Goal: Information Seeking & Learning: Check status

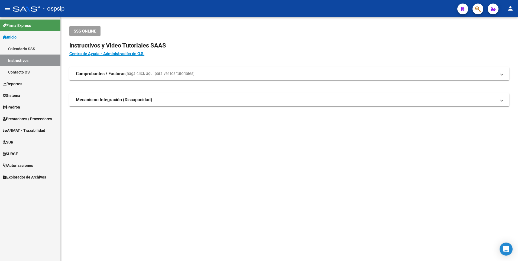
click at [480, 8] on icon "button" at bounding box center [478, 9] width 5 height 6
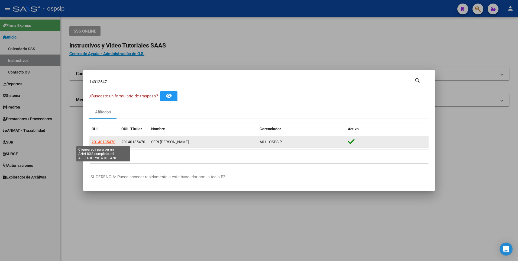
click at [109, 140] on span "20140135470" at bounding box center [104, 142] width 24 height 4
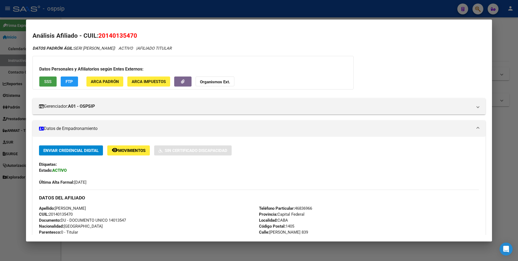
click at [47, 83] on span "SSS" at bounding box center [47, 81] width 7 height 5
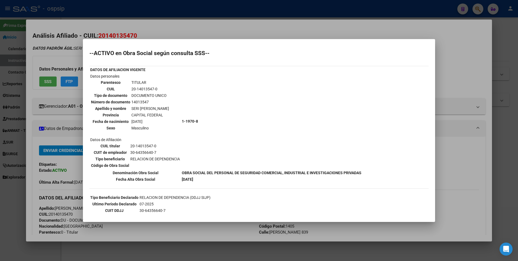
click at [193, 25] on div at bounding box center [259, 130] width 518 height 261
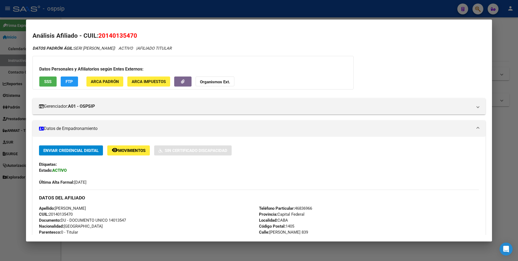
drag, startPoint x: 189, startPoint y: 9, endPoint x: 124, endPoint y: 99, distance: 111.2
click at [188, 8] on div at bounding box center [259, 130] width 518 height 261
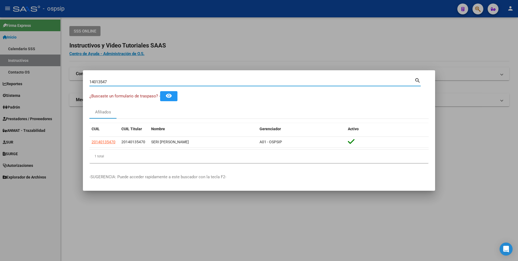
drag, startPoint x: 111, startPoint y: 81, endPoint x: 68, endPoint y: 85, distance: 43.0
click at [70, 85] on div "14013547 Buscar (apellido, dni, cuil, nro traspaso, cuit, obra social) search ¿…" at bounding box center [259, 130] width 518 height 261
type input "1"
type input "16963083"
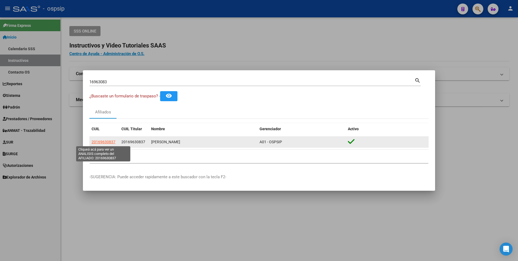
click at [106, 140] on span "20169630837" at bounding box center [104, 142] width 24 height 4
type textarea "20169630837"
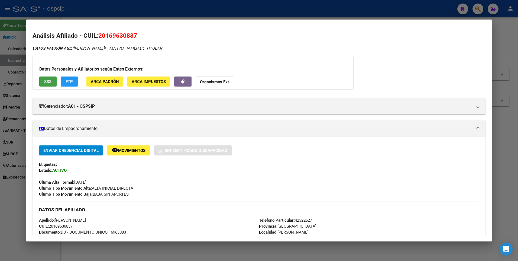
click at [47, 81] on span "SSS" at bounding box center [47, 81] width 7 height 5
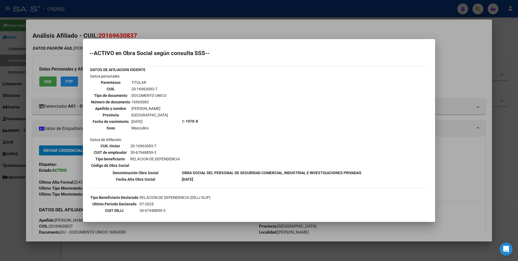
click at [197, 23] on div at bounding box center [259, 130] width 518 height 261
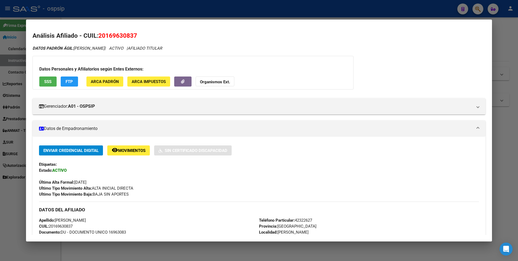
click at [196, 14] on div at bounding box center [259, 130] width 518 height 261
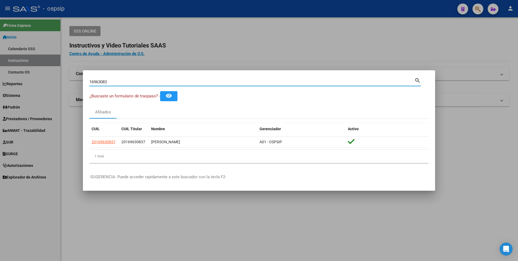
drag, startPoint x: 73, startPoint y: 87, endPoint x: 52, endPoint y: 84, distance: 21.1
click at [51, 86] on div "16963083 Buscar (apellido, dni, cuil, nro traspaso, cuit, obra social) search ¿…" at bounding box center [259, 130] width 518 height 261
type input "21468422"
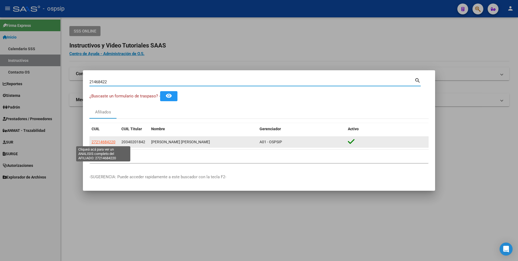
click at [110, 143] on span "27214684220" at bounding box center [104, 142] width 24 height 4
type textarea "27214684220"
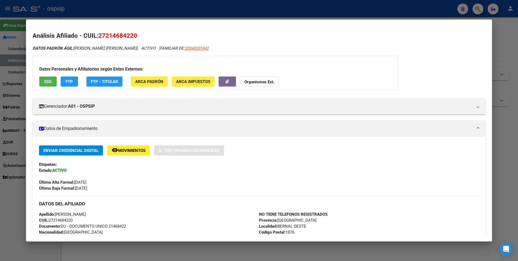
click at [52, 80] on button "SSS" at bounding box center [47, 81] width 17 height 10
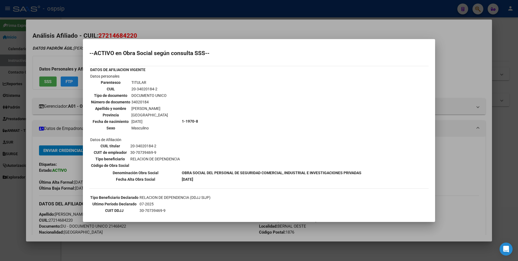
click at [175, 24] on div at bounding box center [259, 130] width 518 height 261
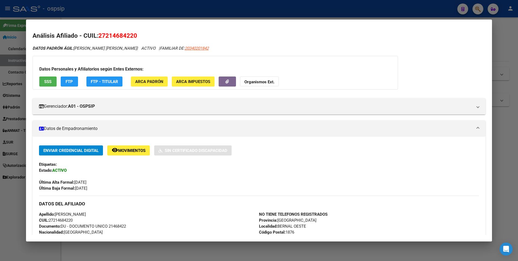
click at [163, 14] on div at bounding box center [259, 130] width 518 height 261
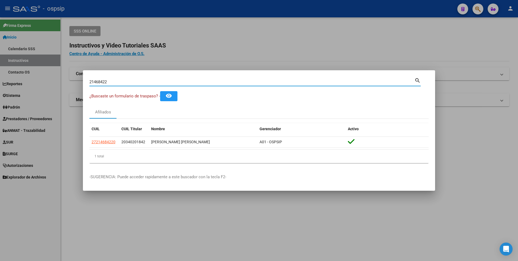
drag, startPoint x: 110, startPoint y: 81, endPoint x: 67, endPoint y: 89, distance: 43.3
click at [67, 89] on div "21468422 Buscar (apellido, dni, cuil, nro traspaso, cuit, obra social) search ¿…" at bounding box center [259, 130] width 518 height 261
type input "29553962"
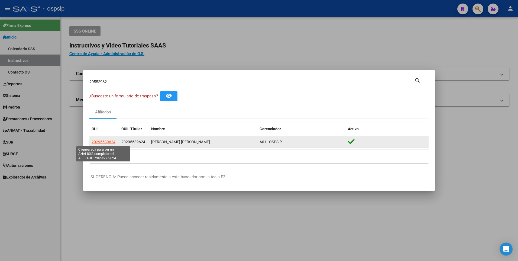
click at [97, 141] on span "20295539624" at bounding box center [104, 142] width 24 height 4
type textarea "20295539624"
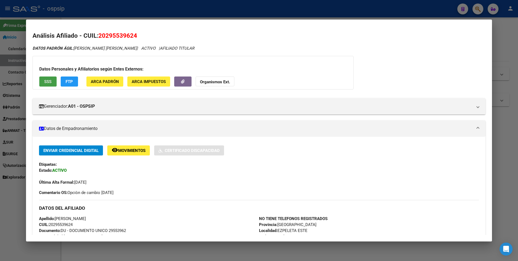
click at [42, 79] on button "SSS" at bounding box center [47, 81] width 17 height 10
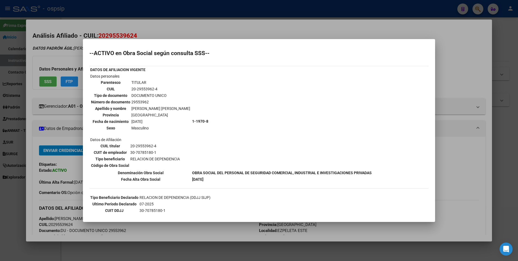
click at [134, 21] on div at bounding box center [259, 130] width 518 height 261
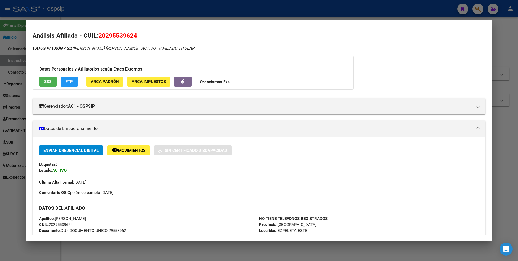
click at [105, 18] on div at bounding box center [259, 130] width 518 height 261
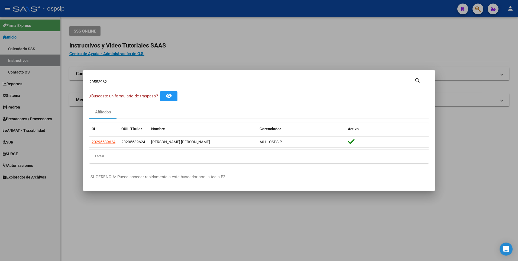
drag, startPoint x: 117, startPoint y: 82, endPoint x: 77, endPoint y: 90, distance: 40.7
click at [77, 90] on div "29553962 Buscar (apellido, dni, cuil, nro traspaso, cuit, obra social) search ¿…" at bounding box center [259, 130] width 518 height 261
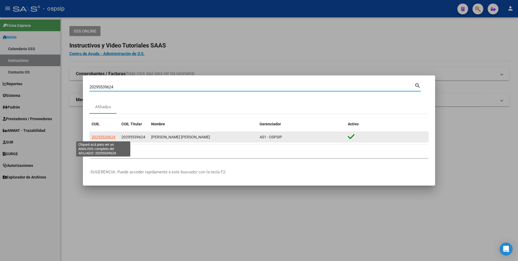
click at [99, 137] on span "20295539624" at bounding box center [104, 137] width 24 height 4
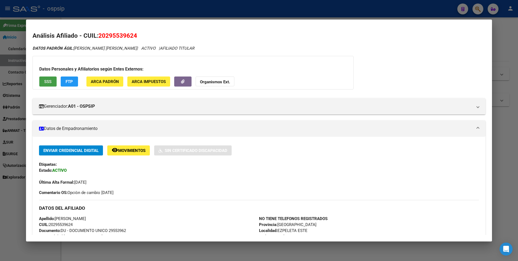
click at [47, 79] on span "SSS" at bounding box center [47, 81] width 7 height 5
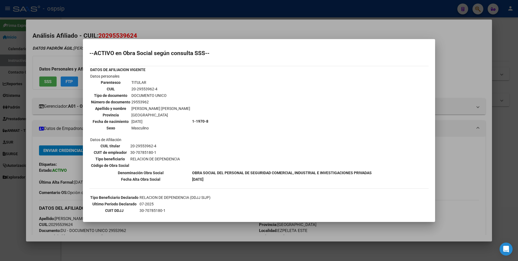
drag, startPoint x: 209, startPoint y: 30, endPoint x: 208, endPoint y: 22, distance: 7.3
click at [209, 29] on div at bounding box center [259, 130] width 518 height 261
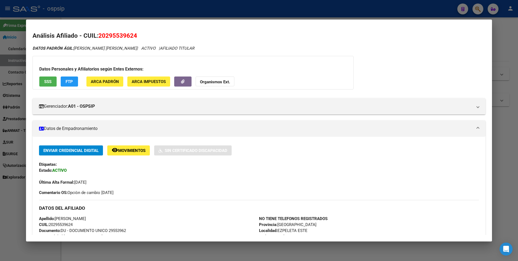
click at [208, 22] on mat-dialog-container "Análisis Afiliado - CUIL: 20295539624 DATOS PADRÓN ÁGIL: [PERSON_NAME] [PERSON_…" at bounding box center [259, 131] width 467 height 222
click at [140, 7] on div at bounding box center [259, 130] width 518 height 261
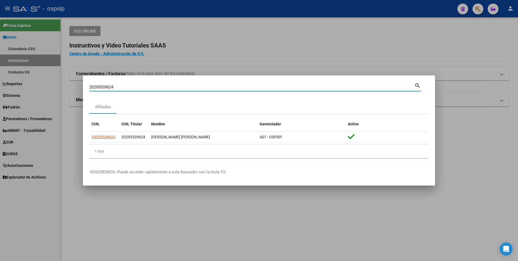
drag, startPoint x: 116, startPoint y: 87, endPoint x: 38, endPoint y: 90, distance: 78.1
click at [38, 90] on div "20295539624 Buscar (apellido, dni, cuil, nro traspaso, cuit, obra social) searc…" at bounding box center [259, 130] width 518 height 261
type input "20266870257"
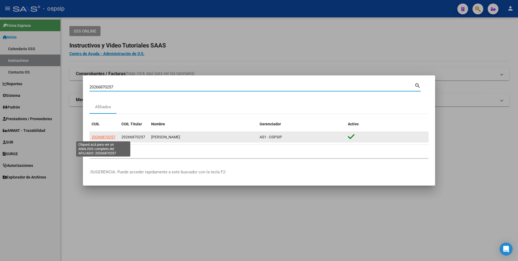
click at [98, 139] on span "20266870257" at bounding box center [104, 137] width 24 height 4
type textarea "20266870257"
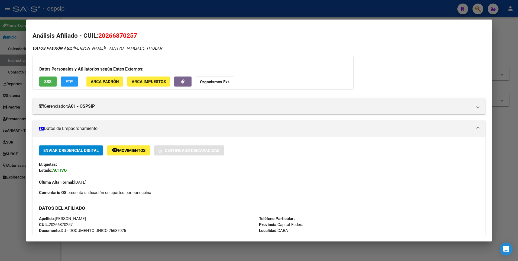
click at [48, 82] on span "SSS" at bounding box center [47, 81] width 7 height 5
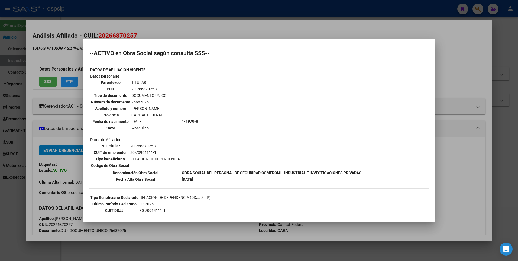
drag, startPoint x: 176, startPoint y: 31, endPoint x: 159, endPoint y: 14, distance: 23.8
click at [172, 28] on div at bounding box center [259, 130] width 518 height 261
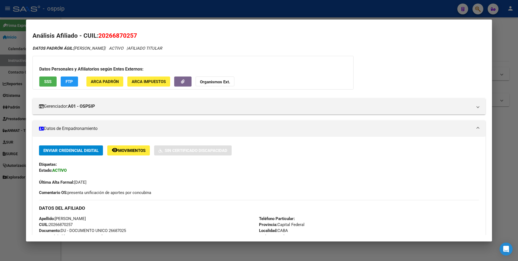
drag, startPoint x: 159, startPoint y: 14, endPoint x: 81, endPoint y: 80, distance: 102.6
click at [159, 14] on div at bounding box center [259, 130] width 518 height 261
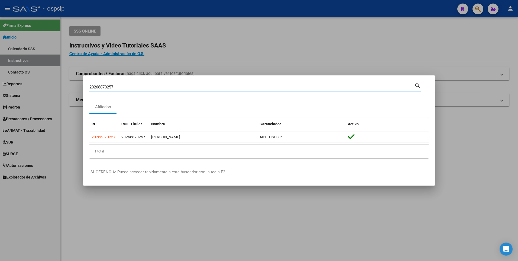
drag, startPoint x: 122, startPoint y: 84, endPoint x: 40, endPoint y: 94, distance: 83.0
click at [40, 94] on div "20266870257 Buscar (apellido, dni, cuil, nro traspaso, cuit, obra social) searc…" at bounding box center [259, 130] width 518 height 261
type input "2794946184"
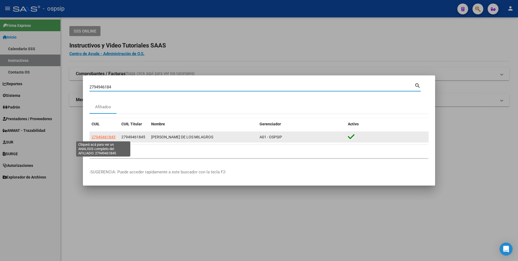
click at [108, 136] on span "27949461845" at bounding box center [104, 137] width 24 height 4
type textarea "27949461845"
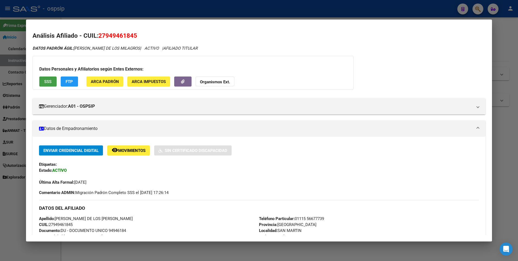
click at [48, 80] on span "SSS" at bounding box center [47, 81] width 7 height 5
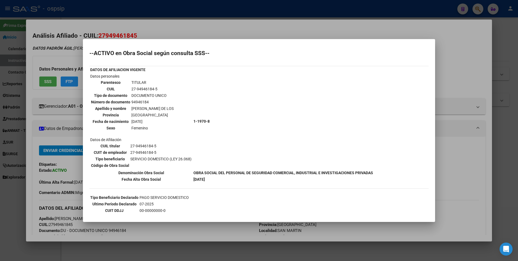
click at [197, 21] on div at bounding box center [259, 130] width 518 height 261
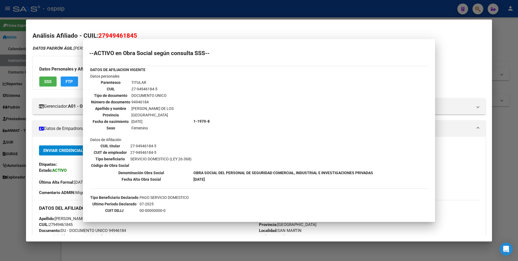
click at [191, 4] on div at bounding box center [259, 130] width 518 height 261
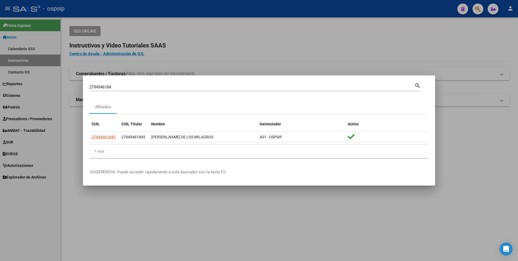
drag, startPoint x: 108, startPoint y: 87, endPoint x: 112, endPoint y: 88, distance: 3.8
click at [109, 87] on input "2794946184" at bounding box center [251, 87] width 325 height 5
drag, startPoint x: 116, startPoint y: 88, endPoint x: 52, endPoint y: 97, distance: 64.9
click at [52, 97] on div "2794946184 Buscar (apellido, dni, cuil, nro traspaso, cuit, obra social) search…" at bounding box center [259, 130] width 518 height 261
type input "2034020184"
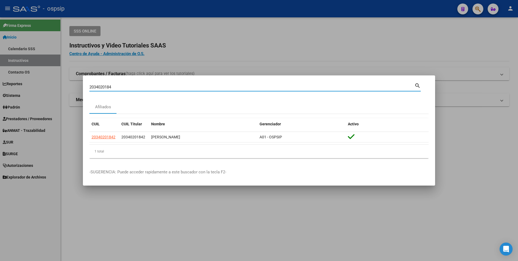
drag, startPoint x: 120, startPoint y: 89, endPoint x: 81, endPoint y: 89, distance: 38.8
click at [82, 89] on div "2034020184 Buscar (apellido, dni, cuil, nro traspaso, cuit, obra social) search…" at bounding box center [259, 130] width 518 height 261
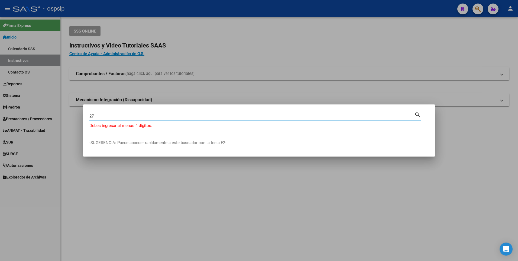
click at [111, 115] on input "27" at bounding box center [251, 116] width 325 height 5
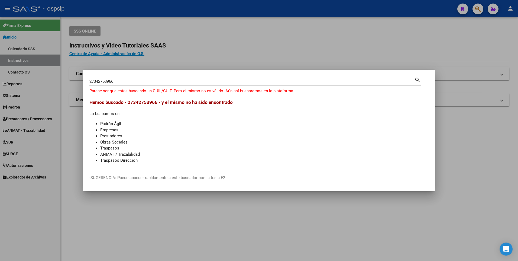
drag, startPoint x: 128, startPoint y: 78, endPoint x: 109, endPoint y: 80, distance: 18.8
click at [109, 80] on div "27342753966 Buscar (apellido, dni, [PERSON_NAME], [PERSON_NAME], cuit, obra soc…" at bounding box center [251, 81] width 325 height 8
drag, startPoint x: 120, startPoint y: 82, endPoint x: 62, endPoint y: 81, distance: 57.5
click at [62, 81] on div "27342753966 Buscar (apellido, dni, cuil, [PERSON_NAME], cuit, obra social) sear…" at bounding box center [259, 130] width 518 height 261
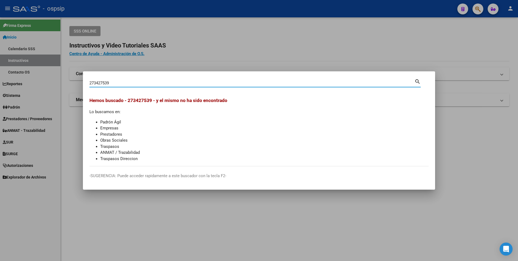
type input "273427539"
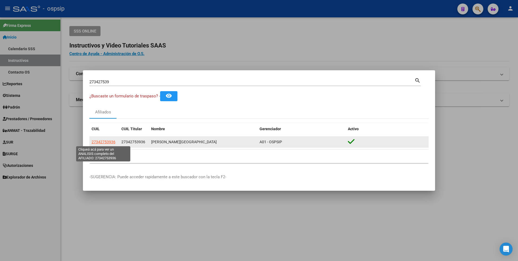
click at [111, 143] on span "27342753936" at bounding box center [104, 142] width 24 height 4
copy span "3"
type textarea "27342753936"
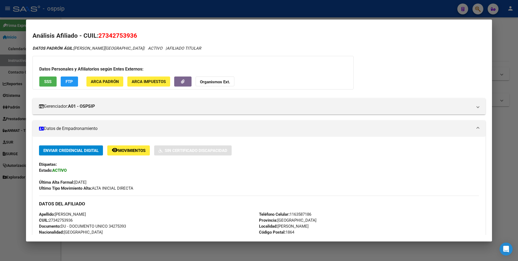
click at [49, 84] on span "SSS" at bounding box center [47, 81] width 7 height 5
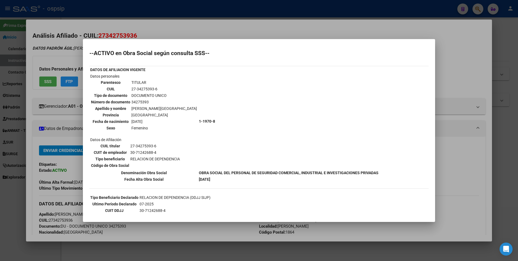
drag, startPoint x: 166, startPoint y: 30, endPoint x: 165, endPoint y: 15, distance: 15.2
click at [166, 30] on div at bounding box center [259, 130] width 518 height 261
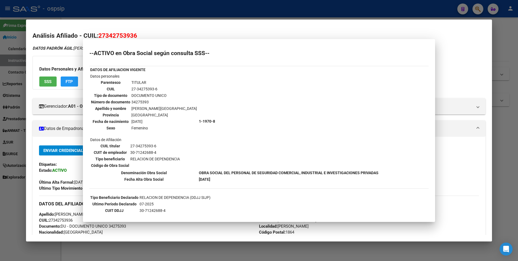
click at [164, 10] on div at bounding box center [259, 130] width 518 height 261
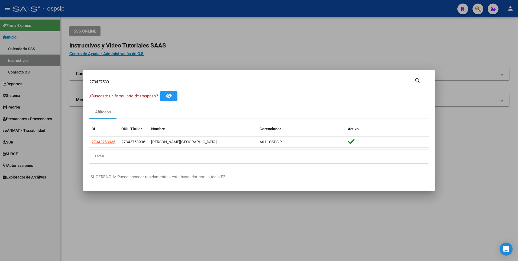
drag, startPoint x: 117, startPoint y: 82, endPoint x: 69, endPoint y: 90, distance: 48.4
click at [69, 90] on div "273427539 Buscar (apellido, dni, cuil, nro traspaso, cuit, obra social) search …" at bounding box center [259, 130] width 518 height 261
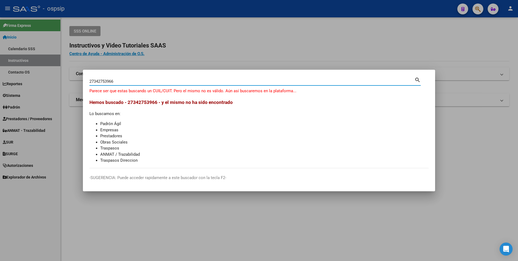
drag, startPoint x: 118, startPoint y: 81, endPoint x: 4, endPoint y: 88, distance: 114.9
click at [20, 88] on div "27342753966 Buscar (apellido, dni, cuil, [PERSON_NAME], cuit, obra social) sear…" at bounding box center [259, 130] width 518 height 261
type input "20243650640"
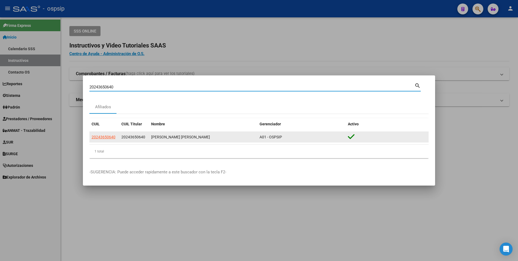
click at [94, 134] on app-link-go-to "20243650640" at bounding box center [104, 137] width 24 height 6
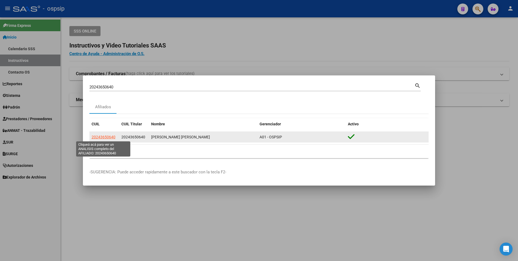
click at [96, 137] on span "20243650640" at bounding box center [104, 137] width 24 height 4
type textarea "20243650640"
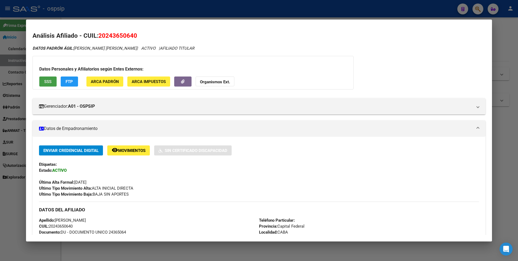
click at [45, 80] on span "SSS" at bounding box center [47, 81] width 7 height 5
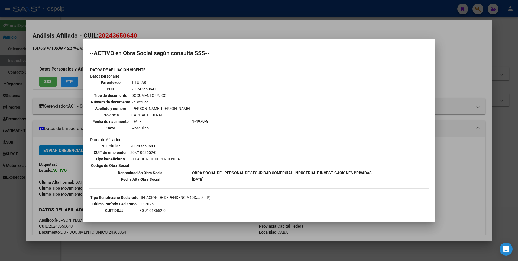
click at [169, 29] on div at bounding box center [259, 130] width 518 height 261
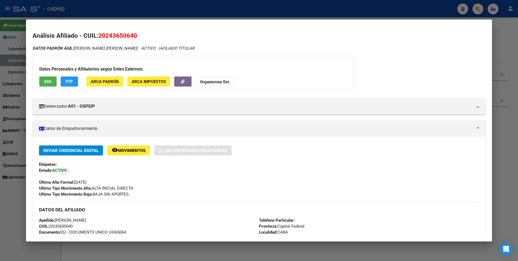
drag, startPoint x: 169, startPoint y: 9, endPoint x: 124, endPoint y: 79, distance: 82.4
click at [168, 9] on div at bounding box center [259, 130] width 518 height 261
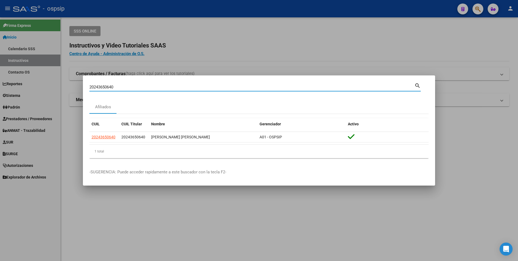
drag, startPoint x: 124, startPoint y: 88, endPoint x: 65, endPoint y: 94, distance: 58.9
click at [65, 94] on div "20243650640 Buscar (apellido, dni, cuil, nro traspaso, cuit, obra social) searc…" at bounding box center [259, 130] width 518 height 261
type input "20432517137"
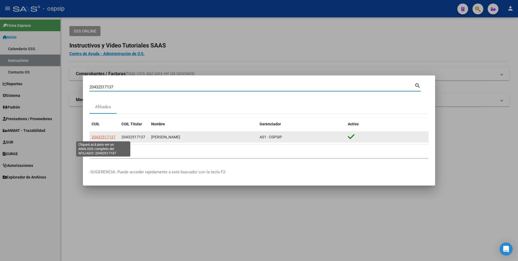
click at [98, 137] on span "20432517137" at bounding box center [104, 137] width 24 height 4
type textarea "20432517137"
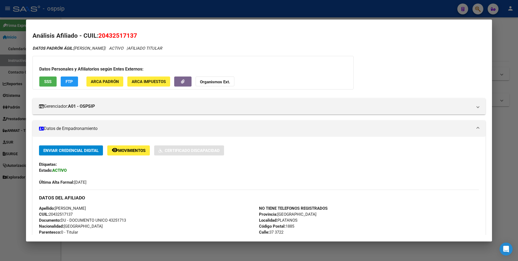
click at [47, 79] on span "SSS" at bounding box center [47, 81] width 7 height 5
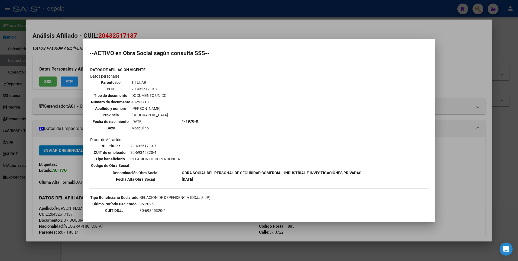
click at [237, 34] on div at bounding box center [259, 130] width 518 height 261
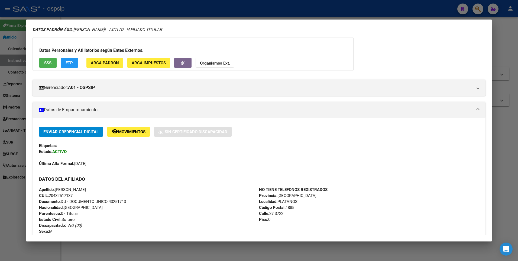
scroll to position [27, 0]
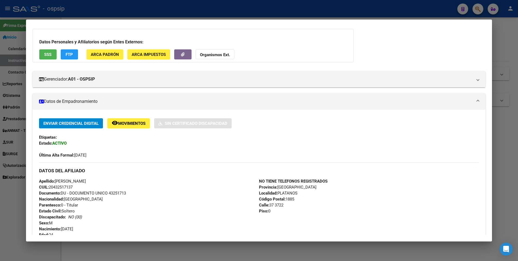
click at [89, 11] on div at bounding box center [259, 130] width 518 height 261
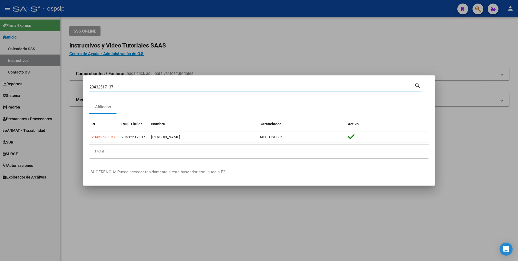
drag, startPoint x: 118, startPoint y: 87, endPoint x: 55, endPoint y: 92, distance: 63.6
click at [55, 92] on div "20432517137 Buscar (apellido, dni, cuil, nro traspaso, cuit, obra social) searc…" at bounding box center [259, 130] width 518 height 261
type input "20432517137"
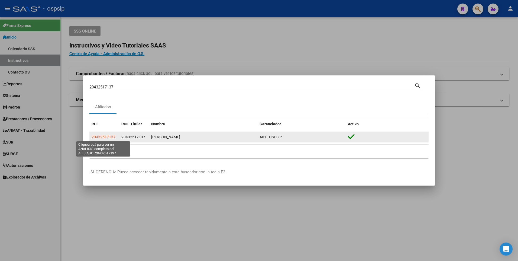
click at [97, 135] on span "20432517137" at bounding box center [104, 137] width 24 height 4
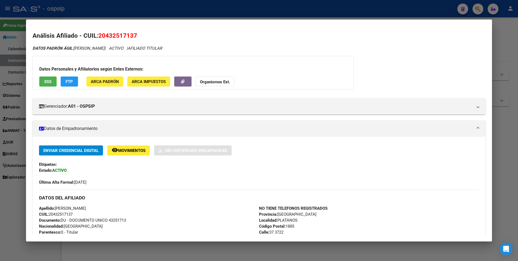
click at [50, 79] on span "SSS" at bounding box center [47, 81] width 7 height 5
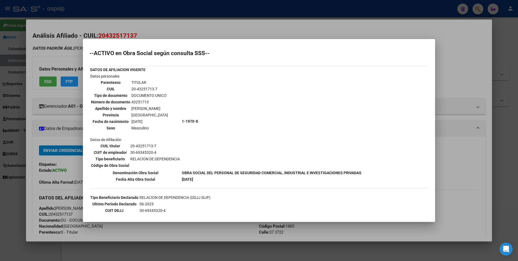
click at [220, 27] on div at bounding box center [259, 130] width 518 height 261
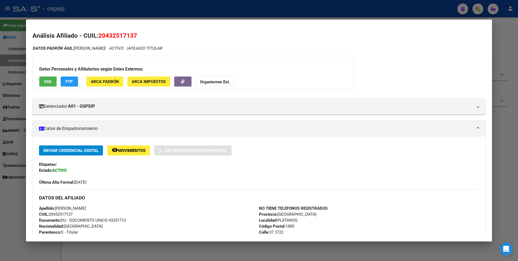
click at [200, 9] on div at bounding box center [259, 130] width 518 height 261
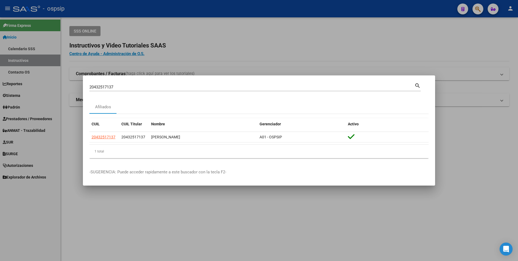
click at [128, 79] on mat-dialog-container "20432517137 Buscar (apellido, dni, cuil, nro traspaso, cuit, obra social) searc…" at bounding box center [259, 130] width 352 height 110
click at [129, 86] on input "20432517137" at bounding box center [251, 87] width 325 height 5
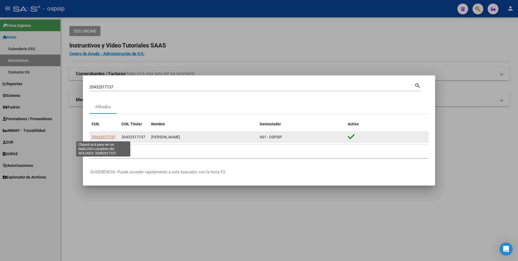
click at [104, 136] on span "20432517137" at bounding box center [104, 137] width 24 height 4
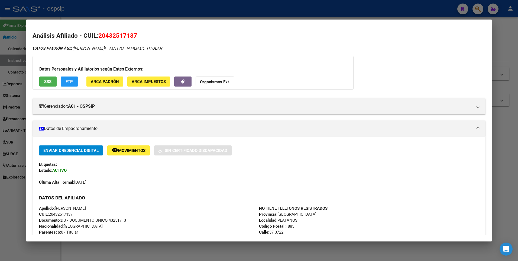
click at [91, 6] on div at bounding box center [259, 130] width 518 height 261
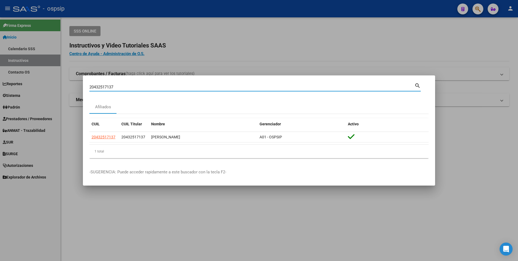
click at [126, 86] on input "20432517137" at bounding box center [251, 87] width 325 height 5
drag, startPoint x: 125, startPoint y: 85, endPoint x: 62, endPoint y: 89, distance: 62.5
click at [62, 89] on div "20432517137 Buscar (apellido, dni, cuil, nro traspaso, cuit, obra social) searc…" at bounding box center [259, 130] width 518 height 261
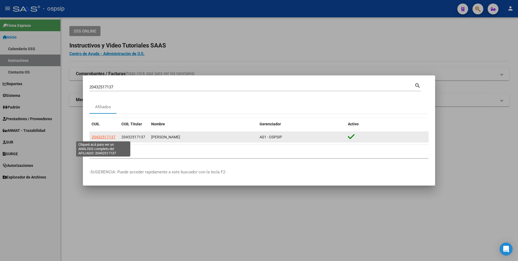
click at [108, 136] on span "20432517137" at bounding box center [104, 137] width 24 height 4
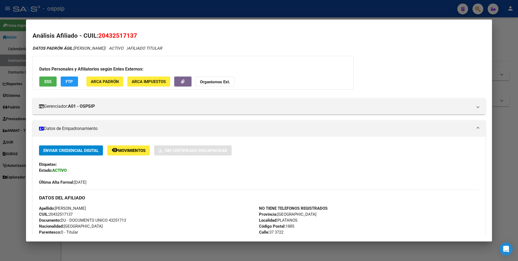
click at [49, 79] on span "SSS" at bounding box center [47, 81] width 7 height 5
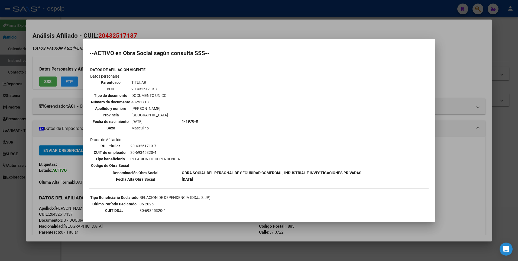
click at [141, 22] on div at bounding box center [259, 130] width 518 height 261
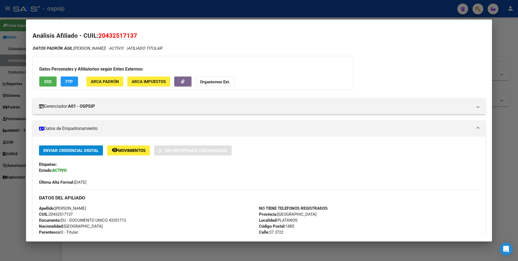
click at [141, 17] on div at bounding box center [259, 130] width 518 height 261
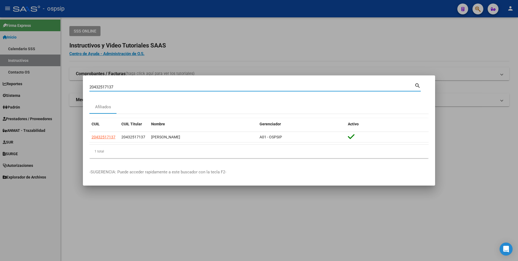
drag, startPoint x: 117, startPoint y: 85, endPoint x: 59, endPoint y: 89, distance: 57.6
click at [59, 89] on div "20432517137 Buscar (apellido, dni, cuil, nro traspaso, cuit, obra social) searc…" at bounding box center [259, 130] width 518 height 261
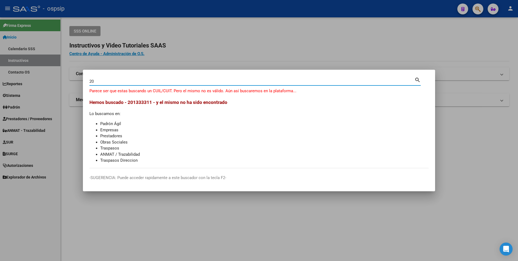
type input "2"
type input "20133311182"
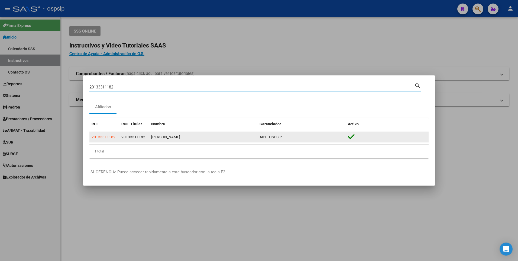
click at [107, 132] on datatable-body-cell "20133311182" at bounding box center [104, 137] width 30 height 11
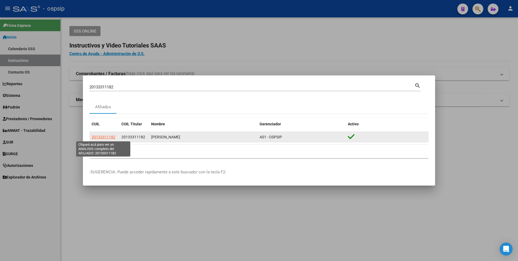
click at [108, 136] on span "20133311182" at bounding box center [104, 137] width 24 height 4
type textarea "20133311182"
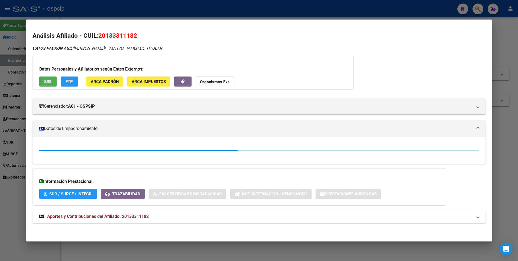
click at [48, 82] on span "SSS" at bounding box center [47, 81] width 7 height 5
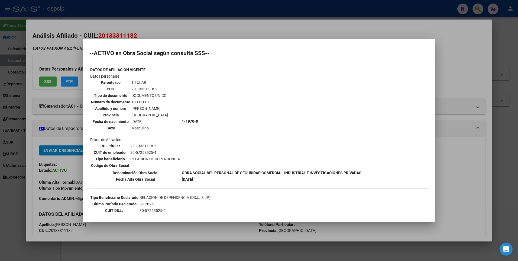
drag, startPoint x: 113, startPoint y: 22, endPoint x: 113, endPoint y: 11, distance: 10.6
click at [113, 21] on div at bounding box center [259, 130] width 518 height 261
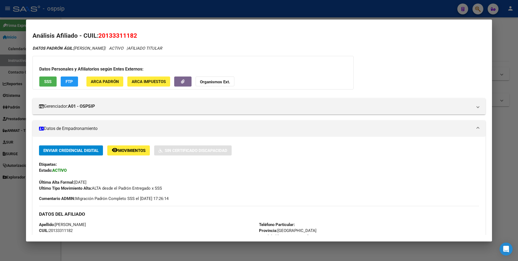
click at [113, 11] on div at bounding box center [259, 130] width 518 height 261
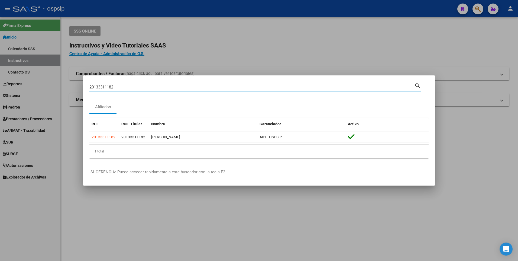
drag, startPoint x: 117, startPoint y: 87, endPoint x: 79, endPoint y: 97, distance: 39.8
click at [79, 97] on div "20133311182 Buscar (apellido, dni, cuil, nro traspaso, cuit, obra social) searc…" at bounding box center [259, 130] width 518 height 261
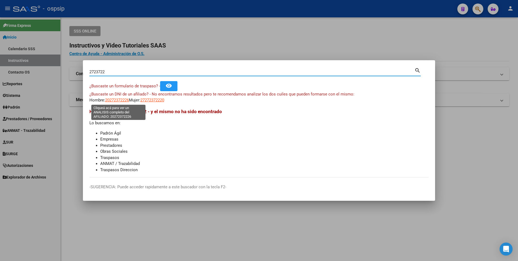
type input "2723722"
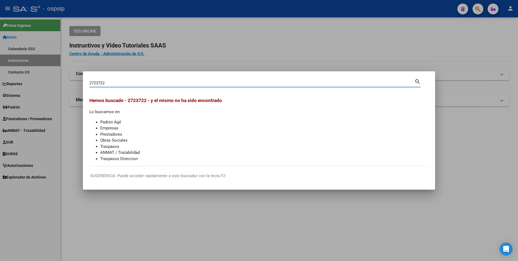
drag, startPoint x: 115, startPoint y: 83, endPoint x: 84, endPoint y: 87, distance: 32.0
click at [84, 87] on mat-dialog-content "2723722 Buscar (apellido, dni, cuil, nro traspaso, cuit, obra social) search [P…" at bounding box center [259, 122] width 352 height 88
type input "23272228"
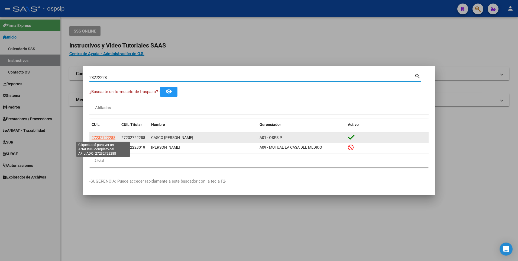
click at [103, 137] on span "27232722288" at bounding box center [104, 137] width 24 height 4
type textarea "27232722288"
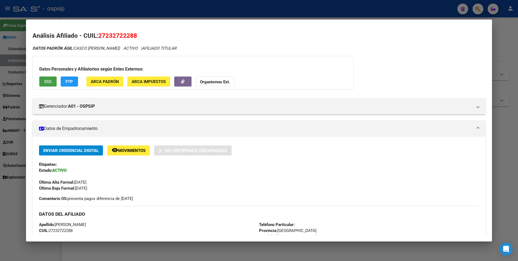
click at [50, 79] on span "SSS" at bounding box center [47, 81] width 7 height 5
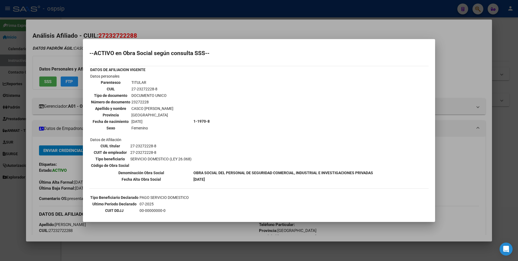
drag, startPoint x: 200, startPoint y: 28, endPoint x: 188, endPoint y: 9, distance: 22.7
click at [197, 25] on div at bounding box center [259, 130] width 518 height 261
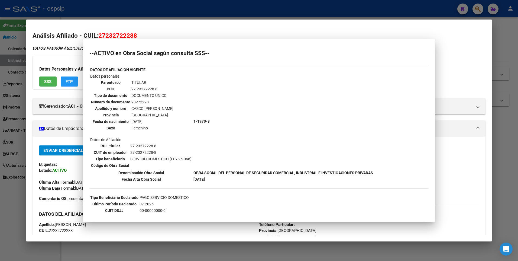
drag, startPoint x: 186, startPoint y: 5, endPoint x: 151, endPoint y: 51, distance: 58.2
click at [186, 4] on div at bounding box center [259, 130] width 518 height 261
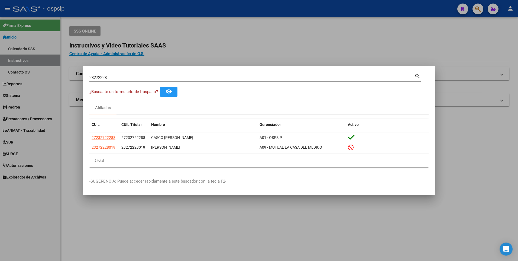
drag, startPoint x: 118, startPoint y: 74, endPoint x: 45, endPoint y: 75, distance: 73.5
click at [36, 76] on div "23272228 Buscar (apellido, dni, cuil, nro traspaso, cuit, obra social) search ¿…" at bounding box center [259, 130] width 518 height 261
drag, startPoint x: 104, startPoint y: 77, endPoint x: 65, endPoint y: 84, distance: 39.4
click at [65, 84] on div "23272228 Buscar (apellido, dni, cuil, nro traspaso, cuit, obra social) search ¿…" at bounding box center [259, 130] width 518 height 261
type input "20164520634"
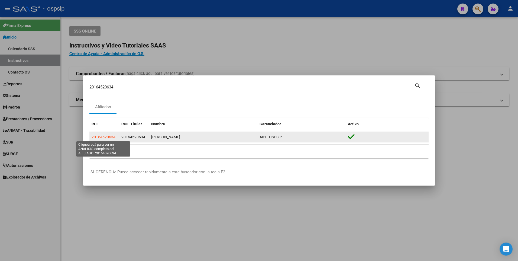
click at [107, 137] on span "20164520634" at bounding box center [104, 137] width 24 height 4
type textarea "20164520634"
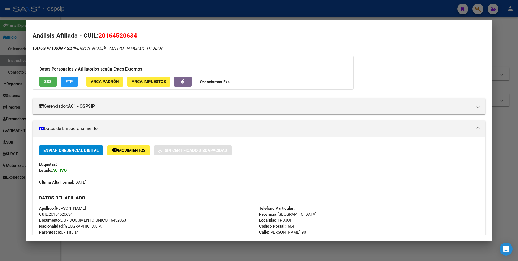
click at [46, 80] on span "SSS" at bounding box center [47, 81] width 7 height 5
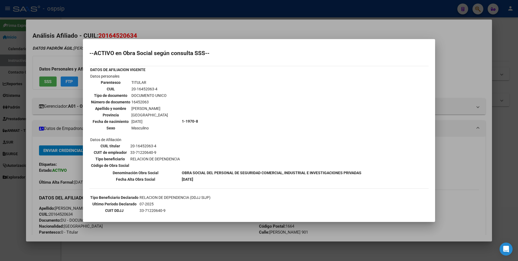
drag, startPoint x: 152, startPoint y: 21, endPoint x: 150, endPoint y: 14, distance: 7.3
click at [152, 21] on div at bounding box center [259, 130] width 518 height 261
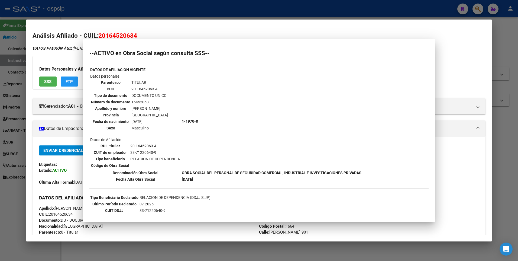
click at [150, 11] on div at bounding box center [259, 130] width 518 height 261
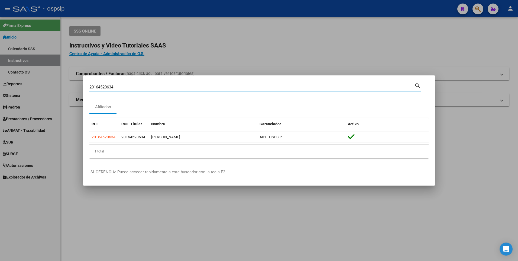
drag, startPoint x: 120, startPoint y: 88, endPoint x: 1, endPoint y: 97, distance: 119.6
click at [1, 97] on div "20164520634 Buscar (apellido, dni, cuil, nro traspaso, cuit, obra social) searc…" at bounding box center [259, 130] width 518 height 261
type input "20277349176"
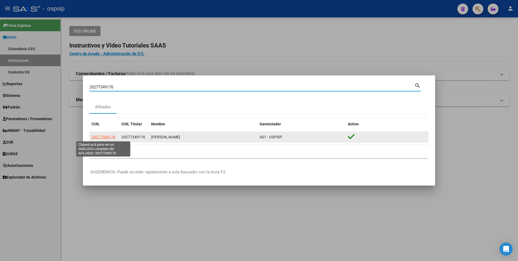
click at [105, 135] on span "20277349176" at bounding box center [104, 137] width 24 height 4
type textarea "20277349176"
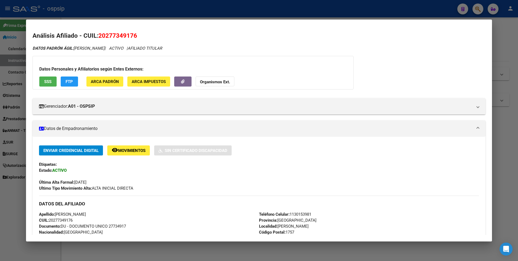
click at [46, 81] on span "SSS" at bounding box center [47, 81] width 7 height 5
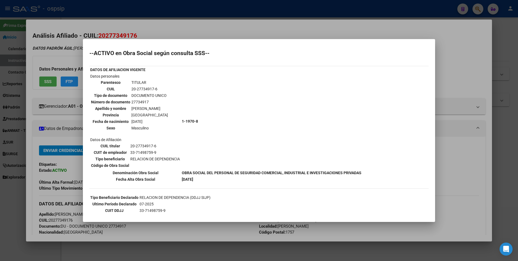
click at [175, 18] on div at bounding box center [259, 130] width 518 height 261
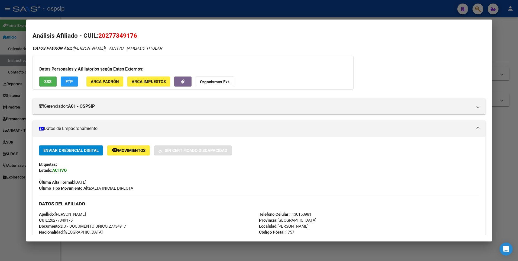
click at [176, 18] on div at bounding box center [259, 130] width 518 height 261
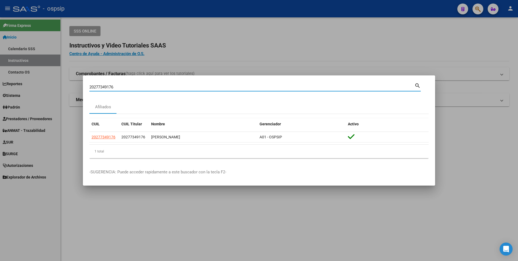
drag, startPoint x: 121, startPoint y: 88, endPoint x: 64, endPoint y: 95, distance: 57.6
click at [64, 95] on div "20277349176 Buscar (apellido, dni, cuil, nro traspaso, cuit, obra social) searc…" at bounding box center [259, 130] width 518 height 261
type input "20274868873"
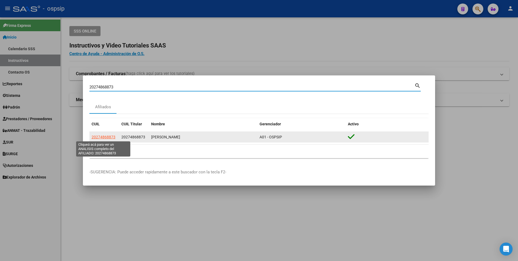
click at [92, 136] on span "20274868873" at bounding box center [104, 137] width 24 height 4
type textarea "20274868873"
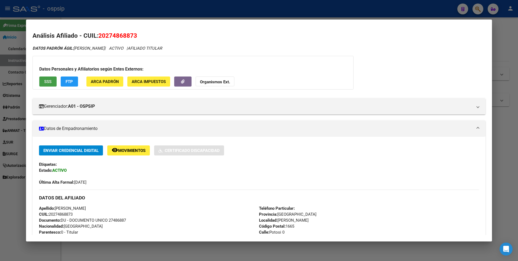
click at [48, 78] on button "SSS" at bounding box center [47, 81] width 17 height 10
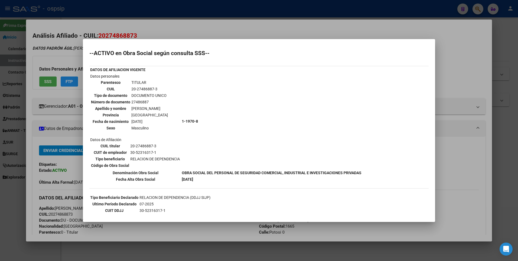
click at [197, 34] on div at bounding box center [259, 130] width 518 height 261
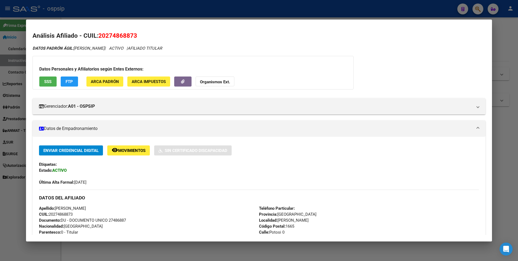
click at [196, 18] on div at bounding box center [259, 130] width 518 height 261
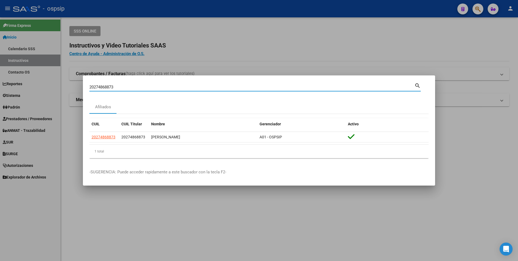
drag, startPoint x: 123, startPoint y: 86, endPoint x: 57, endPoint y: 89, distance: 65.9
click at [57, 89] on div "20274868873 Buscar (apellido, dni, cuil, nro traspaso, cuit, obra social) searc…" at bounding box center [259, 130] width 518 height 261
type input "2016963083"
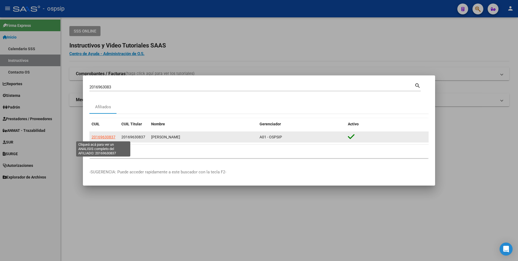
click at [104, 137] on span "20169630837" at bounding box center [104, 137] width 24 height 4
type textarea "20169630837"
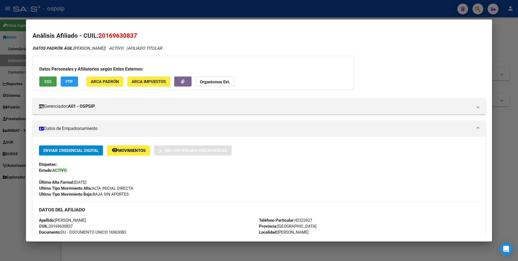
click at [45, 83] on span "SSS" at bounding box center [47, 81] width 7 height 5
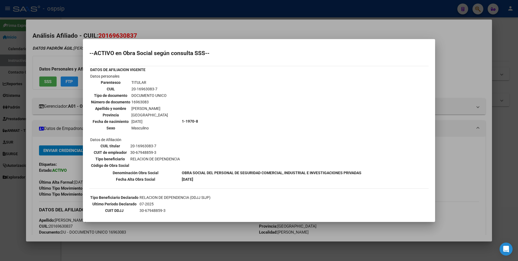
click at [113, 7] on div at bounding box center [259, 130] width 518 height 261
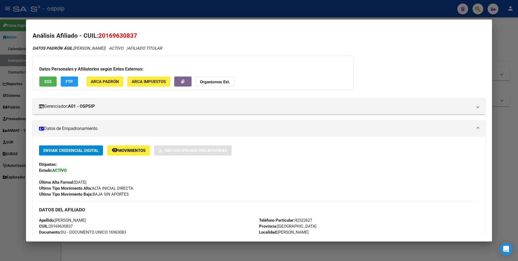
click at [109, 1] on div at bounding box center [259, 130] width 518 height 261
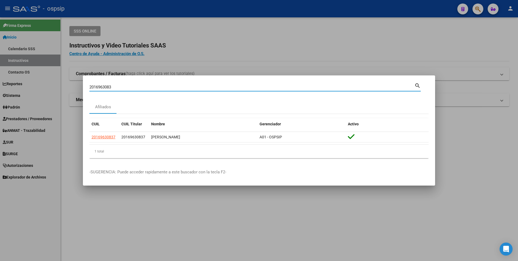
click at [124, 87] on input "2016963083" at bounding box center [251, 87] width 325 height 5
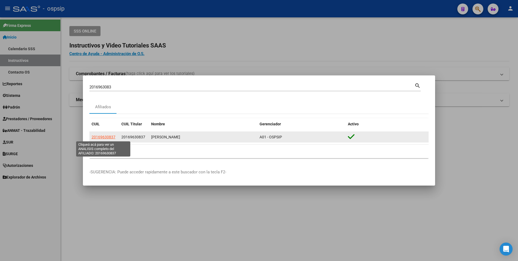
click at [109, 138] on span "20169630837" at bounding box center [104, 137] width 24 height 4
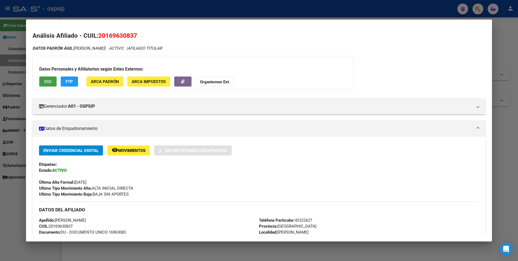
click at [47, 80] on span "SSS" at bounding box center [47, 81] width 7 height 5
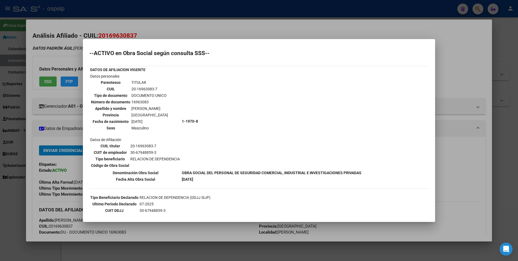
drag, startPoint x: 261, startPoint y: 33, endPoint x: 264, endPoint y: 28, distance: 6.1
click at [263, 30] on div at bounding box center [259, 130] width 518 height 261
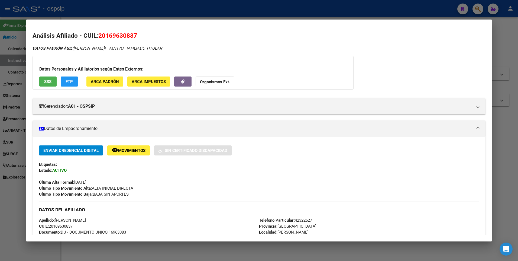
click at [254, 7] on div at bounding box center [259, 130] width 518 height 261
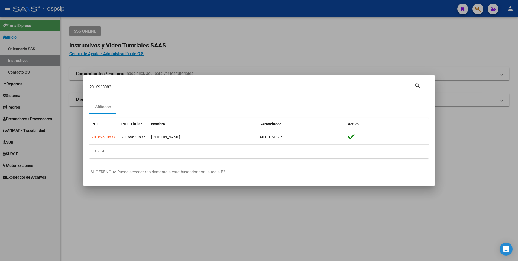
drag, startPoint x: 134, startPoint y: 85, endPoint x: 52, endPoint y: 87, distance: 82.7
click at [53, 87] on div "2016963083 Buscar (apellido, dni, cuil, nro traspaso, cuit, obra social) search…" at bounding box center [259, 130] width 518 height 261
type input "23135969389"
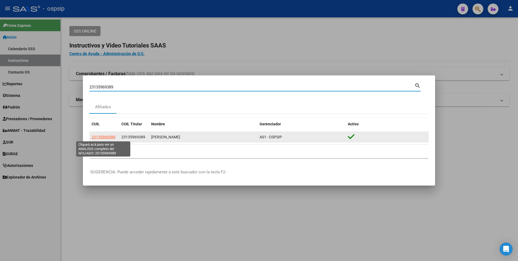
click at [104, 135] on span "23135969389" at bounding box center [104, 137] width 24 height 4
type textarea "23135969389"
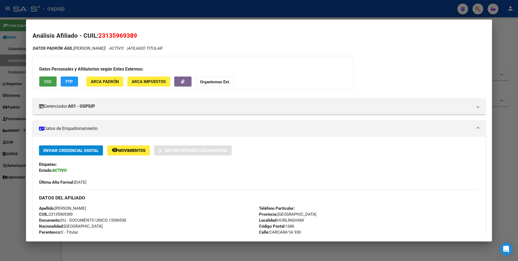
click at [49, 84] on button "SSS" at bounding box center [47, 81] width 17 height 10
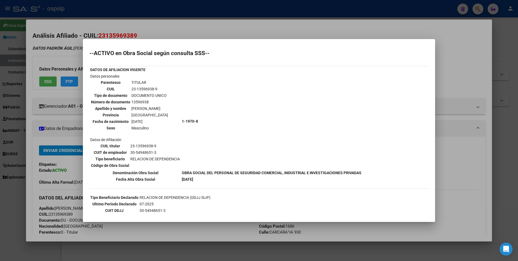
drag, startPoint x: 164, startPoint y: 27, endPoint x: 160, endPoint y: 13, distance: 15.1
click at [162, 26] on div at bounding box center [259, 130] width 518 height 261
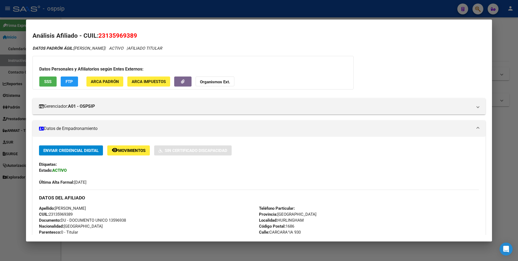
drag, startPoint x: 160, startPoint y: 13, endPoint x: 119, endPoint y: 76, distance: 75.9
click at [159, 15] on div at bounding box center [259, 130] width 518 height 261
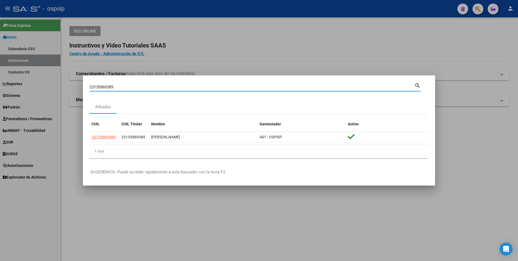
drag, startPoint x: 117, startPoint y: 87, endPoint x: 72, endPoint y: 87, distance: 45.0
click at [72, 87] on div "23135969389 Buscar (apellido, dni, cuil, nro traspaso, cuit, obra social) searc…" at bounding box center [259, 130] width 518 height 261
type input "20160090139"
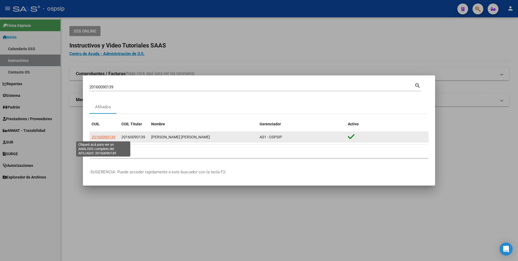
click at [95, 138] on span "20160090139" at bounding box center [104, 137] width 24 height 4
type textarea "20160090139"
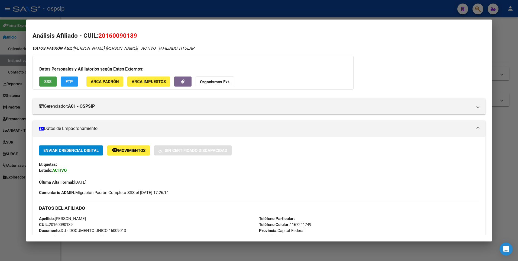
click at [47, 79] on span "SSS" at bounding box center [47, 81] width 7 height 5
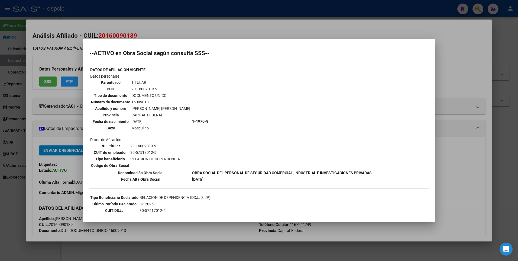
click at [190, 22] on div at bounding box center [259, 130] width 518 height 261
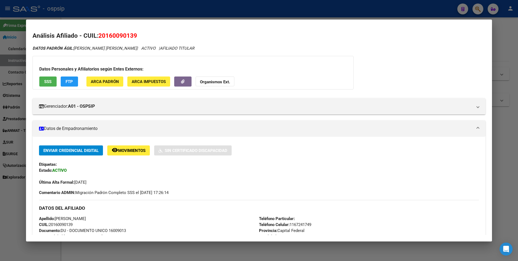
drag, startPoint x: 166, startPoint y: 128, endPoint x: 168, endPoint y: 123, distance: 4.5
click at [168, 128] on mat-panel-title "Datos de Empadronamiento" at bounding box center [256, 128] width 434 height 7
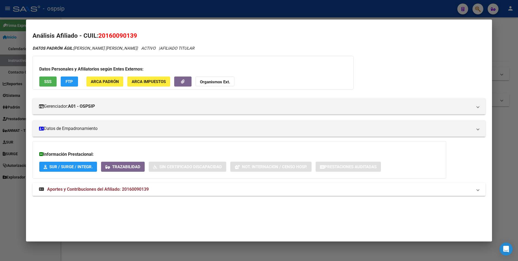
click at [157, 12] on div at bounding box center [259, 130] width 518 height 261
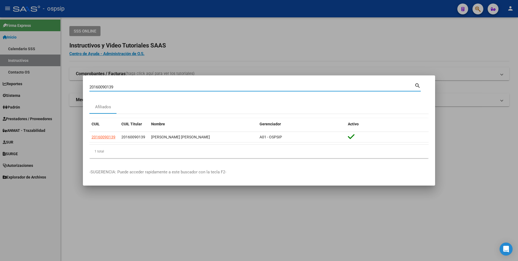
drag, startPoint x: 117, startPoint y: 86, endPoint x: 20, endPoint y: 92, distance: 97.2
click at [20, 92] on div "20160090139 Buscar (apellido, dni, cuil, nro traspaso, cuit, obra social) searc…" at bounding box center [259, 130] width 518 height 261
type input "20589242239"
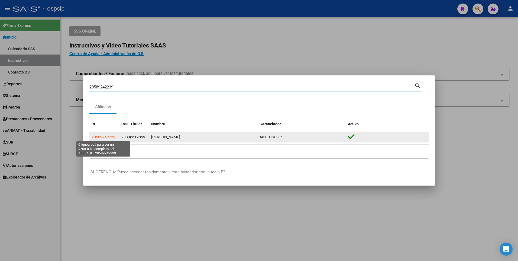
click at [106, 135] on span "20589242239" at bounding box center [104, 137] width 24 height 4
type textarea "20589242239"
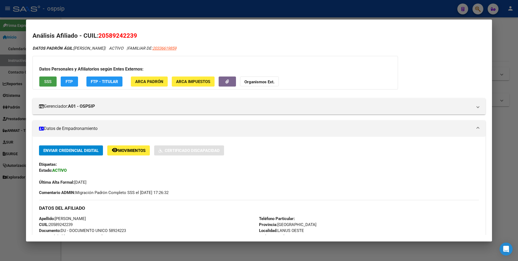
click at [48, 80] on span "SSS" at bounding box center [47, 81] width 7 height 5
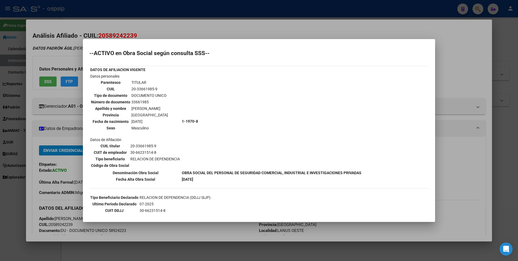
click at [130, 17] on div at bounding box center [259, 130] width 518 height 261
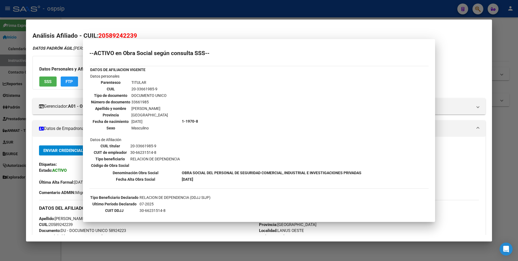
drag, startPoint x: 130, startPoint y: 7, endPoint x: 121, endPoint y: 29, distance: 24.7
click at [126, 8] on div at bounding box center [259, 130] width 518 height 261
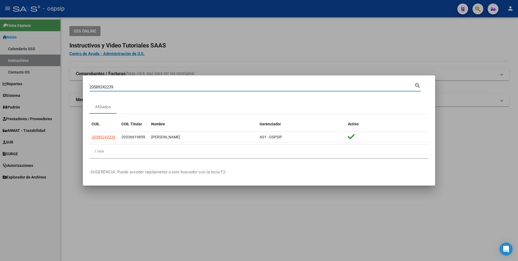
drag, startPoint x: 114, startPoint y: 87, endPoint x: 31, endPoint y: 108, distance: 85.9
click at [31, 108] on div "20589242239 Buscar (apellido, dni, cuil, nro traspaso, cuit, obra social) searc…" at bounding box center [259, 130] width 518 height 261
type input "2037539765"
drag, startPoint x: 31, startPoint y: 108, endPoint x: 150, endPoint y: 152, distance: 127.2
click at [150, 152] on div "1 total" at bounding box center [258, 152] width 339 height 14
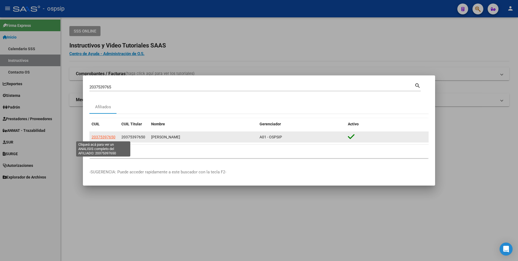
click at [95, 136] on span "20375397650" at bounding box center [104, 137] width 24 height 4
type textarea "20375397650"
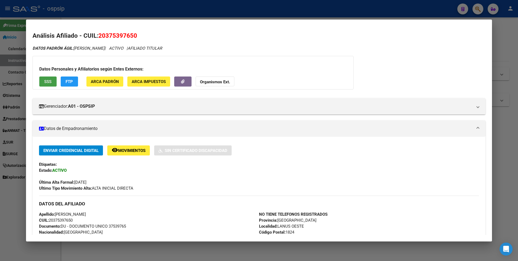
click at [51, 82] on span "SSS" at bounding box center [47, 81] width 7 height 5
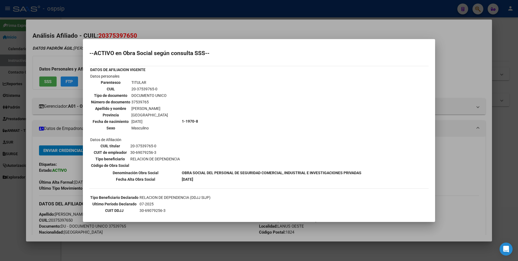
drag, startPoint x: 117, startPoint y: 20, endPoint x: 116, endPoint y: 13, distance: 6.3
click at [117, 19] on div at bounding box center [259, 130] width 518 height 261
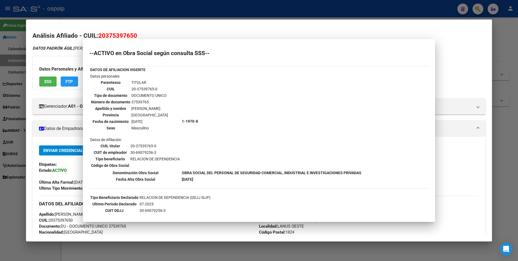
drag, startPoint x: 116, startPoint y: 13, endPoint x: 92, endPoint y: 63, distance: 55.9
click at [114, 14] on div at bounding box center [259, 130] width 518 height 261
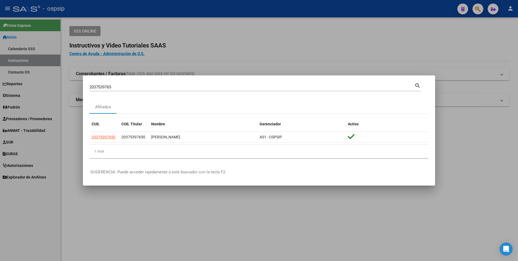
click at [115, 88] on div "2037539765 Buscar (apellido, dni, [PERSON_NAME], [PERSON_NAME], cuit, obra soci…" at bounding box center [251, 87] width 325 height 8
drag, startPoint x: 115, startPoint y: 88, endPoint x: 48, endPoint y: 98, distance: 67.4
click at [71, 95] on div "2037539765 Buscar (apellido, dni, cuil, nro traspaso, cuit, obra social) search…" at bounding box center [259, 130] width 518 height 261
type input "27324026288"
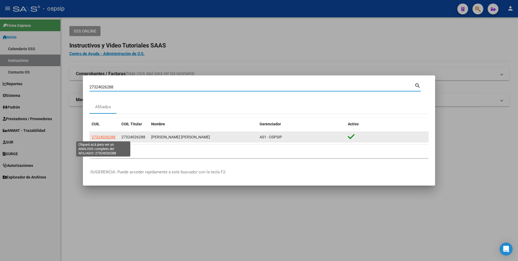
click at [102, 135] on span "27324026288" at bounding box center [104, 137] width 24 height 4
type textarea "27324026288"
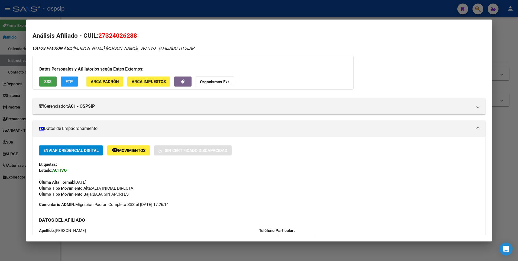
click at [43, 80] on button "SSS" at bounding box center [47, 81] width 17 height 10
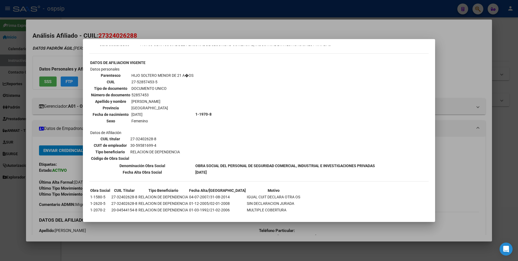
scroll to position [182, 0]
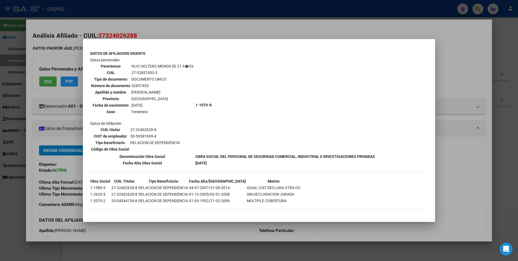
click at [223, 30] on div at bounding box center [259, 130] width 518 height 261
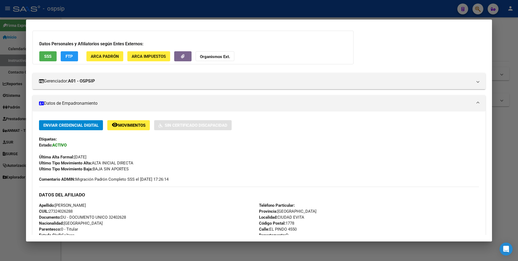
scroll to position [0, 0]
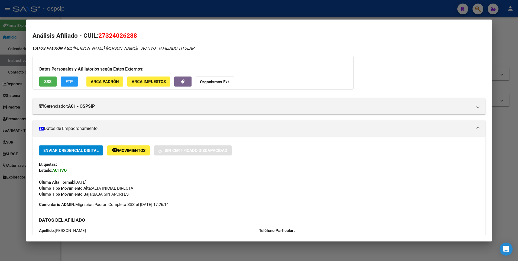
click at [82, 9] on div at bounding box center [259, 130] width 518 height 261
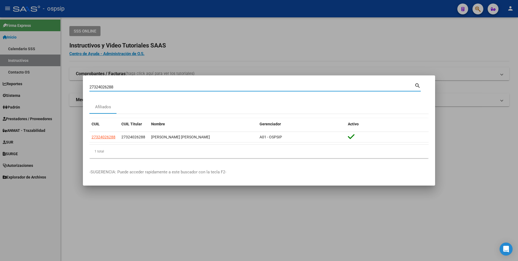
drag, startPoint x: 118, startPoint y: 86, endPoint x: 75, endPoint y: 93, distance: 43.9
click at [75, 93] on div "27324026288 Buscar (apellido, dni, cuil, nro traspaso, cuit, obra social) searc…" at bounding box center [259, 130] width 518 height 261
type input "27427192011"
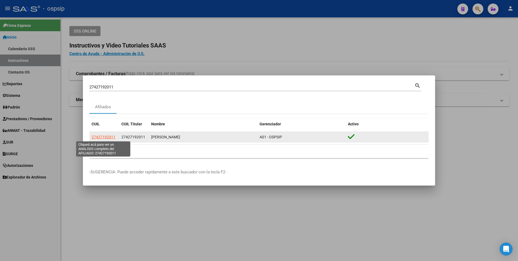
click at [102, 137] on span "27427192011" at bounding box center [104, 137] width 24 height 4
type textarea "27427192011"
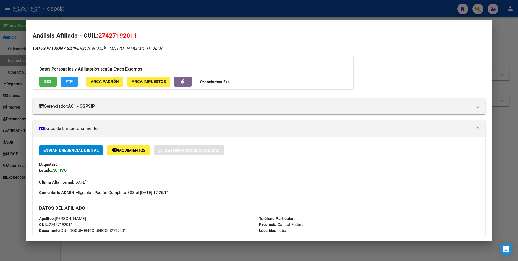
click at [45, 81] on span "SSS" at bounding box center [47, 81] width 7 height 5
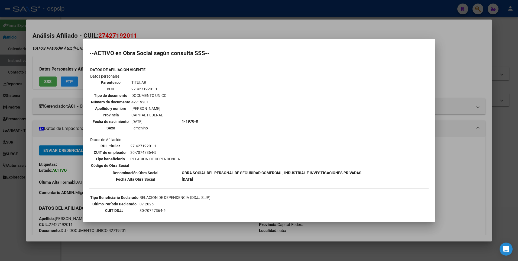
click at [223, 29] on div at bounding box center [259, 130] width 518 height 261
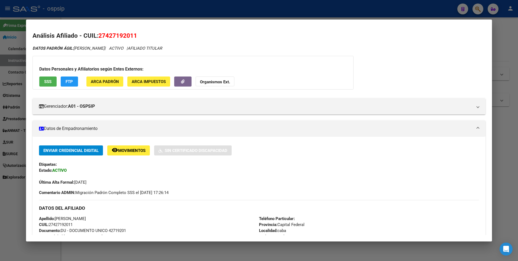
click at [224, 23] on mat-dialog-container "Análisis Afiliado - CUIL: 27427192011 DATOS PADRÓN ÁGIL: [PERSON_NAME] | ACTIVO…" at bounding box center [259, 131] width 467 height 222
click at [228, 9] on div at bounding box center [259, 130] width 518 height 261
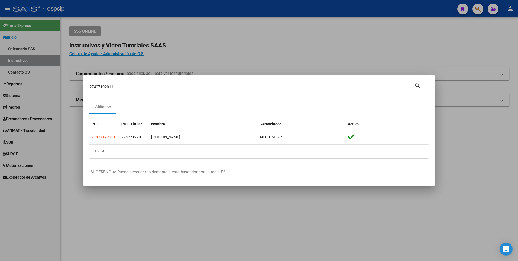
click at [208, 49] on div at bounding box center [259, 130] width 518 height 261
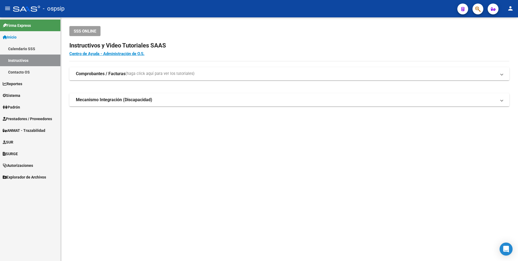
click at [481, 6] on span "button" at bounding box center [478, 9] width 5 height 11
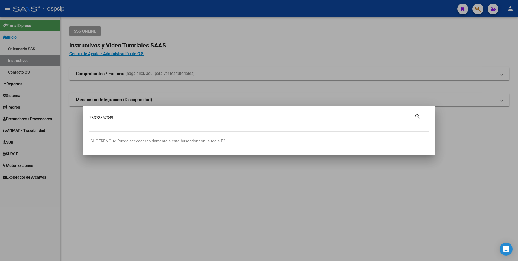
type input "23373867349"
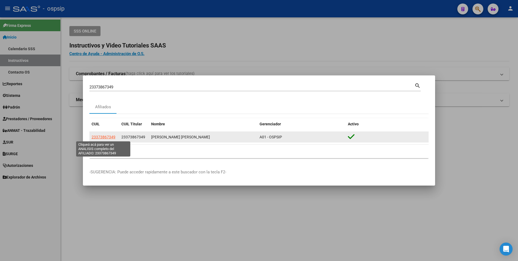
click at [104, 135] on span "23373867349" at bounding box center [104, 137] width 24 height 4
type textarea "23373867349"
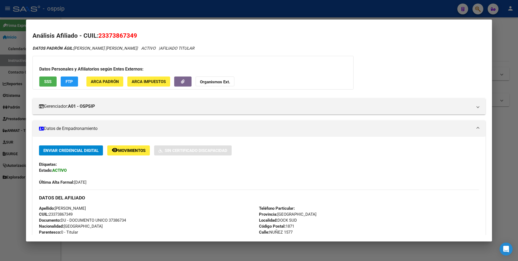
drag, startPoint x: 33, startPoint y: 77, endPoint x: 48, endPoint y: 84, distance: 16.5
click at [34, 77] on div "Datos Personales y Afiliatorios según Entes Externos: SSS FTP ARCA Padrón ARCA …" at bounding box center [193, 73] width 321 height 34
click at [48, 84] on span "SSS" at bounding box center [47, 81] width 7 height 5
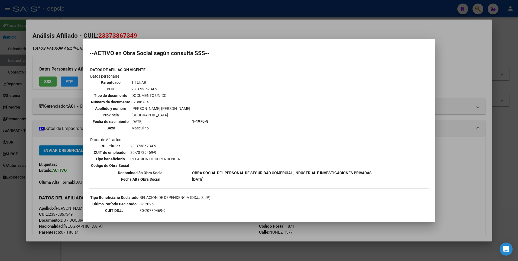
drag, startPoint x: 147, startPoint y: 20, endPoint x: 131, endPoint y: 14, distance: 17.5
click at [139, 18] on div at bounding box center [259, 130] width 518 height 261
click at [131, 14] on div at bounding box center [259, 130] width 518 height 261
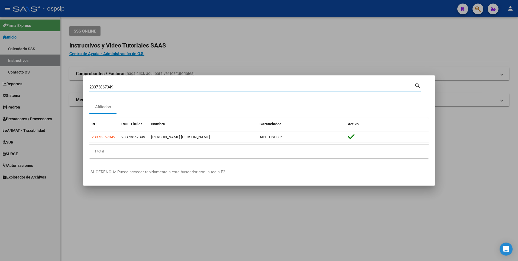
drag, startPoint x: 120, startPoint y: 89, endPoint x: 55, endPoint y: 104, distance: 67.0
click at [55, 104] on div "23373867349 Buscar (apellido, dni, cuil, nro traspaso, cuit, obra social) searc…" at bounding box center [259, 130] width 518 height 261
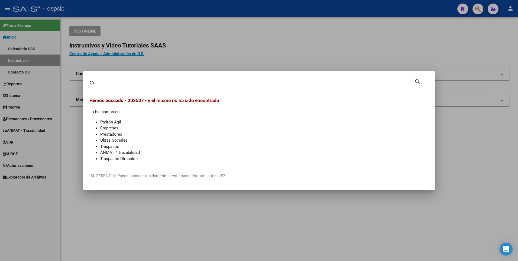
type input "2"
type input "203507507"
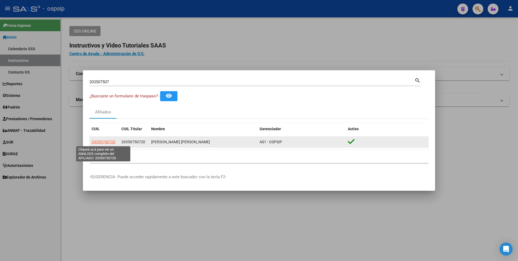
click at [104, 143] on span "20350750720" at bounding box center [104, 142] width 24 height 4
type textarea "20350750720"
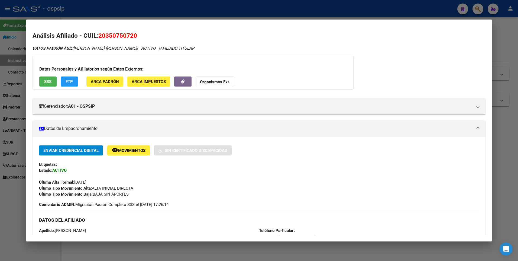
click at [53, 83] on button "SSS" at bounding box center [47, 81] width 17 height 10
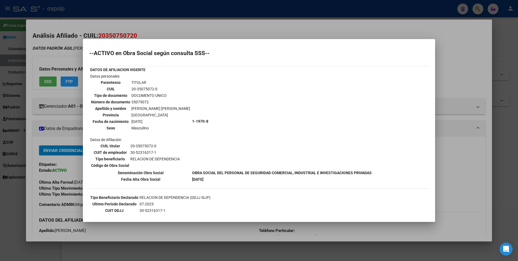
drag, startPoint x: 210, startPoint y: 24, endPoint x: 209, endPoint y: 12, distance: 12.5
click at [210, 24] on div at bounding box center [259, 130] width 518 height 261
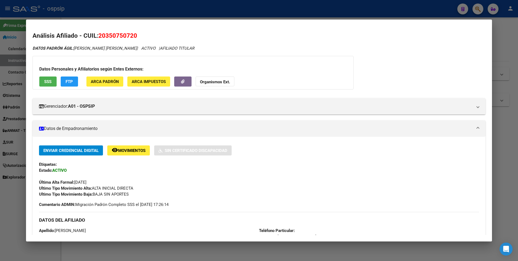
click at [209, 12] on div at bounding box center [259, 130] width 518 height 261
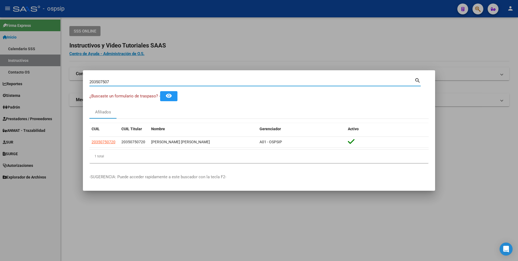
drag, startPoint x: 117, startPoint y: 82, endPoint x: 7, endPoint y: 97, distance: 111.8
click at [24, 92] on div "203507507 Buscar (apellido, dni, cuil, nro traspaso, cuit, obra social) search …" at bounding box center [259, 130] width 518 height 261
type input "20947575563"
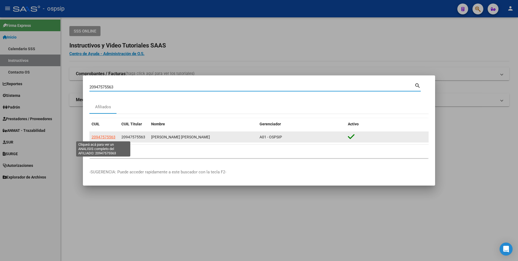
click at [99, 136] on span "20947575563" at bounding box center [104, 137] width 24 height 4
type textarea "20947575563"
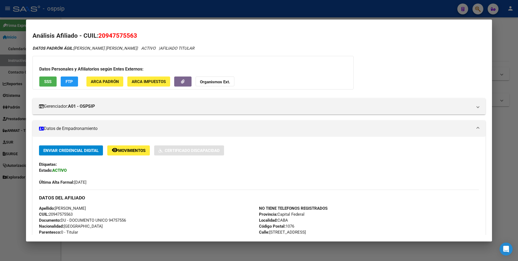
click at [49, 82] on span "SSS" at bounding box center [47, 81] width 7 height 5
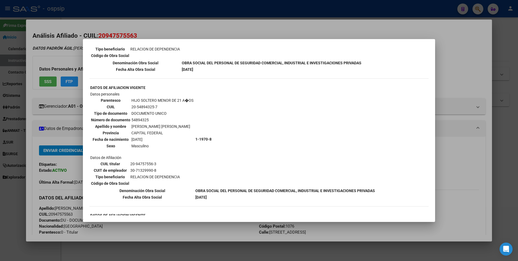
scroll to position [294, 0]
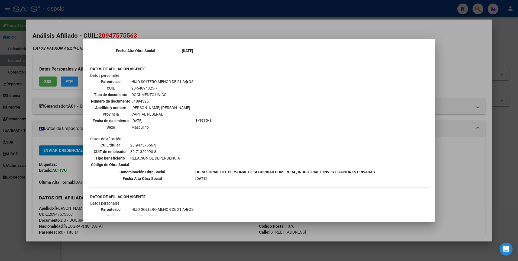
click at [181, 20] on div at bounding box center [259, 130] width 518 height 261
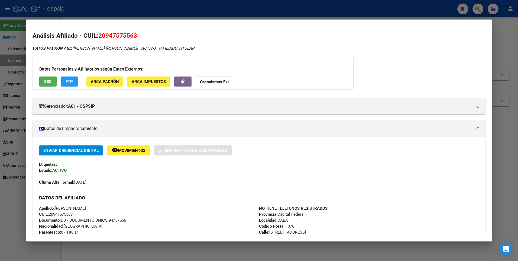
click at [76, 8] on div at bounding box center [259, 130] width 518 height 261
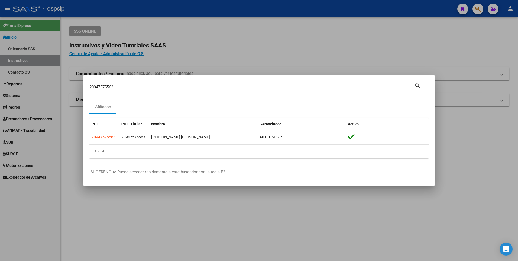
drag, startPoint x: 125, startPoint y: 86, endPoint x: 42, endPoint y: 107, distance: 85.5
click at [41, 107] on div "20947575563 Buscar (apellido, dni, cuil, nro traspaso, cuit, obra social) searc…" at bounding box center [259, 130] width 518 height 261
type input "27427192011"
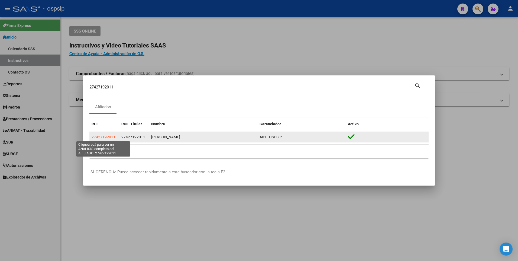
click at [101, 136] on span "27427192011" at bounding box center [104, 137] width 24 height 4
type textarea "27427192011"
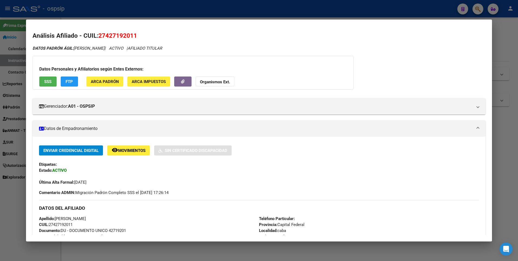
click at [43, 81] on button "SSS" at bounding box center [47, 81] width 17 height 10
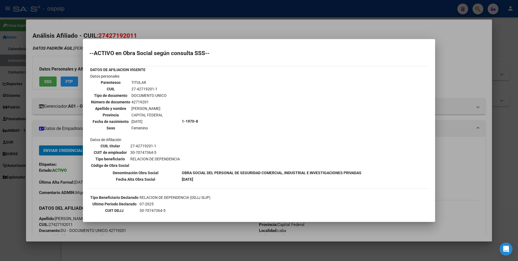
drag, startPoint x: 140, startPoint y: 17, endPoint x: 139, endPoint y: 4, distance: 12.8
click at [140, 15] on div at bounding box center [259, 130] width 518 height 261
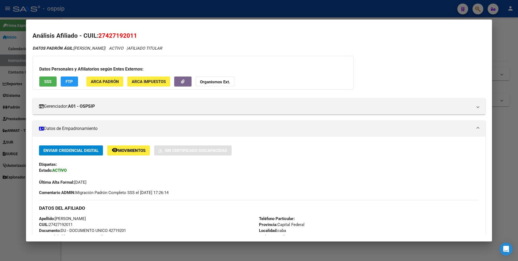
click at [139, 4] on div at bounding box center [259, 130] width 518 height 261
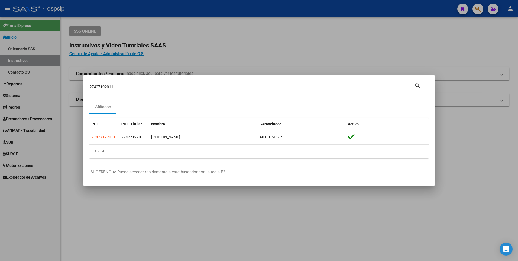
drag, startPoint x: 110, startPoint y: 92, endPoint x: 62, endPoint y: 88, distance: 47.3
click at [59, 95] on div "27427192011 Buscar (apellido, dni, cuil, nro traspaso, cuit, obra social) searc…" at bounding box center [259, 130] width 518 height 261
type input "23373867349"
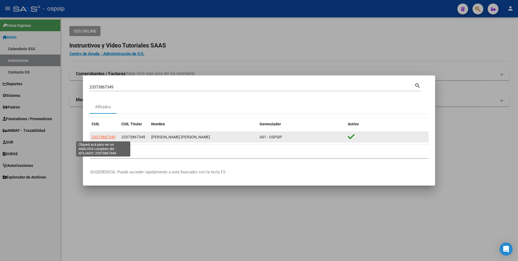
click at [94, 135] on span "23373867349" at bounding box center [104, 137] width 24 height 4
type textarea "23373867349"
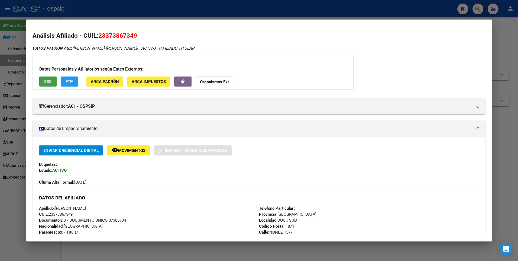
click at [47, 79] on span "SSS" at bounding box center [47, 81] width 7 height 5
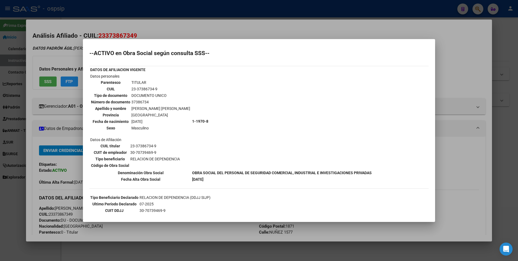
drag, startPoint x: 211, startPoint y: 29, endPoint x: 204, endPoint y: 7, distance: 22.7
click at [210, 26] on div at bounding box center [259, 130] width 518 height 261
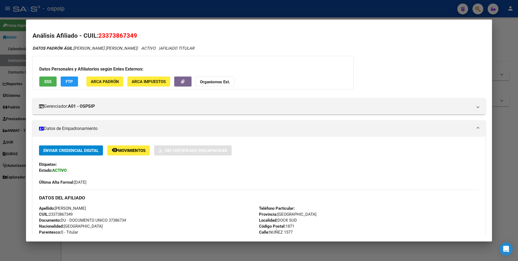
click at [204, 7] on div at bounding box center [259, 130] width 518 height 261
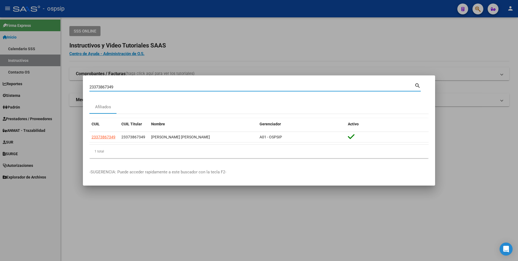
drag, startPoint x: 124, startPoint y: 85, endPoint x: 93, endPoint y: 93, distance: 32.0
click at [93, 93] on div "23373867349 Buscar (apellido, dni, [PERSON_NAME], [PERSON_NAME], cuit, obra soc…" at bounding box center [255, 89] width 332 height 14
type input "2"
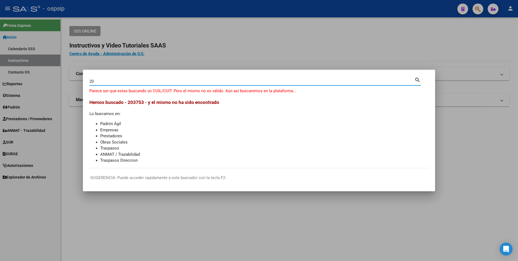
type input "2"
type input "2037539765"
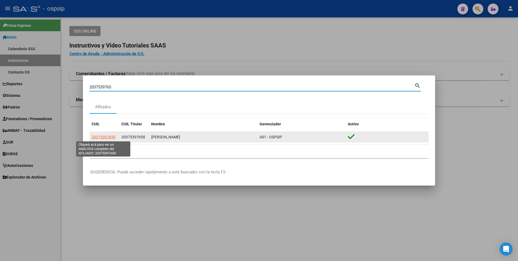
click at [107, 135] on span "20375397650" at bounding box center [104, 137] width 24 height 4
type textarea "20375397650"
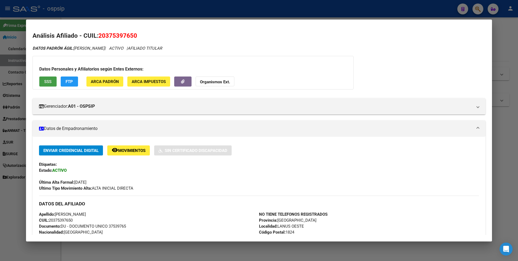
click at [43, 80] on button "SSS" at bounding box center [47, 81] width 17 height 10
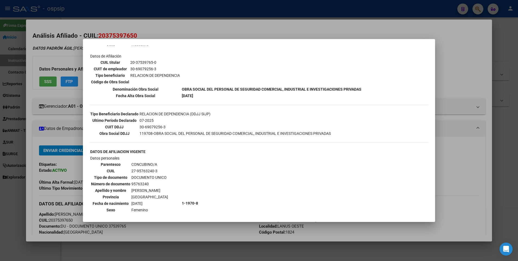
scroll to position [136, 0]
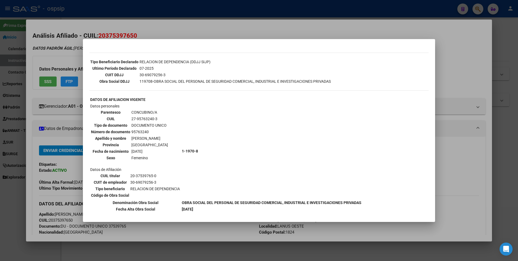
click at [238, 25] on div at bounding box center [259, 130] width 518 height 261
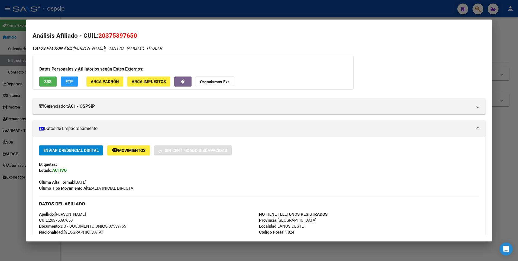
drag, startPoint x: 239, startPoint y: 6, endPoint x: 184, endPoint y: 86, distance: 97.4
click at [239, 6] on div at bounding box center [259, 130] width 518 height 261
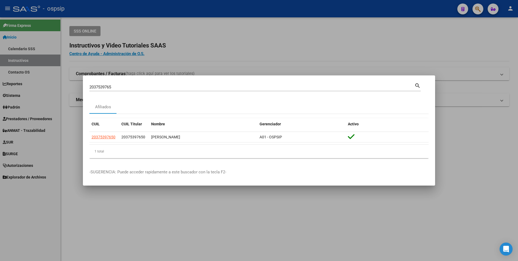
drag, startPoint x: 139, startPoint y: 91, endPoint x: 73, endPoint y: 93, distance: 65.6
click at [73, 93] on div "2037539765 Buscar (apellido, dni, cuil, nro traspaso, cuit, obra social) search…" at bounding box center [259, 130] width 518 height 261
click at [134, 88] on input "2037539765" at bounding box center [251, 87] width 325 height 5
drag, startPoint x: 111, startPoint y: 87, endPoint x: 92, endPoint y: 88, distance: 19.0
click at [92, 88] on input "2037539765" at bounding box center [251, 87] width 325 height 5
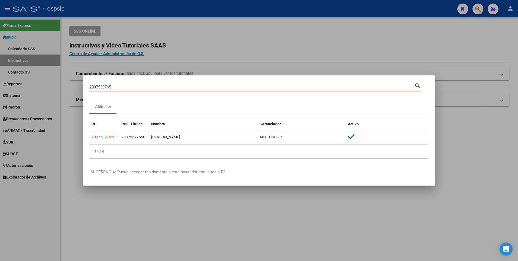
type input "2"
type input "23316678769"
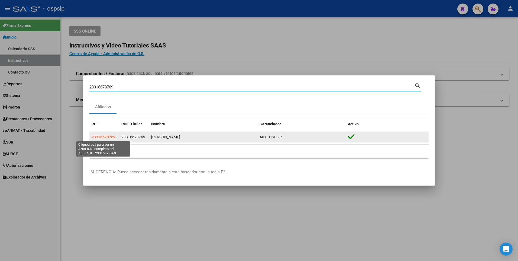
click at [99, 139] on span "23316678769" at bounding box center [104, 137] width 24 height 4
type textarea "23316678769"
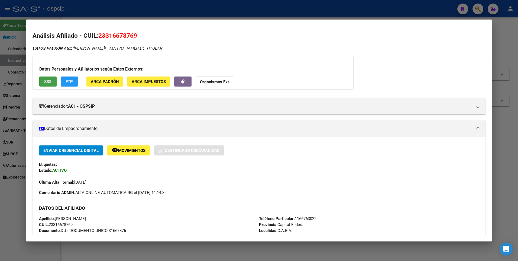
click at [48, 82] on span "SSS" at bounding box center [47, 81] width 7 height 5
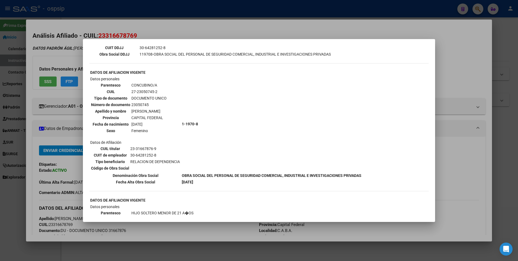
scroll to position [190, 0]
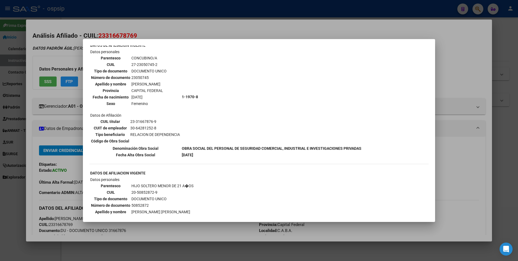
drag, startPoint x: 193, startPoint y: 20, endPoint x: 192, endPoint y: 13, distance: 6.8
click at [192, 19] on div at bounding box center [259, 130] width 518 height 261
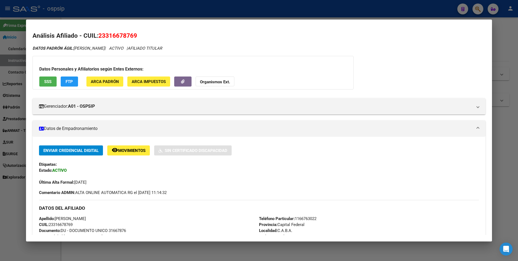
drag, startPoint x: 192, startPoint y: 13, endPoint x: 158, endPoint y: 74, distance: 69.4
click at [191, 13] on div at bounding box center [259, 130] width 518 height 261
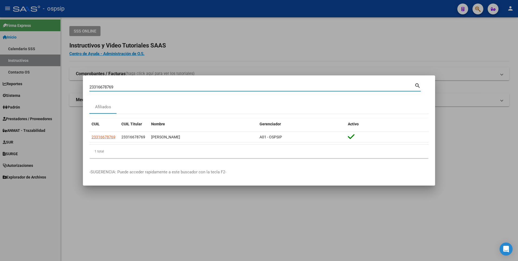
drag, startPoint x: 119, startPoint y: 86, endPoint x: 29, endPoint y: 102, distance: 91.0
click at [35, 101] on div "23316678769 Buscar (apellido, dni, cuil, nro traspaso, cuit, obra social) searc…" at bounding box center [259, 130] width 518 height 261
type input "20169338257"
drag, startPoint x: 120, startPoint y: 86, endPoint x: 71, endPoint y: 98, distance: 50.0
click at [72, 98] on div "20169338257 Buscar (apellido, dni, cuil, [PERSON_NAME], cuit, obra social) sear…" at bounding box center [259, 130] width 518 height 261
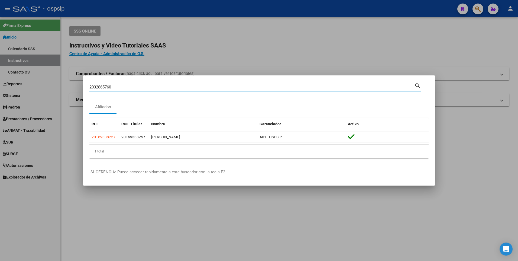
type input "2032865760"
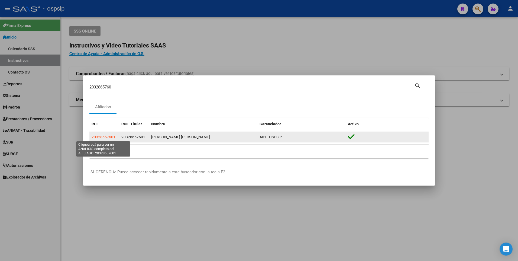
click at [107, 135] on span "20328657601" at bounding box center [104, 137] width 24 height 4
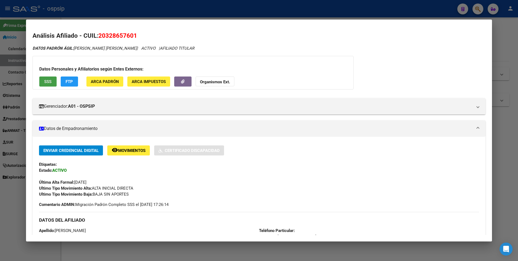
click at [52, 81] on button "SSS" at bounding box center [47, 81] width 17 height 10
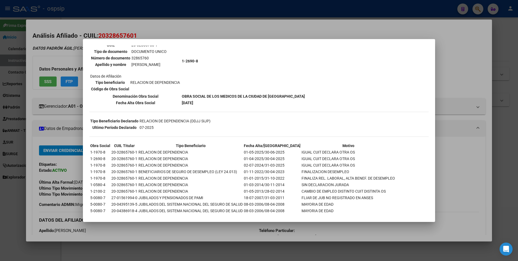
scroll to position [71, 0]
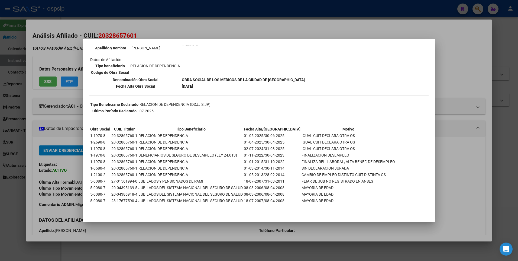
click at [201, 24] on div at bounding box center [259, 130] width 518 height 261
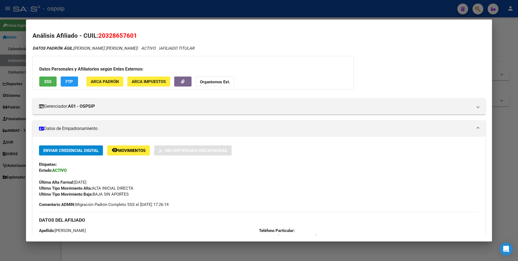
click at [54, 81] on button "SSS" at bounding box center [47, 81] width 17 height 10
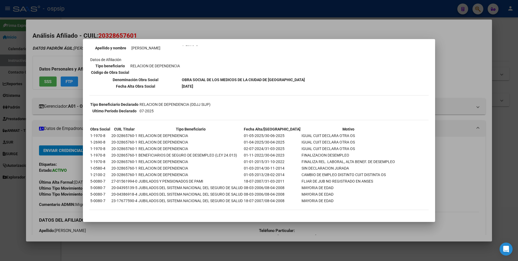
drag, startPoint x: 193, startPoint y: 23, endPoint x: 190, endPoint y: 12, distance: 11.4
click at [192, 21] on div at bounding box center [259, 130] width 518 height 261
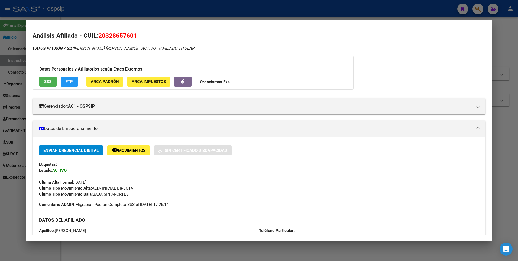
click at [190, 12] on div at bounding box center [259, 130] width 518 height 261
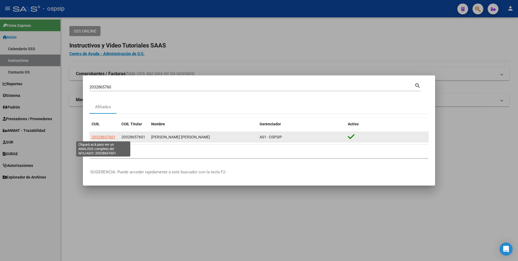
click at [100, 137] on span "20328657601" at bounding box center [104, 137] width 24 height 4
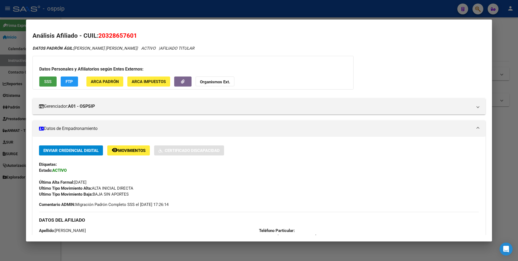
click at [47, 81] on span "SSS" at bounding box center [47, 81] width 7 height 5
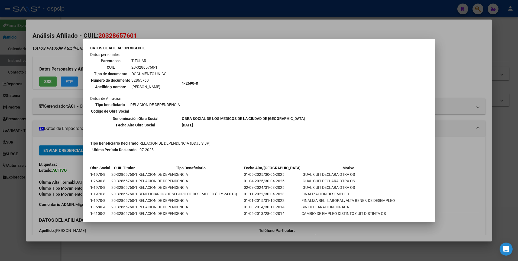
scroll to position [0, 0]
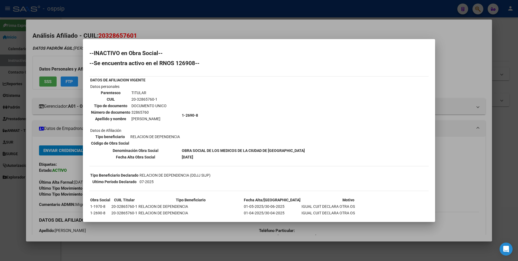
click at [206, 15] on div at bounding box center [259, 130] width 518 height 261
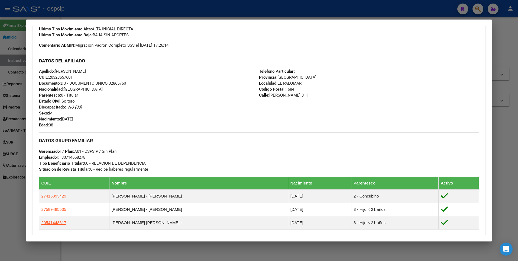
scroll to position [217, 0]
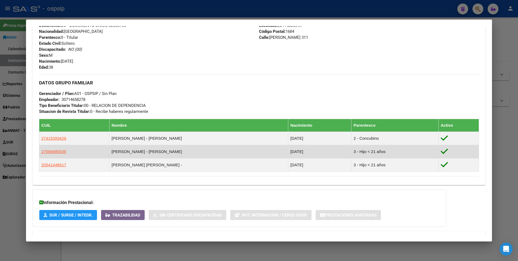
click at [153, 152] on td "[PERSON_NAME] - [PERSON_NAME]" at bounding box center [198, 151] width 179 height 13
click at [59, 150] on span "27589485535" at bounding box center [53, 151] width 25 height 5
type textarea "27589485535"
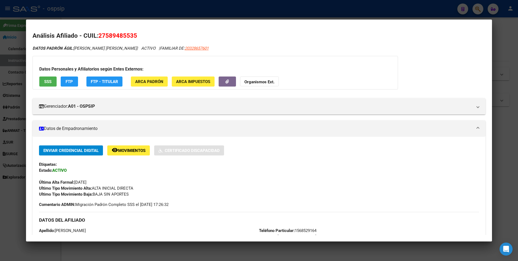
click at [45, 79] on span "SSS" at bounding box center [47, 81] width 7 height 5
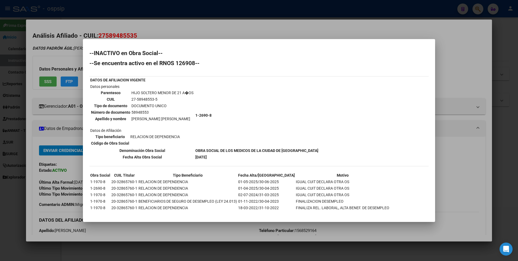
click at [160, 27] on div at bounding box center [259, 130] width 518 height 261
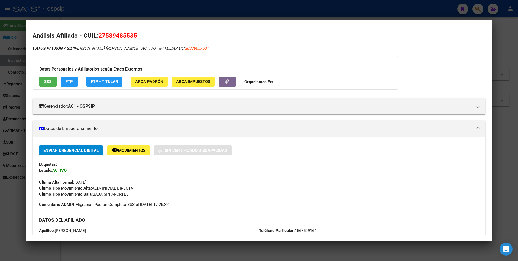
click at [41, 77] on button "SSS" at bounding box center [47, 81] width 17 height 10
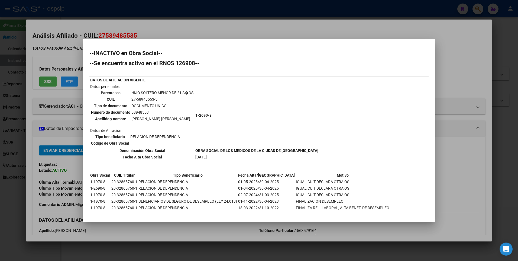
click at [189, 31] on div at bounding box center [259, 130] width 518 height 261
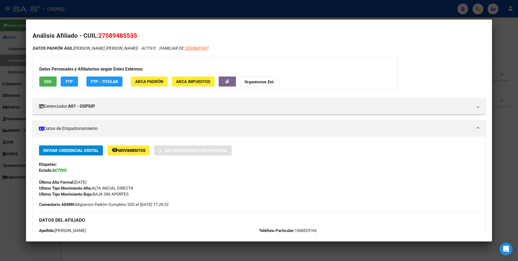
click at [185, 9] on div at bounding box center [259, 130] width 518 height 261
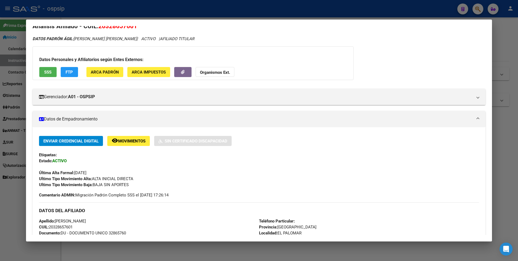
scroll to position [0, 0]
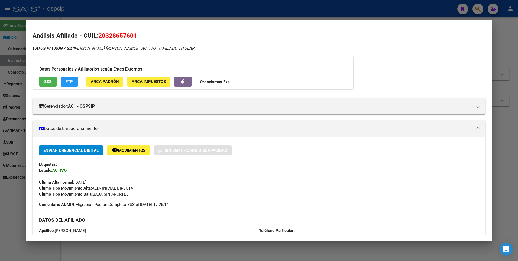
click at [147, 9] on div at bounding box center [259, 130] width 518 height 261
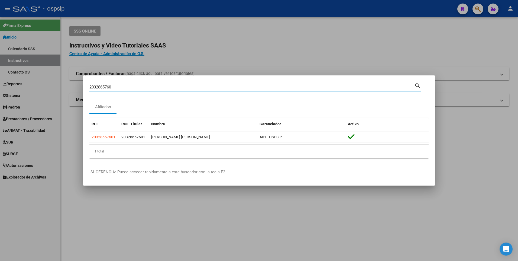
drag, startPoint x: 97, startPoint y: 88, endPoint x: 33, endPoint y: 94, distance: 65.1
click at [33, 94] on div "2032865760 Buscar (apellido, dni, cuil, nro traspaso, cuit, obra social) search…" at bounding box center [259, 130] width 518 height 261
type input "2012497874"
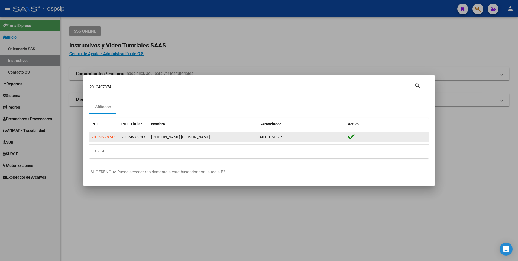
click at [106, 141] on datatable-body-cell "20124978743" at bounding box center [104, 137] width 30 height 11
click at [107, 135] on span "20124978743" at bounding box center [104, 137] width 24 height 4
type textarea "20124978743"
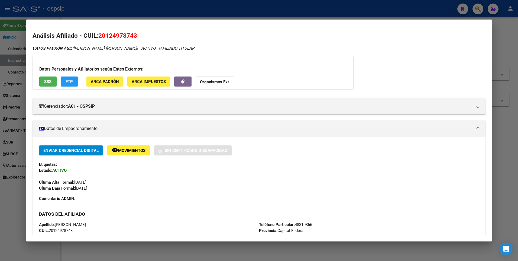
click at [51, 80] on span "SSS" at bounding box center [47, 81] width 7 height 5
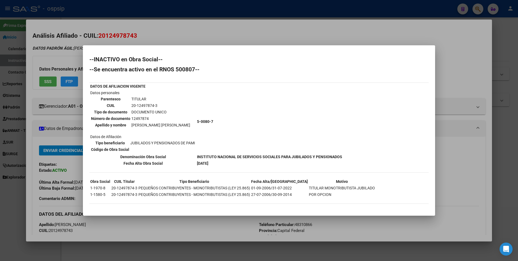
click at [121, 22] on div at bounding box center [259, 130] width 518 height 261
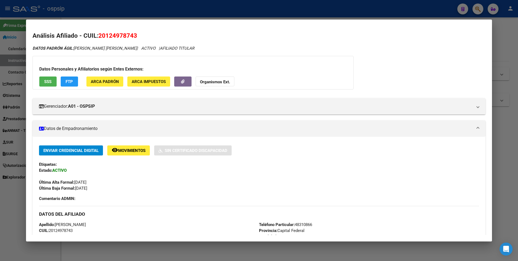
drag, startPoint x: 119, startPoint y: 11, endPoint x: 100, endPoint y: 56, distance: 48.6
click at [117, 11] on div at bounding box center [259, 130] width 518 height 261
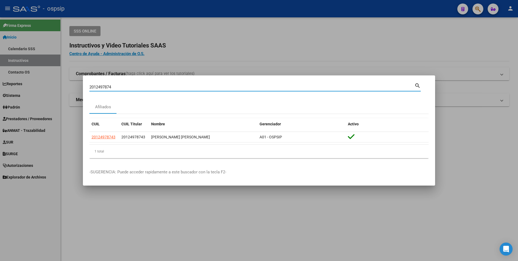
drag, startPoint x: 114, startPoint y: 86, endPoint x: 0, endPoint y: 125, distance: 120.5
click at [0, 125] on html "menu - ospsip person Firma Express Inicio Calendario SSS Instructivos Contacto …" at bounding box center [259, 130] width 518 height 261
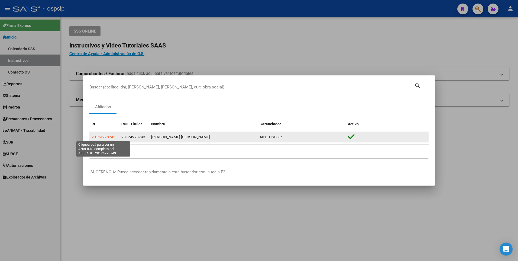
click at [103, 138] on span "20124978743" at bounding box center [104, 137] width 24 height 4
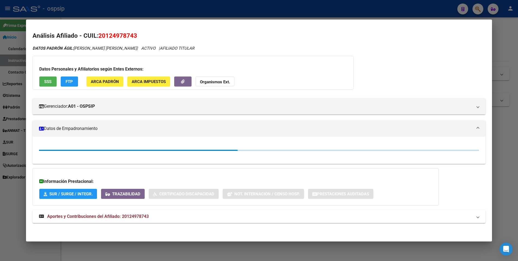
click at [50, 80] on span "SSS" at bounding box center [47, 81] width 7 height 5
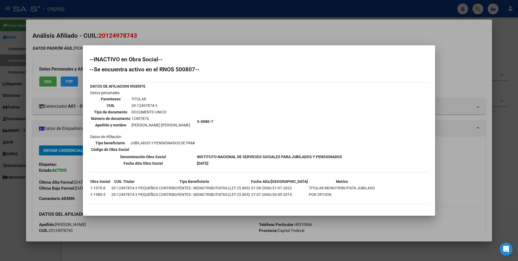
drag, startPoint x: 178, startPoint y: 41, endPoint x: 165, endPoint y: 5, distance: 37.6
click at [176, 35] on div at bounding box center [259, 130] width 518 height 261
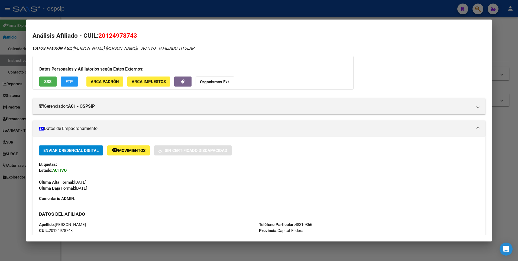
drag, startPoint x: 165, startPoint y: 5, endPoint x: 147, endPoint y: 80, distance: 77.3
click at [165, 5] on div at bounding box center [259, 130] width 518 height 261
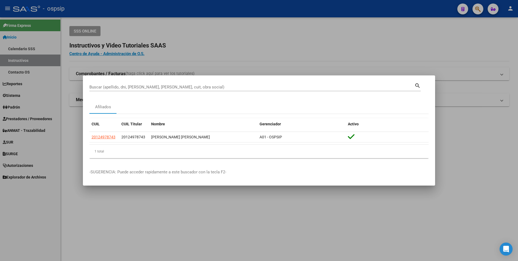
click at [135, 88] on input "Buscar (apellido, dni, [PERSON_NAME], [PERSON_NAME], cuit, obra social)" at bounding box center [251, 87] width 325 height 5
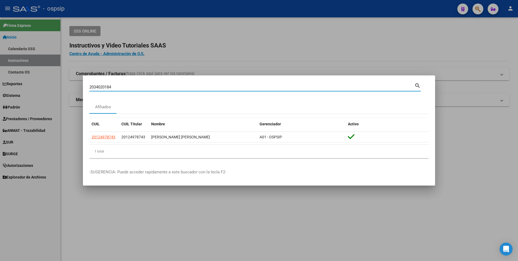
type input "2034020184"
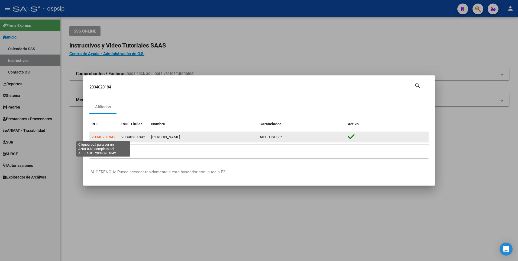
click at [103, 135] on span "20340201842" at bounding box center [104, 137] width 24 height 4
type textarea "20340201842"
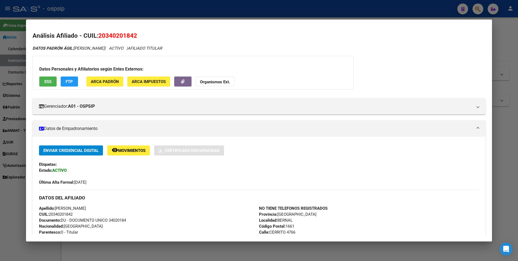
click at [50, 80] on span "SSS" at bounding box center [47, 81] width 7 height 5
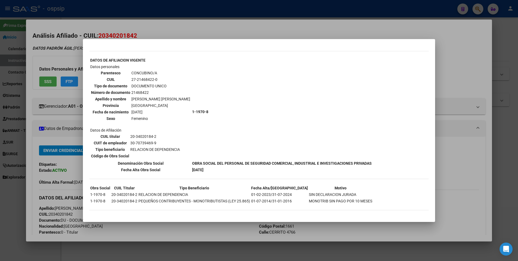
scroll to position [175, 0]
drag, startPoint x: 205, startPoint y: 29, endPoint x: 184, endPoint y: 6, distance: 31.5
click at [201, 27] on div at bounding box center [259, 130] width 518 height 261
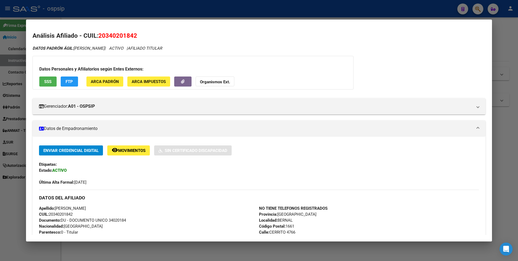
click at [183, 4] on div at bounding box center [259, 130] width 518 height 261
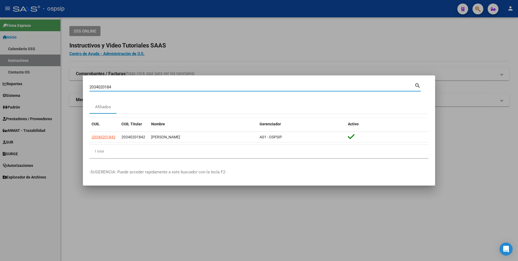
drag, startPoint x: 113, startPoint y: 86, endPoint x: 50, endPoint y: 93, distance: 62.5
click at [50, 93] on div "2034020184 Buscar (apellido, dni, cuil, nro traspaso, cuit, obra social) search…" at bounding box center [259, 130] width 518 height 261
type input "27442635531"
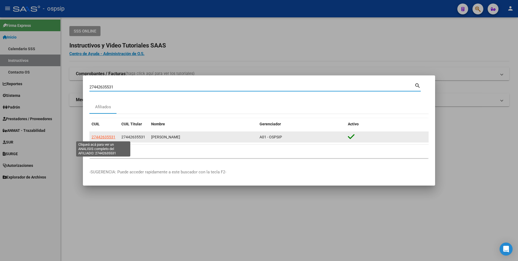
click at [94, 136] on span "27442635531" at bounding box center [104, 137] width 24 height 4
type textarea "27442635531"
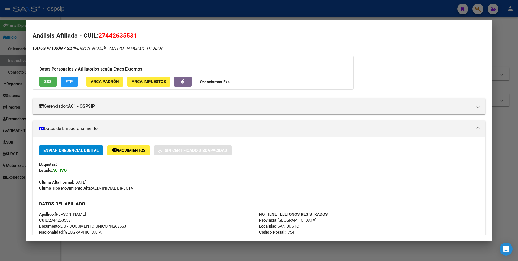
click at [49, 81] on span "SSS" at bounding box center [47, 81] width 7 height 5
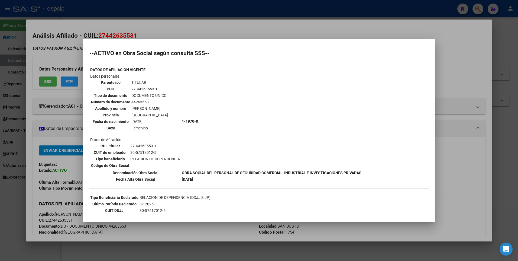
drag, startPoint x: 171, startPoint y: 28, endPoint x: 162, endPoint y: 13, distance: 17.5
click at [168, 24] on div at bounding box center [259, 130] width 518 height 261
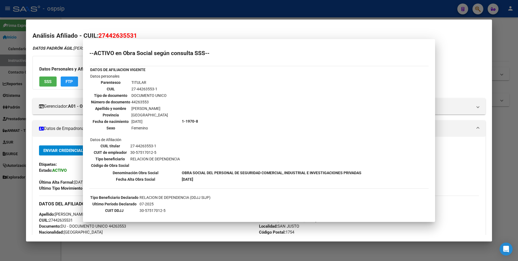
click at [160, 11] on div at bounding box center [259, 130] width 518 height 261
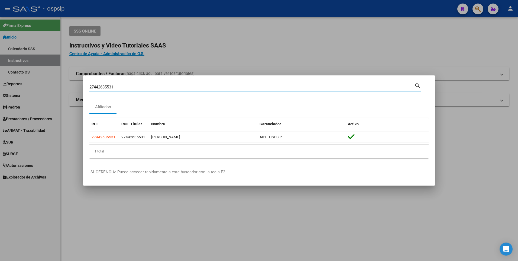
drag, startPoint x: 120, startPoint y: 86, endPoint x: 20, endPoint y: 97, distance: 100.4
click at [20, 97] on div "27442635531 Buscar (apellido, dni, cuil, nro traspaso, cuit, obra social) searc…" at bounding box center [259, 130] width 518 height 261
type input "27381773022"
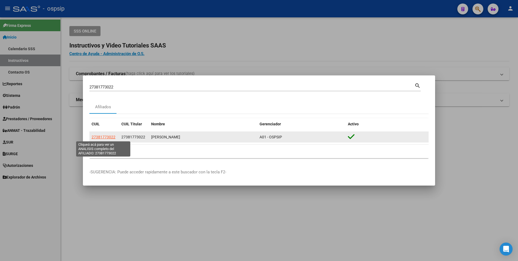
click at [108, 136] on span "27381773022" at bounding box center [104, 137] width 24 height 4
type textarea "27381773022"
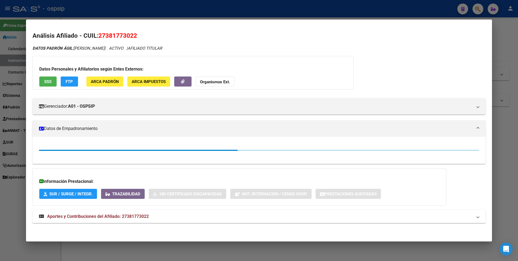
click at [50, 78] on button "SSS" at bounding box center [47, 81] width 17 height 10
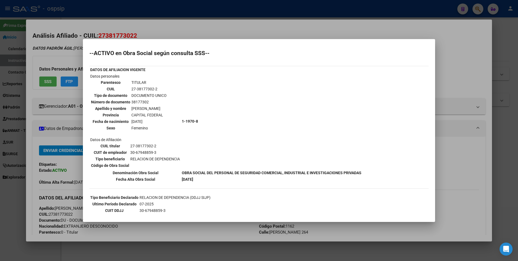
click at [165, 25] on div at bounding box center [259, 130] width 518 height 261
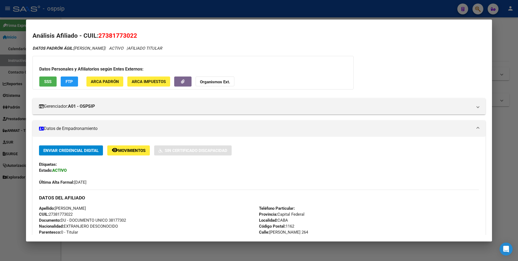
drag, startPoint x: 201, startPoint y: 203, endPoint x: 169, endPoint y: 33, distance: 172.8
click at [201, 200] on div "DATOS DEL AFILIADO" at bounding box center [259, 198] width 441 height 16
drag, startPoint x: 142, startPoint y: 3, endPoint x: 83, endPoint y: 55, distance: 79.2
click at [137, 6] on div at bounding box center [259, 130] width 518 height 261
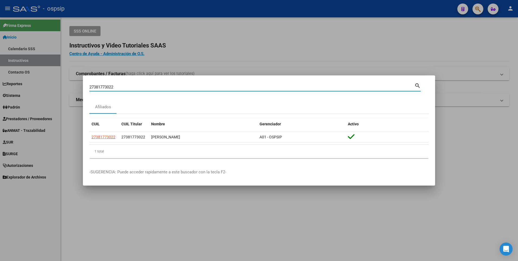
drag, startPoint x: 120, startPoint y: 86, endPoint x: 13, endPoint y: 111, distance: 110.0
click at [13, 111] on div "27381773022 Buscar (apellido, dni, cuil, nro traspaso, cuit, obra social) searc…" at bounding box center [259, 130] width 518 height 261
type input "20958034289"
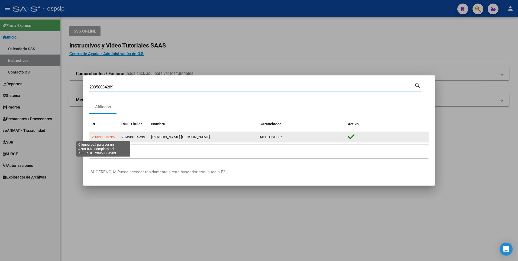
click at [98, 136] on span "20958034289" at bounding box center [104, 137] width 24 height 4
type textarea "20958034289"
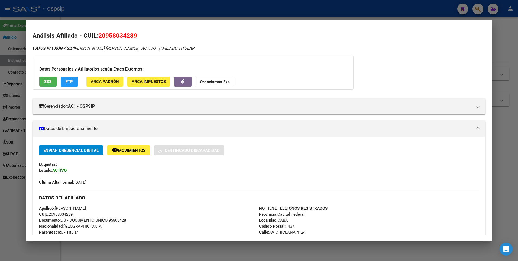
click at [48, 82] on span "SSS" at bounding box center [47, 81] width 7 height 5
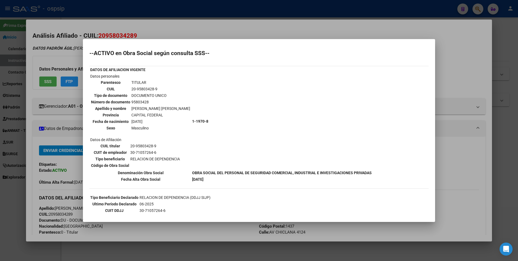
drag, startPoint x: 208, startPoint y: 26, endPoint x: 206, endPoint y: 15, distance: 11.5
click at [207, 20] on div at bounding box center [259, 130] width 518 height 261
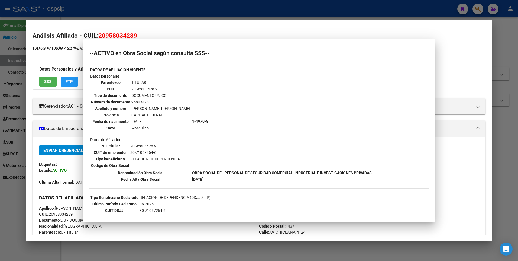
click at [206, 12] on div at bounding box center [259, 130] width 518 height 261
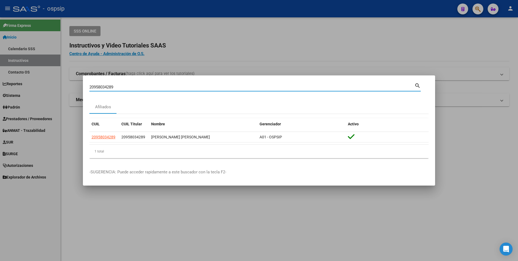
drag, startPoint x: 123, startPoint y: 87, endPoint x: 30, endPoint y: 95, distance: 93.6
click at [34, 95] on div "20958034289 Buscar (apellido, dni, cuil, nro traspaso, cuit, obra social) searc…" at bounding box center [259, 130] width 518 height 261
type input "20317621303"
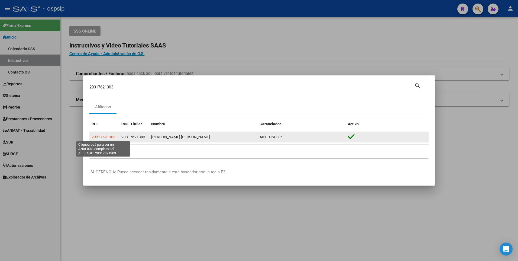
click at [97, 138] on span "20317621303" at bounding box center [104, 137] width 24 height 4
type textarea "20317621303"
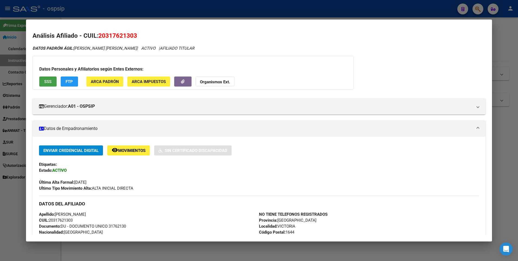
click at [52, 81] on button "SSS" at bounding box center [47, 81] width 17 height 10
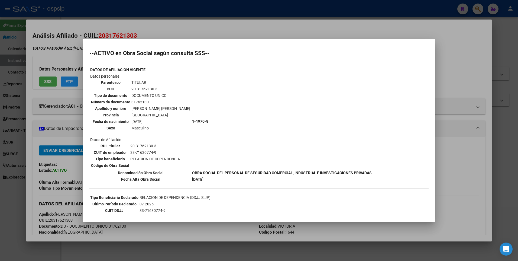
drag, startPoint x: 160, startPoint y: 24, endPoint x: 159, endPoint y: 14, distance: 9.9
click at [160, 24] on div at bounding box center [259, 130] width 518 height 261
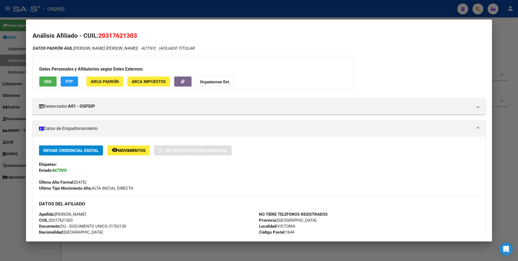
drag, startPoint x: 159, startPoint y: 14, endPoint x: 129, endPoint y: 36, distance: 37.4
click at [158, 14] on div at bounding box center [259, 130] width 518 height 261
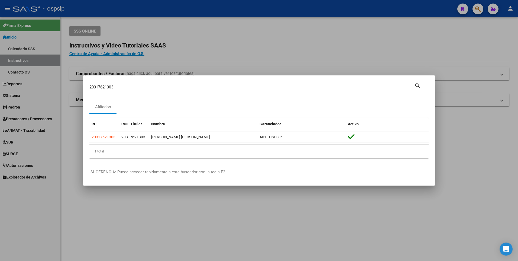
click at [115, 84] on div "20317621303 Buscar (apellido, dni, [PERSON_NAME], [PERSON_NAME], cuit, obra soc…" at bounding box center [251, 87] width 325 height 8
drag, startPoint x: 117, startPoint y: 85, endPoint x: 25, endPoint y: 97, distance: 93.4
click at [25, 97] on div "20317621303 Buscar (apellido, dni, cuil, nro traspaso, cuit, obra social) searc…" at bounding box center [259, 130] width 518 height 261
type input "2037539765"
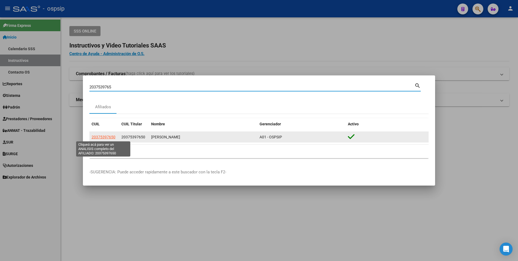
click at [98, 135] on span "20375397650" at bounding box center [104, 137] width 24 height 4
type textarea "20375397650"
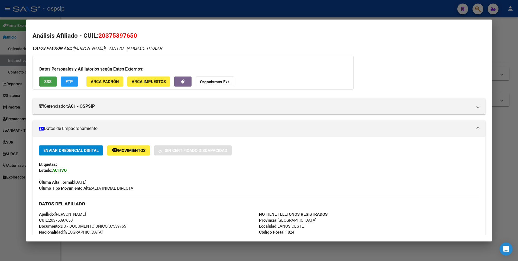
click at [47, 82] on span "SSS" at bounding box center [47, 81] width 7 height 5
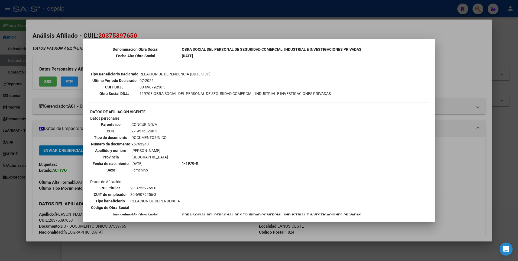
scroll to position [163, 0]
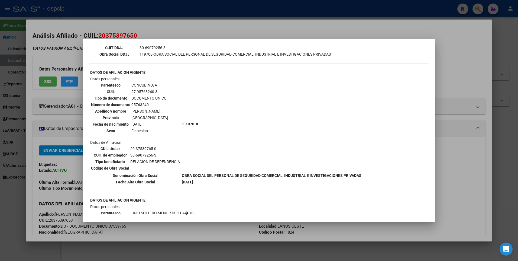
click at [142, 18] on div at bounding box center [259, 130] width 518 height 261
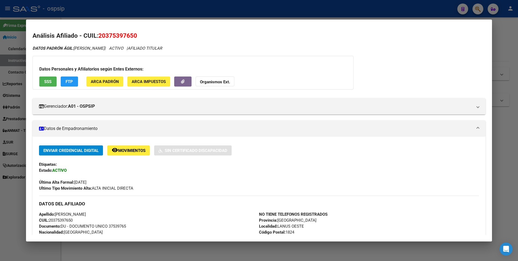
click at [140, 17] on div at bounding box center [259, 130] width 518 height 261
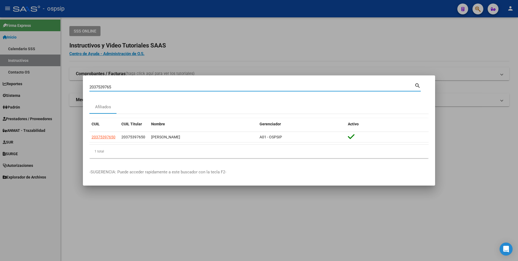
drag, startPoint x: 123, startPoint y: 85, endPoint x: 63, endPoint y: 84, distance: 60.5
click at [65, 85] on div "2037539765 Buscar (apellido, dni, cuil, nro traspaso, cuit, obra social) search…" at bounding box center [259, 130] width 518 height 261
type input "20394710874"
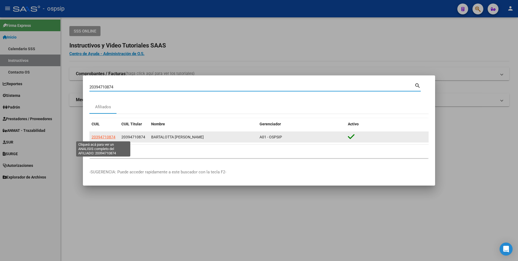
click at [107, 138] on span "20394710874" at bounding box center [104, 137] width 24 height 4
type textarea "20394710874"
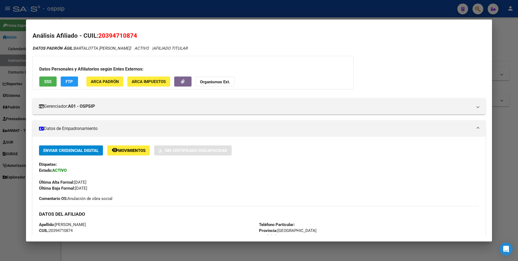
click at [53, 79] on button "SSS" at bounding box center [47, 81] width 17 height 10
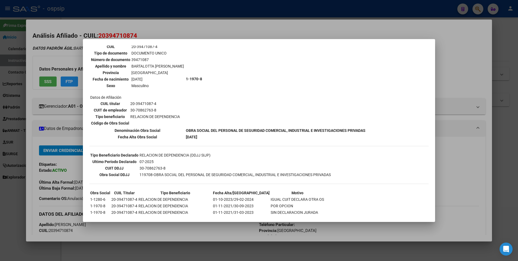
scroll to position [0, 0]
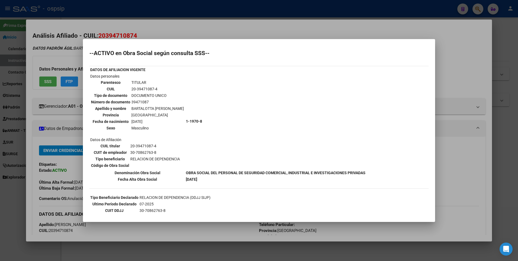
drag, startPoint x: 185, startPoint y: 31, endPoint x: 177, endPoint y: 6, distance: 26.6
click at [184, 27] on div at bounding box center [259, 130] width 518 height 261
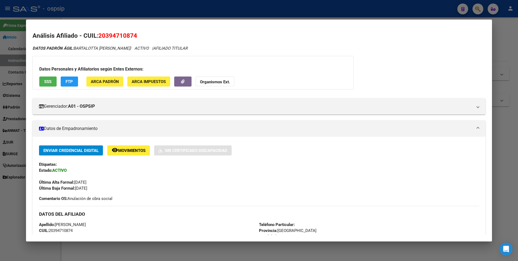
click at [177, 6] on div at bounding box center [259, 130] width 518 height 261
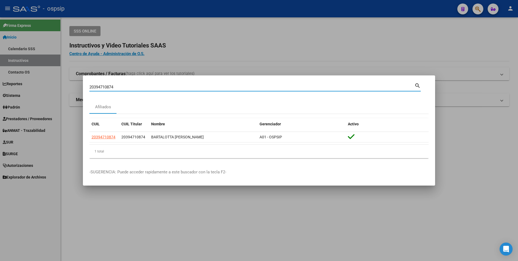
drag, startPoint x: 127, startPoint y: 89, endPoint x: 55, endPoint y: 96, distance: 71.9
click at [56, 96] on div "20394710874 Buscar (apellido, dni, cuil, nro traspaso, cuit, obra social) searc…" at bounding box center [259, 130] width 518 height 261
type input "20386418544"
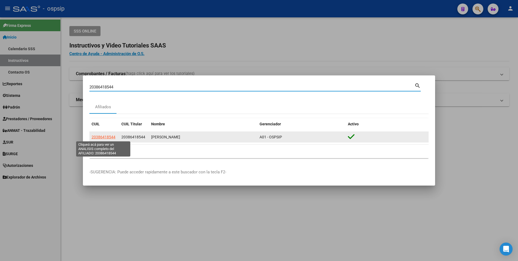
click at [102, 138] on span "20386418544" at bounding box center [104, 137] width 24 height 4
type textarea "20386418544"
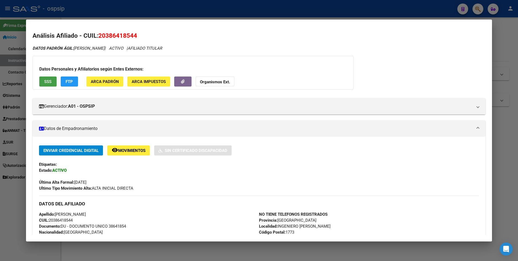
click at [49, 78] on button "SSS" at bounding box center [47, 81] width 17 height 10
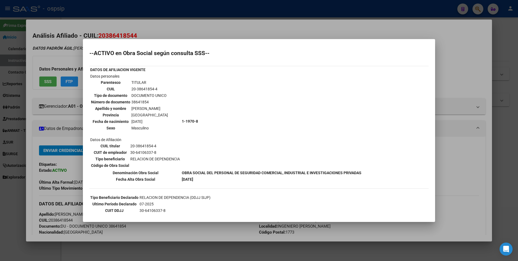
drag, startPoint x: 161, startPoint y: 28, endPoint x: 150, endPoint y: 8, distance: 23.3
click at [156, 23] on div at bounding box center [259, 130] width 518 height 261
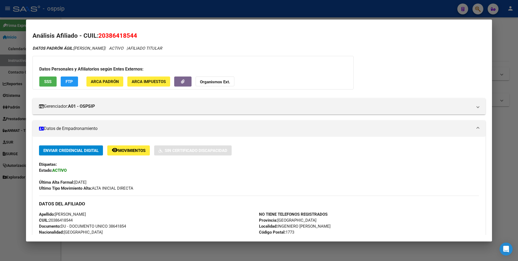
click at [149, 5] on div at bounding box center [259, 130] width 518 height 261
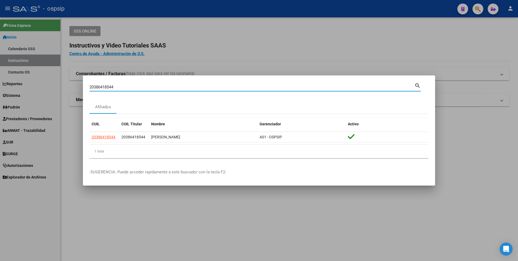
drag, startPoint x: 117, startPoint y: 88, endPoint x: 72, endPoint y: 98, distance: 46.4
click at [72, 98] on div "20386418544 Buscar (apellido, dni, cuil, nro traspaso, cuit, obra social) searc…" at bounding box center [259, 130] width 518 height 261
type input "20258683316"
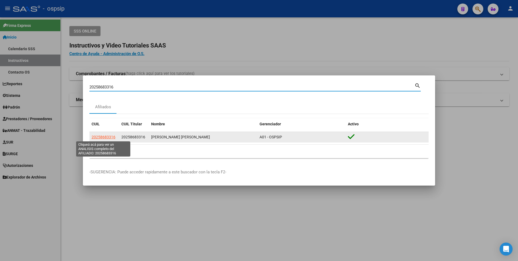
click at [105, 136] on span "20258683316" at bounding box center [104, 137] width 24 height 4
type textarea "20258683316"
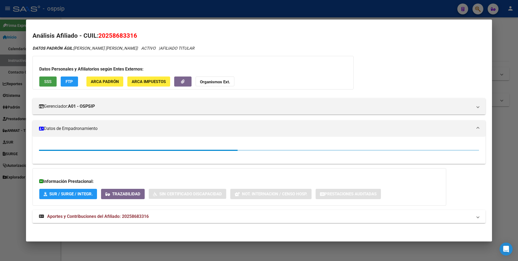
click at [50, 84] on span "SSS" at bounding box center [47, 81] width 7 height 5
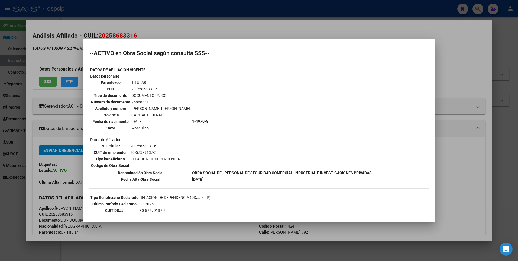
drag, startPoint x: 190, startPoint y: 24, endPoint x: 189, endPoint y: 20, distance: 4.9
click at [190, 23] on div at bounding box center [259, 130] width 518 height 261
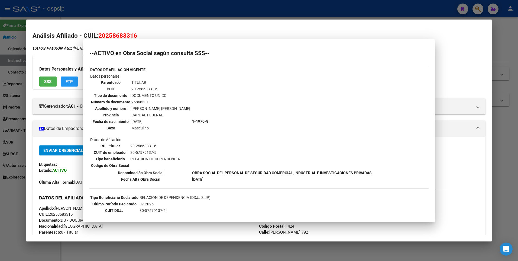
click at [188, 17] on div at bounding box center [259, 130] width 518 height 261
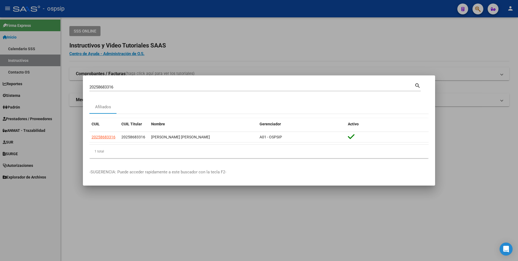
drag, startPoint x: 113, startPoint y: 86, endPoint x: 40, endPoint y: 92, distance: 72.9
click at [40, 92] on div "20258683316 Buscar (apellido, dni, cuil, nro traspaso, cuit, obra social) searc…" at bounding box center [259, 130] width 518 height 261
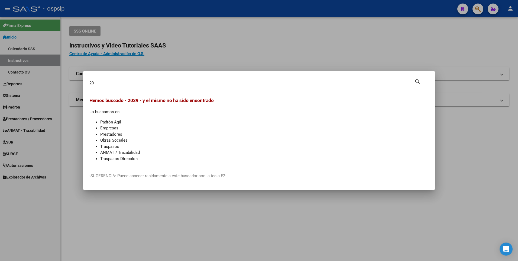
type input "2"
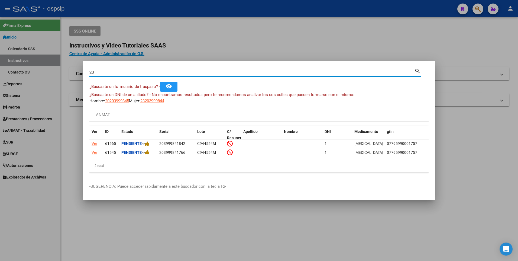
type input "2"
type input "39929846"
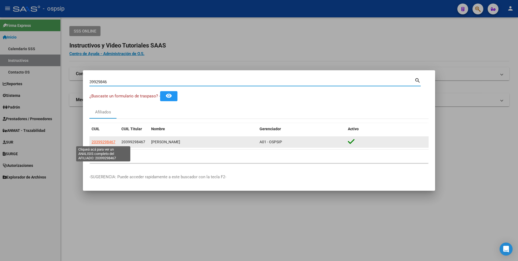
click at [100, 143] on span "20399298467" at bounding box center [104, 142] width 24 height 4
type textarea "20399298467"
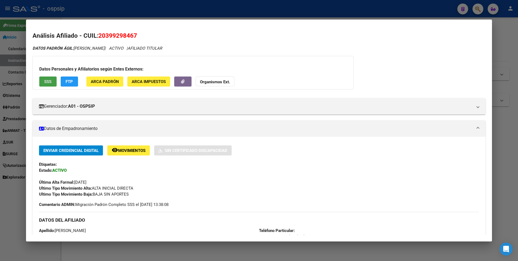
click at [43, 79] on button "SSS" at bounding box center [47, 81] width 17 height 10
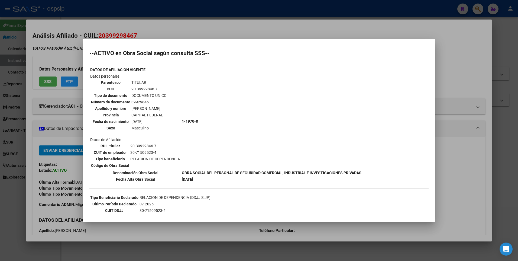
drag, startPoint x: 173, startPoint y: 27, endPoint x: 168, endPoint y: 8, distance: 20.0
click at [172, 25] on div at bounding box center [259, 130] width 518 height 261
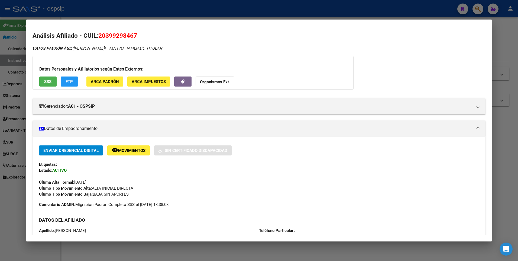
click at [169, 8] on div at bounding box center [259, 130] width 518 height 261
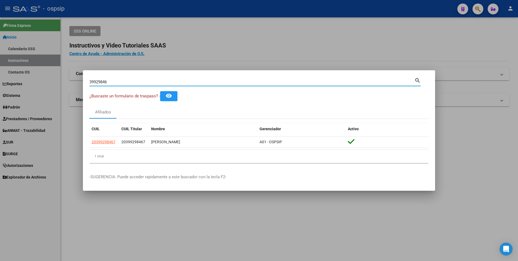
drag, startPoint x: 122, startPoint y: 84, endPoint x: -1, endPoint y: 106, distance: 124.8
click at [0, 106] on html "menu - ospsip person Firma Express Inicio Calendario SSS Instructivos Contacto …" at bounding box center [259, 130] width 518 height 261
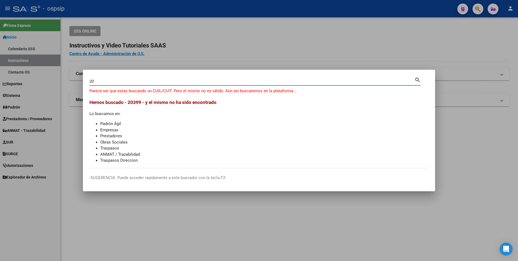
type input "2"
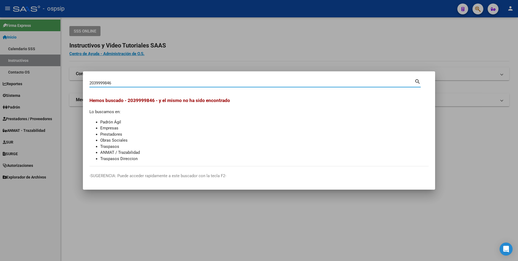
drag, startPoint x: 117, startPoint y: 84, endPoint x: 71, endPoint y: 90, distance: 46.0
click at [71, 90] on div "2039999846 Buscar (apellido, dni, cuil, nro traspaso, cuit, obra social) search…" at bounding box center [259, 130] width 518 height 261
type input "274233977"
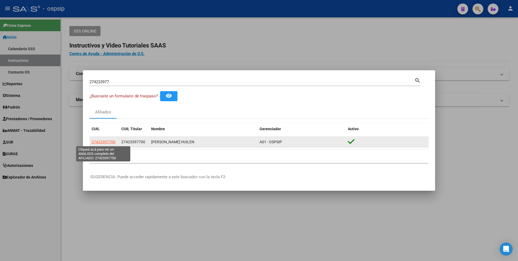
click at [110, 143] on span "27423397700" at bounding box center [104, 142] width 24 height 4
type textarea "27423397700"
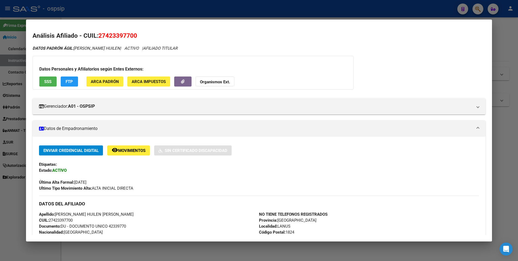
click at [50, 80] on span "SSS" at bounding box center [47, 81] width 7 height 5
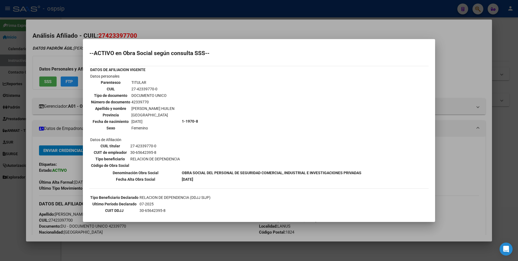
drag, startPoint x: 151, startPoint y: 25, endPoint x: 149, endPoint y: 15, distance: 10.8
click at [149, 22] on div at bounding box center [259, 130] width 518 height 261
click at [149, 15] on div at bounding box center [259, 130] width 518 height 261
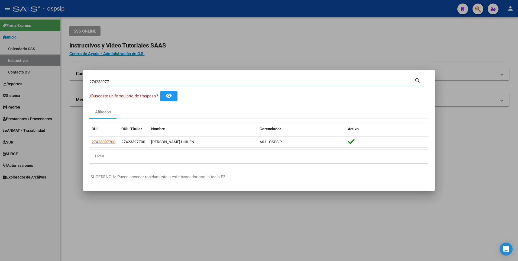
drag, startPoint x: 116, startPoint y: 80, endPoint x: 55, endPoint y: 91, distance: 62.5
click at [55, 91] on div "274233977 Buscar (apellido, dni, cuil, nro traspaso, cuit, obra social) search …" at bounding box center [259, 130] width 518 height 261
type input "23929980859"
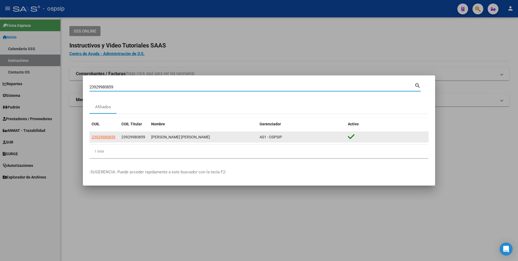
click at [107, 133] on datatable-body-cell "23929980859" at bounding box center [104, 137] width 30 height 11
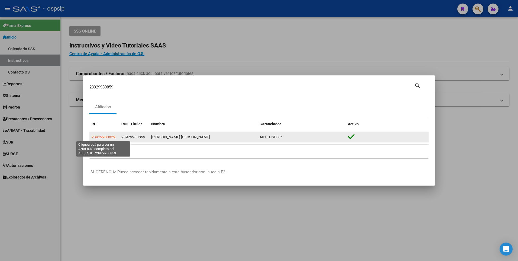
click at [108, 135] on span "23929980859" at bounding box center [104, 137] width 24 height 4
type textarea "23929980859"
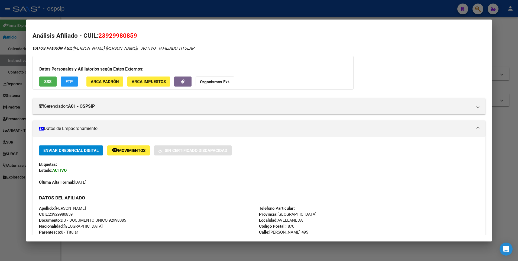
click at [44, 82] on span "SSS" at bounding box center [47, 81] width 7 height 5
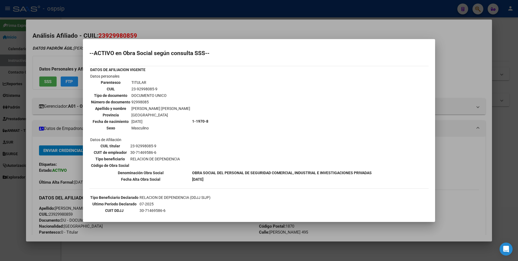
drag, startPoint x: 175, startPoint y: 24, endPoint x: 169, endPoint y: 10, distance: 14.8
click at [174, 21] on div at bounding box center [259, 130] width 518 height 261
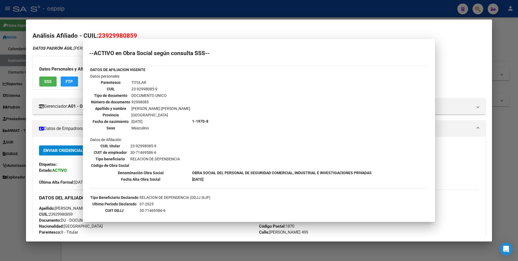
click at [167, 7] on div at bounding box center [259, 130] width 518 height 261
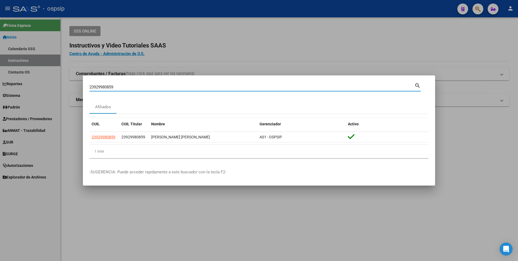
drag, startPoint x: 118, startPoint y: 88, endPoint x: 49, endPoint y: 84, distance: 69.0
click at [49, 84] on div "23929980859 Buscar (apellido, dni, cuil, nro traspaso, cuit, obra social) searc…" at bounding box center [259, 130] width 518 height 261
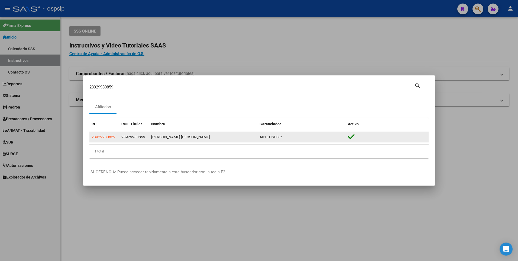
click at [101, 134] on app-link-go-to "23929980859" at bounding box center [104, 137] width 24 height 6
click at [103, 136] on span "23929980859" at bounding box center [104, 137] width 24 height 4
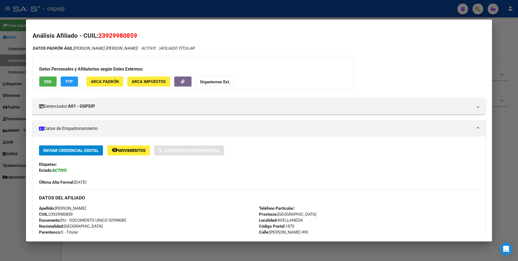
click at [49, 82] on span "SSS" at bounding box center [47, 81] width 7 height 5
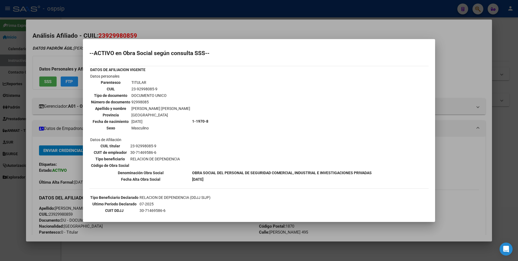
click at [137, 23] on div at bounding box center [259, 130] width 518 height 261
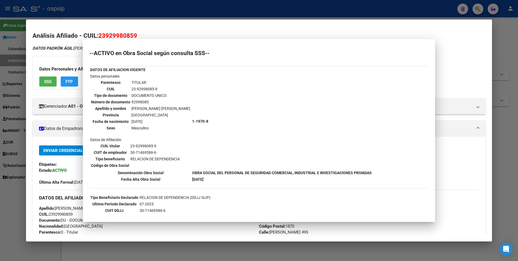
click at [136, 14] on div at bounding box center [259, 130] width 518 height 261
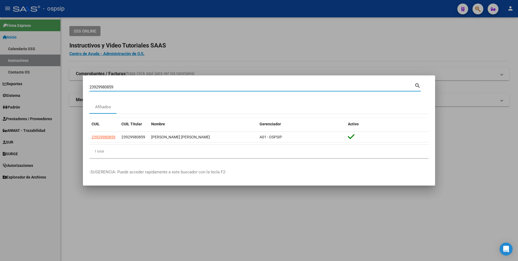
drag, startPoint x: 118, startPoint y: 88, endPoint x: 54, endPoint y: 103, distance: 66.0
click at [54, 103] on div "23929980859 Buscar (apellido, dni, cuil, nro traspaso, cuit, obra social) searc…" at bounding box center [259, 130] width 518 height 261
type input "20168250003"
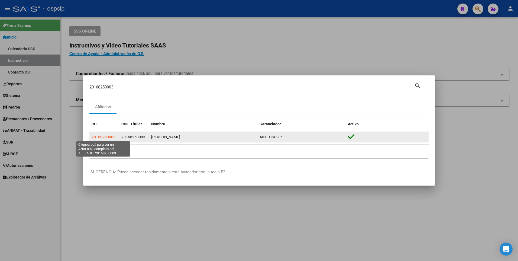
click at [104, 136] on span "20168250003" at bounding box center [104, 137] width 24 height 4
type textarea "20168250003"
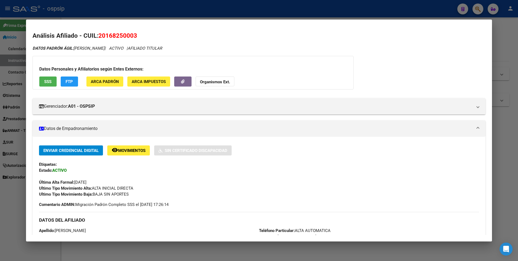
click at [50, 80] on span "SSS" at bounding box center [47, 81] width 7 height 5
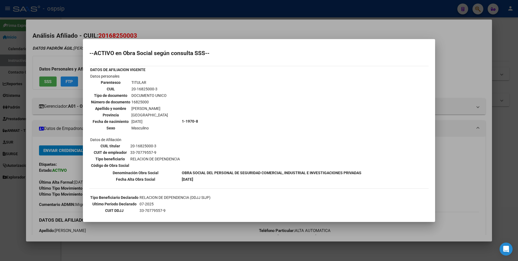
drag, startPoint x: 212, startPoint y: 24, endPoint x: 206, endPoint y: 6, distance: 19.4
click at [211, 20] on div at bounding box center [259, 130] width 518 height 261
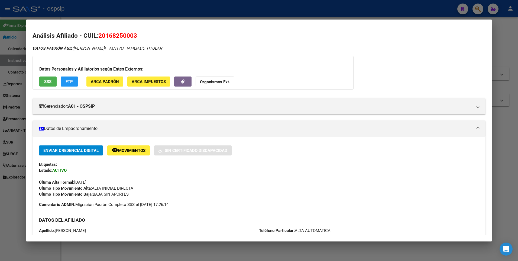
click at [206, 6] on div at bounding box center [259, 130] width 518 height 261
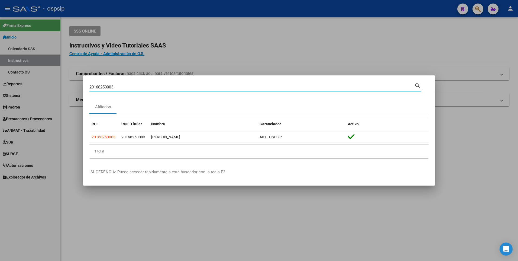
drag, startPoint x: 120, startPoint y: 87, endPoint x: 66, endPoint y: 98, distance: 55.7
click at [66, 98] on div "20168250003 Buscar (apellido, dni, cuil, nro traspaso, cuit, obra social) searc…" at bounding box center [259, 130] width 518 height 261
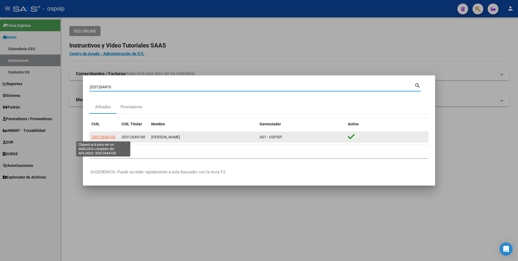
type input "2031264410"
click at [103, 136] on span "20312644100" at bounding box center [104, 137] width 24 height 4
type textarea "20312644100"
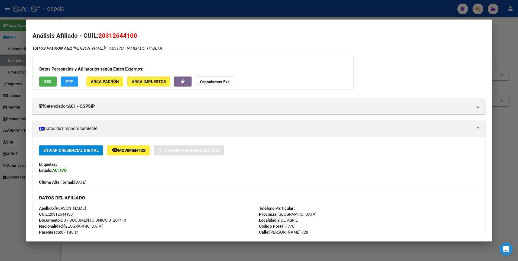
click at [47, 80] on span "SSS" at bounding box center [47, 81] width 7 height 5
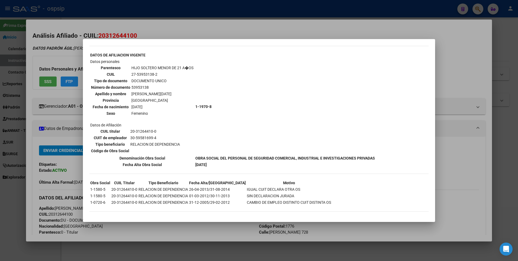
scroll to position [692, 0]
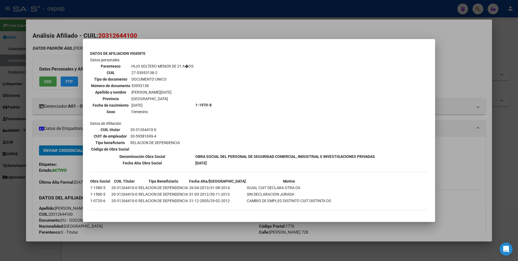
drag, startPoint x: 260, startPoint y: 27, endPoint x: 256, endPoint y: 9, distance: 18.3
click at [260, 25] on div at bounding box center [259, 130] width 518 height 261
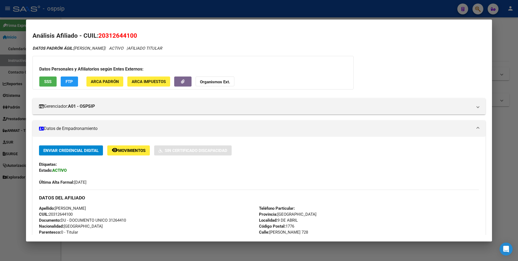
click at [256, 9] on div at bounding box center [259, 130] width 518 height 261
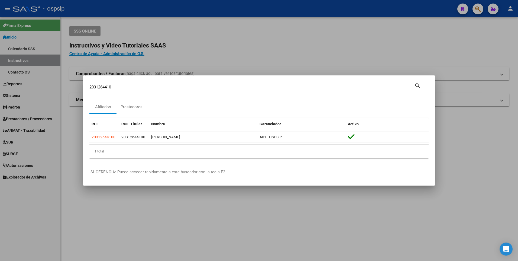
drag, startPoint x: 126, startPoint y: 91, endPoint x: 54, endPoint y: 84, distance: 71.9
click at [54, 84] on div "2031264410 Buscar (apellido, dni, cuil, nro traspaso, cuit, obra social) search…" at bounding box center [259, 130] width 518 height 261
click at [123, 88] on input "2031264410" at bounding box center [251, 87] width 325 height 5
drag, startPoint x: 113, startPoint y: 88, endPoint x: 95, endPoint y: 90, distance: 18.0
click at [95, 90] on div "2031264410 Buscar (apellido, dni, cuil, [PERSON_NAME], cuit, obra social)" at bounding box center [251, 87] width 325 height 8
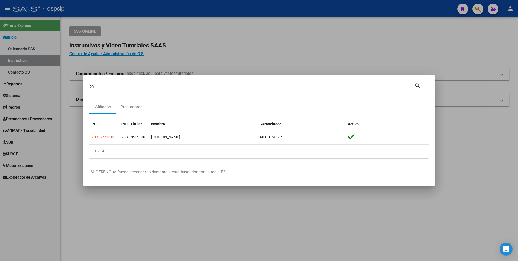
type input "2"
type input "2723739542"
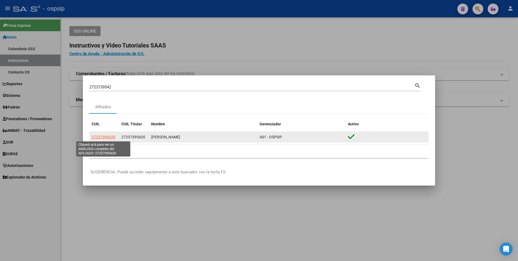
click at [106, 137] on span "27237395420" at bounding box center [104, 137] width 24 height 4
type textarea "27237395420"
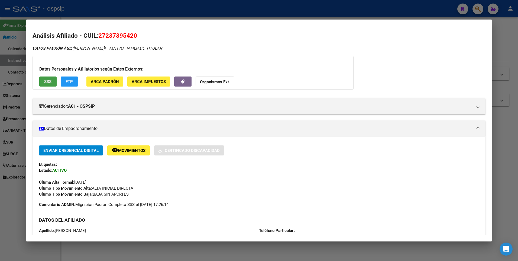
click at [48, 80] on span "SSS" at bounding box center [47, 81] width 7 height 5
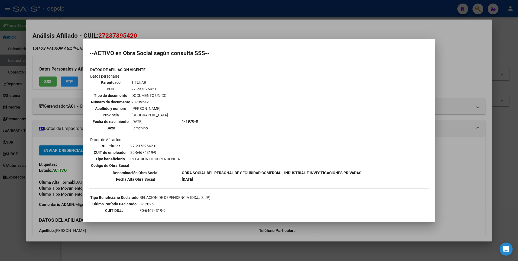
click at [165, 27] on div at bounding box center [259, 130] width 518 height 261
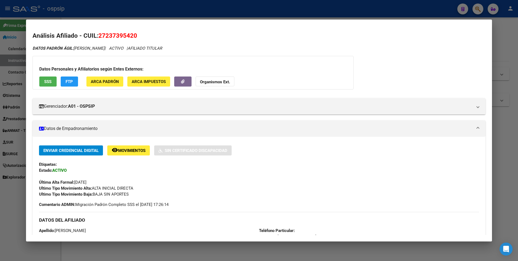
click at [167, 7] on div at bounding box center [259, 130] width 518 height 261
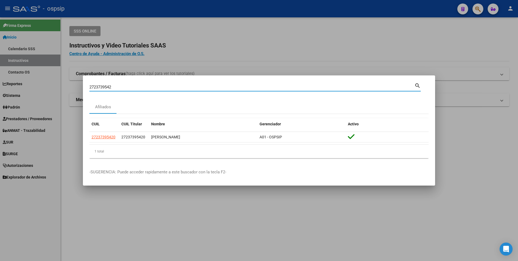
drag, startPoint x: 122, startPoint y: 86, endPoint x: 12, endPoint y: 85, distance: 109.8
click at [12, 85] on div "2723739542 Buscar (apellido, dni, cuil, nro traspaso, cuit, obra social) search…" at bounding box center [259, 130] width 518 height 261
click at [136, 89] on div "2723739542 Buscar (apellido, dni, cuil, [PERSON_NAME], cuit, obra social)" at bounding box center [251, 87] width 325 height 8
type input "27330885322"
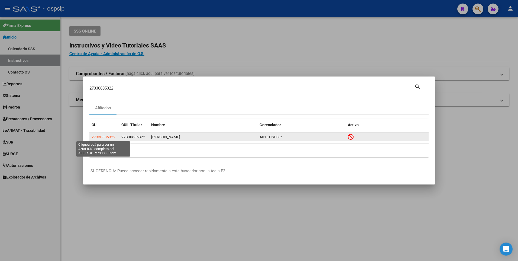
click at [108, 136] on span "27330885322" at bounding box center [104, 137] width 24 height 4
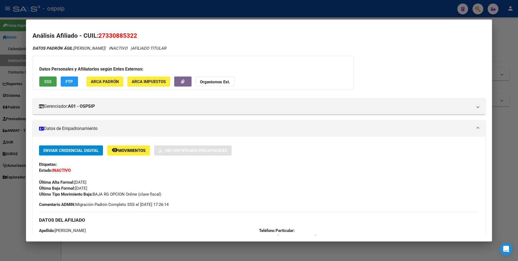
click at [42, 81] on button "SSS" at bounding box center [47, 81] width 17 height 10
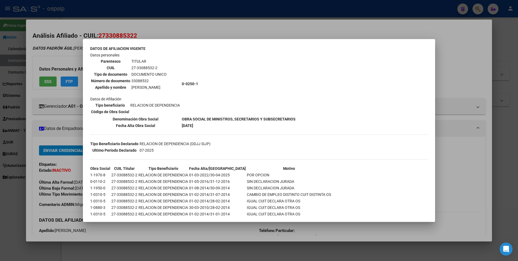
scroll to position [0, 0]
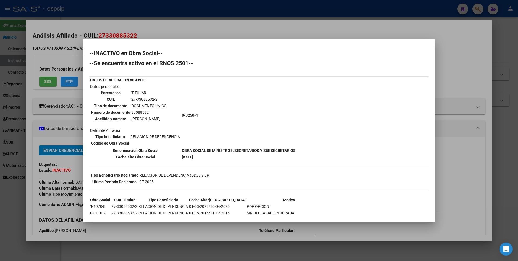
drag, startPoint x: 174, startPoint y: 33, endPoint x: 176, endPoint y: 28, distance: 5.4
click at [176, 28] on div at bounding box center [259, 130] width 518 height 261
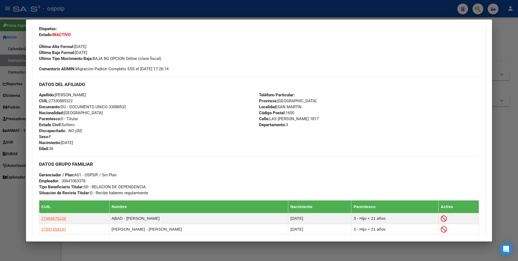
scroll to position [217, 0]
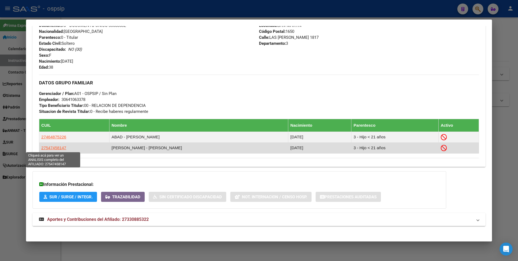
click at [54, 146] on span "27547458147" at bounding box center [53, 147] width 25 height 5
type textarea "27547458147"
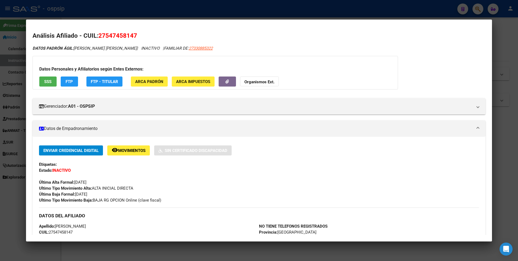
click at [48, 76] on div "Datos Personales y Afiliatorios según Entes Externos: SSS FTP FTP - Titular ARC…" at bounding box center [216, 73] width 366 height 34
click at [48, 82] on span "SSS" at bounding box center [47, 81] width 7 height 5
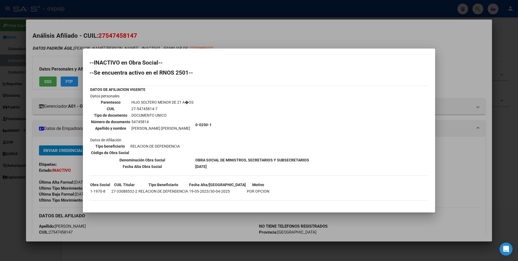
click at [190, 16] on div at bounding box center [259, 130] width 518 height 261
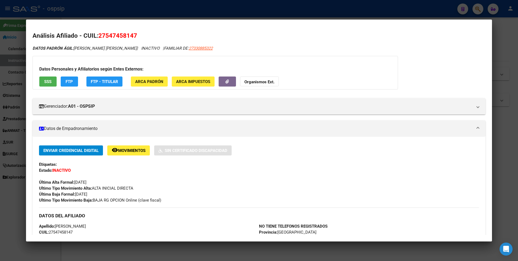
drag, startPoint x: 173, startPoint y: 15, endPoint x: 35, endPoint y: 91, distance: 157.7
click at [171, 15] on div at bounding box center [259, 130] width 518 height 261
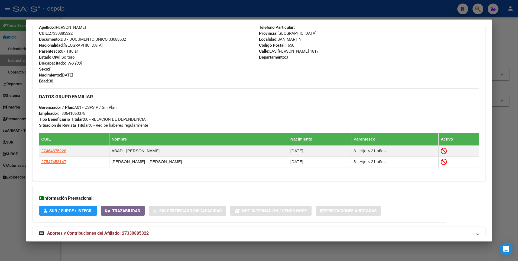
scroll to position [190, 0]
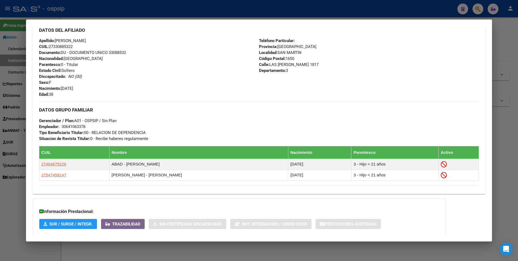
click at [107, 10] on div at bounding box center [259, 130] width 518 height 261
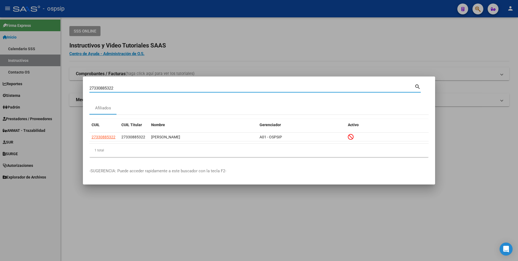
drag, startPoint x: 120, startPoint y: 88, endPoint x: 29, endPoint y: 99, distance: 91.3
click at [29, 99] on div "27330885322 Buscar (apellido, dni, cuil, nro traspaso, cuit, obra social) searc…" at bounding box center [259, 130] width 518 height 261
type input "27446886253"
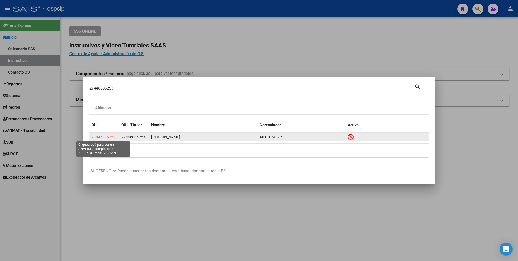
click at [101, 135] on span "27446886253" at bounding box center [104, 137] width 24 height 4
type textarea "27446886253"
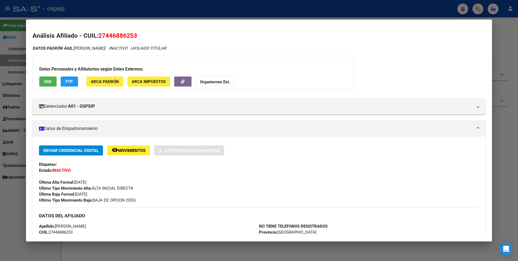
click at [51, 83] on span "SSS" at bounding box center [47, 81] width 7 height 5
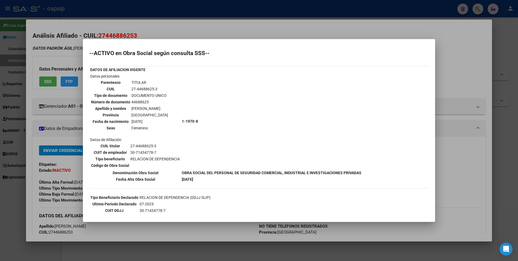
drag, startPoint x: 183, startPoint y: 35, endPoint x: 172, endPoint y: 12, distance: 24.6
click at [180, 28] on div at bounding box center [259, 130] width 518 height 261
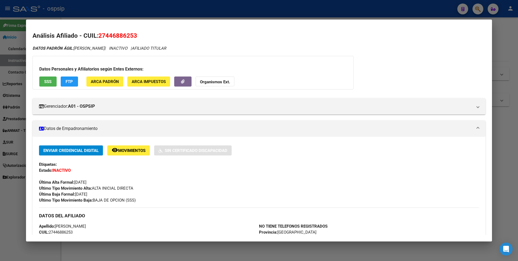
click at [172, 12] on div at bounding box center [259, 130] width 518 height 261
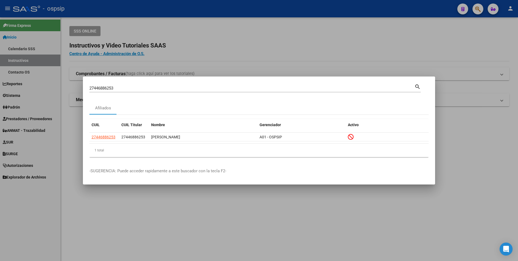
drag, startPoint x: 119, startPoint y: 88, endPoint x: 48, endPoint y: 99, distance: 71.8
click at [49, 99] on div "27446886253 Buscar (apellido, dni, cuil, nro traspaso, cuit, obra social) searc…" at bounding box center [259, 130] width 518 height 261
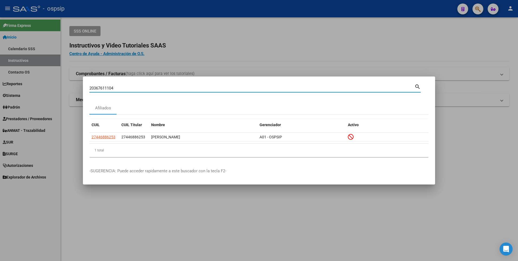
type input "20367611104"
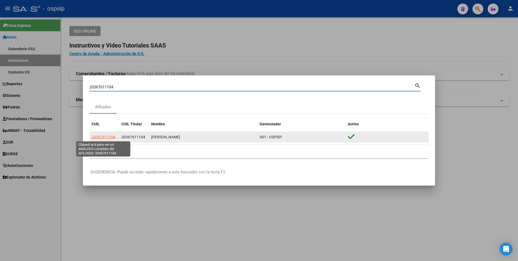
click at [99, 137] on span "20367611104" at bounding box center [104, 137] width 24 height 4
type textarea "20367611104"
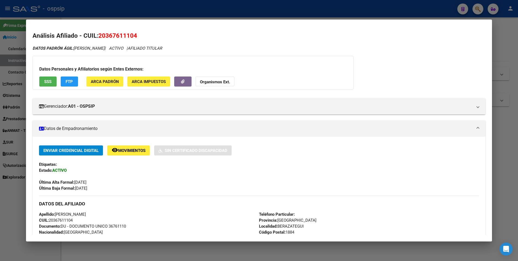
click at [50, 80] on span "SSS" at bounding box center [47, 81] width 7 height 5
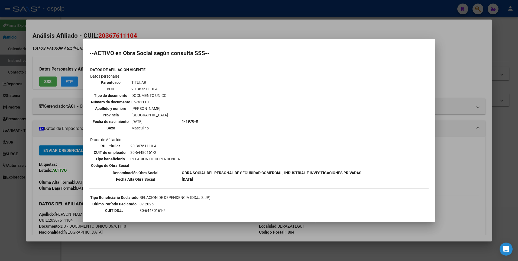
click at [141, 17] on div at bounding box center [259, 130] width 518 height 261
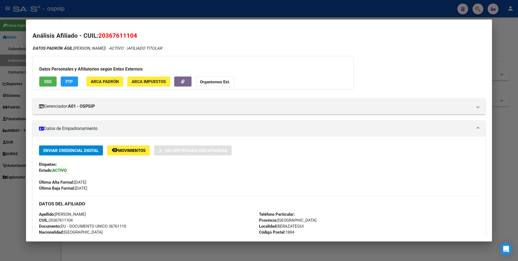
drag, startPoint x: 140, startPoint y: 16, endPoint x: 125, endPoint y: 69, distance: 55.5
click at [140, 16] on div at bounding box center [259, 130] width 518 height 261
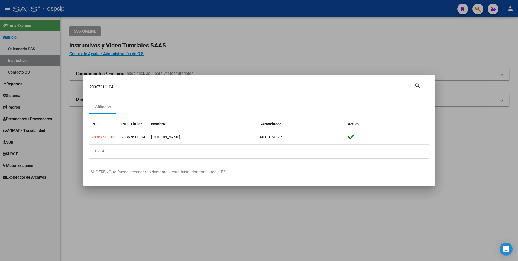
drag, startPoint x: 118, startPoint y: 85, endPoint x: 85, endPoint y: 95, distance: 34.3
click at [85, 94] on mat-dialog-content "20367611104 Buscar (apellido, dni, cuil, nro traspaso, cuit, obra social) searc…" at bounding box center [259, 122] width 352 height 81
type input "2041330921"
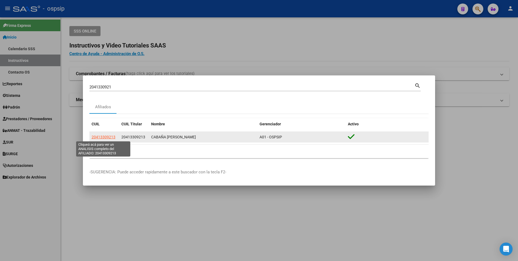
click at [102, 138] on span "20413309213" at bounding box center [104, 137] width 24 height 4
type textarea "20413309213"
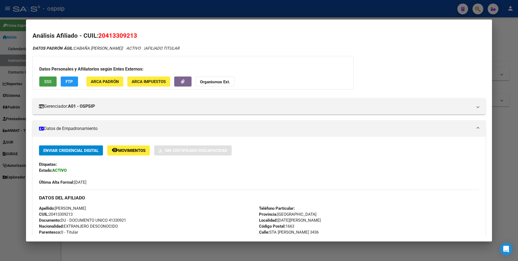
click at [44, 81] on span "SSS" at bounding box center [47, 81] width 7 height 5
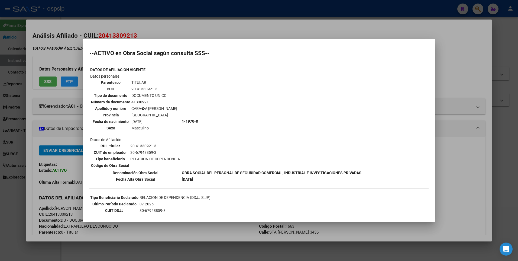
drag, startPoint x: 126, startPoint y: 25, endPoint x: 126, endPoint y: 14, distance: 11.1
click at [126, 18] on div at bounding box center [259, 130] width 518 height 261
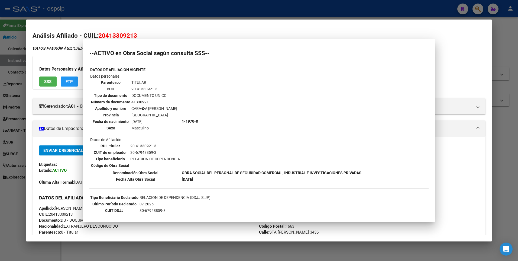
click at [126, 14] on div at bounding box center [259, 130] width 518 height 261
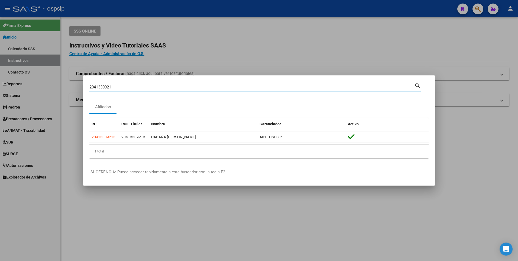
drag, startPoint x: 114, startPoint y: 87, endPoint x: 53, endPoint y: 96, distance: 61.4
click at [53, 96] on div "2041330921 Buscar (apellido, dni, cuil, nro traspaso, cuit, obra social) search…" at bounding box center [259, 130] width 518 height 261
type input "2743626896"
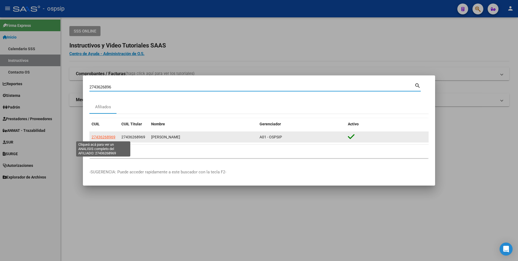
click at [107, 136] on span "27436268969" at bounding box center [104, 137] width 24 height 4
type textarea "27436268969"
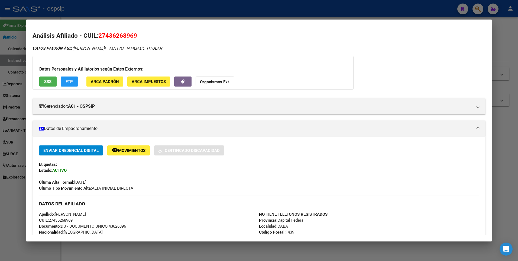
click at [50, 81] on span "SSS" at bounding box center [47, 81] width 7 height 5
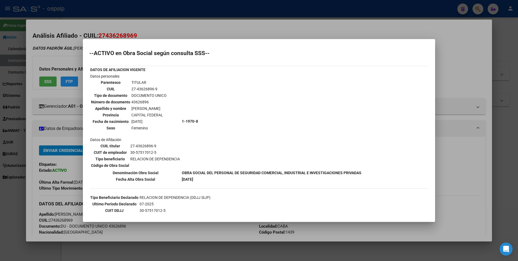
drag, startPoint x: 167, startPoint y: 29, endPoint x: 153, endPoint y: 13, distance: 21.1
click at [166, 28] on div at bounding box center [259, 130] width 518 height 261
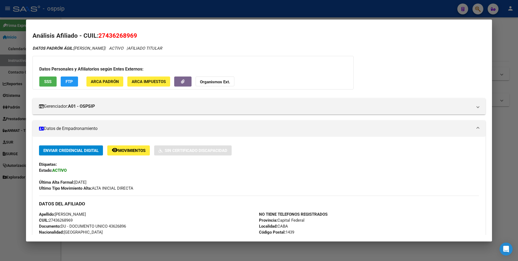
click at [153, 13] on div at bounding box center [259, 130] width 518 height 261
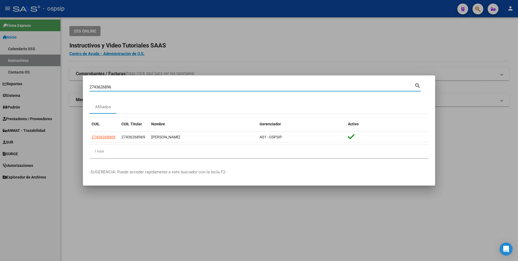
drag, startPoint x: 115, startPoint y: 86, endPoint x: 67, endPoint y: 99, distance: 50.6
click at [67, 99] on div "2743626896 Buscar (apellido, dni, cuil, nro traspaso, cuit, obra social) search…" at bounding box center [259, 130] width 518 height 261
type input "20250467738"
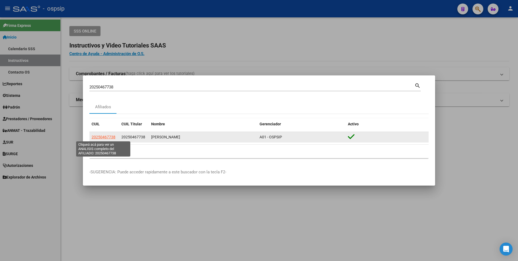
click at [107, 136] on span "20250467738" at bounding box center [104, 137] width 24 height 4
type textarea "20250467738"
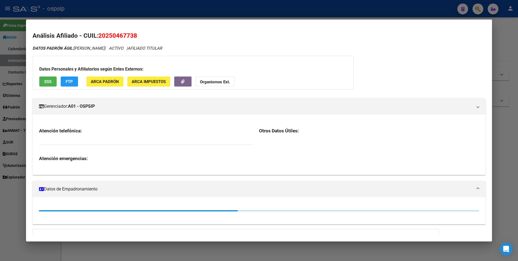
click at [47, 80] on span "SSS" at bounding box center [47, 81] width 7 height 5
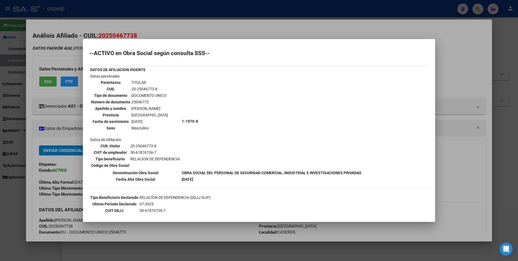
click at [166, 16] on div at bounding box center [259, 130] width 518 height 261
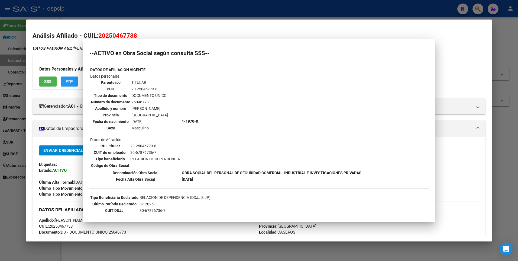
click at [156, 9] on div at bounding box center [259, 130] width 518 height 261
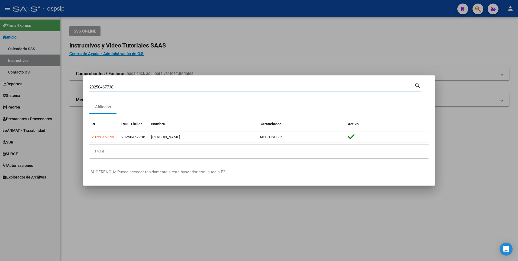
drag, startPoint x: 122, startPoint y: 89, endPoint x: -1, endPoint y: 91, distance: 123.1
click at [0, 91] on html "menu - ospsip person Firma Express Inicio Calendario SSS Instructivos Contacto …" at bounding box center [259, 130] width 518 height 261
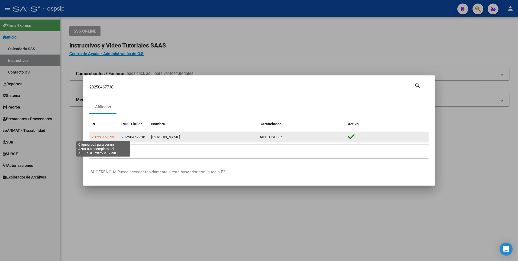
click at [105, 139] on span "20250467738" at bounding box center [104, 137] width 24 height 4
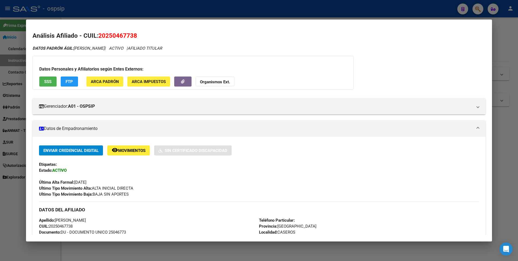
click at [44, 82] on span "SSS" at bounding box center [47, 81] width 7 height 5
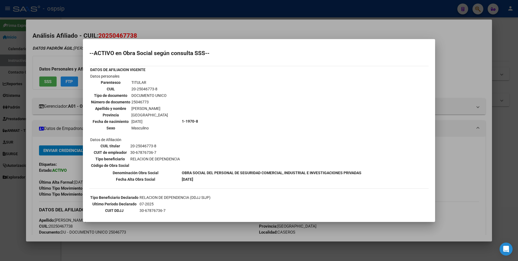
drag, startPoint x: 197, startPoint y: 37, endPoint x: 192, endPoint y: 17, distance: 20.2
click at [197, 33] on div at bounding box center [259, 130] width 518 height 261
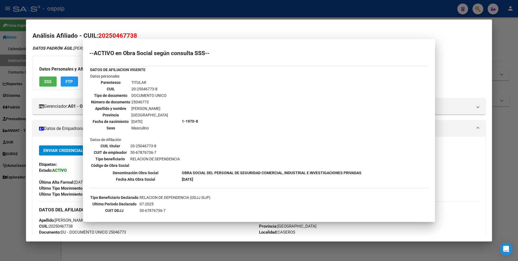
click at [191, 16] on div at bounding box center [259, 130] width 518 height 261
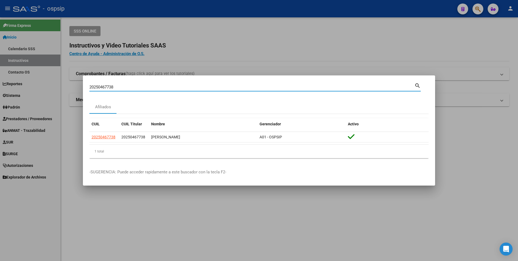
drag, startPoint x: 104, startPoint y: 91, endPoint x: 51, endPoint y: 104, distance: 54.4
click at [51, 104] on div "20250467738 Buscar (apellido, dni, cuil, nro traspaso, cuit, obra social) searc…" at bounding box center [259, 130] width 518 height 261
type input "8"
type input "202001182"
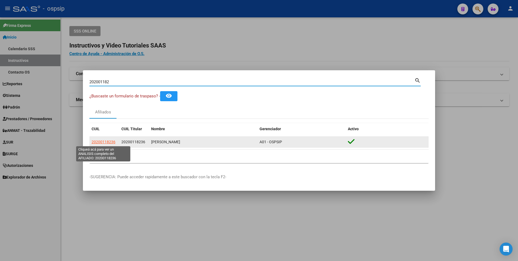
click at [104, 140] on span "20200118236" at bounding box center [104, 142] width 24 height 4
type textarea "20200118236"
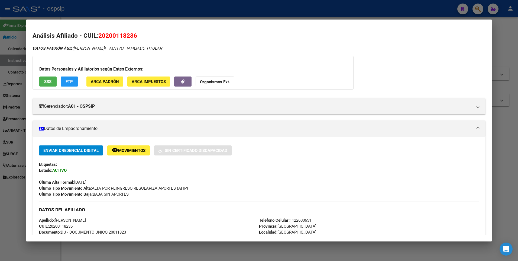
click at [52, 81] on button "SSS" at bounding box center [47, 81] width 17 height 10
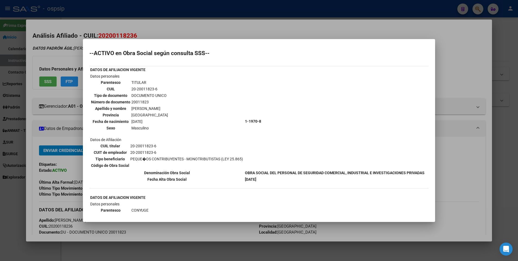
click at [117, 18] on div at bounding box center [259, 130] width 518 height 261
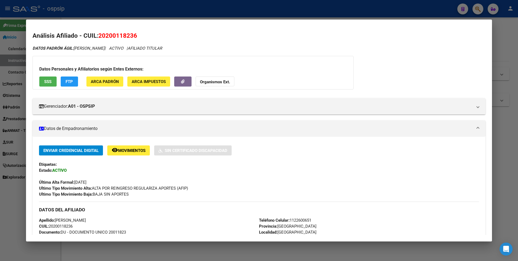
click at [115, 9] on div at bounding box center [259, 130] width 518 height 261
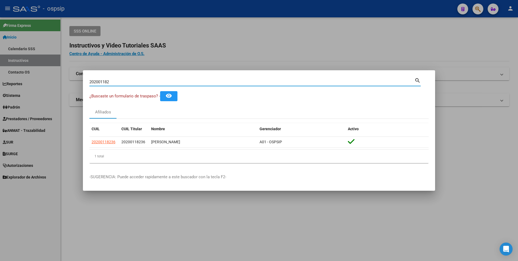
drag, startPoint x: 110, startPoint y: 82, endPoint x: 69, endPoint y: 92, distance: 42.1
click at [69, 92] on div "202001182 Buscar (apellido, dni, cuil, nro traspaso, cuit, obra social) search …" at bounding box center [259, 130] width 518 height 261
type input "20336619859"
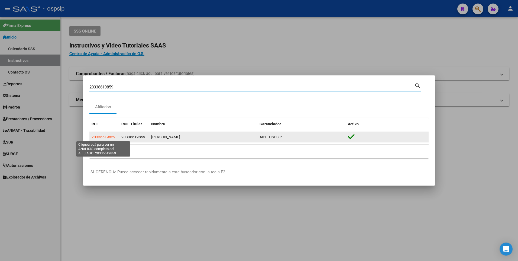
click at [111, 137] on span "20336619859" at bounding box center [104, 137] width 24 height 4
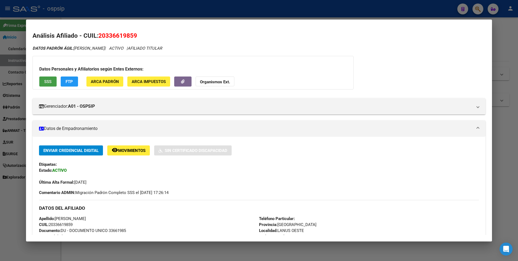
click at [43, 82] on button "SSS" at bounding box center [47, 81] width 17 height 10
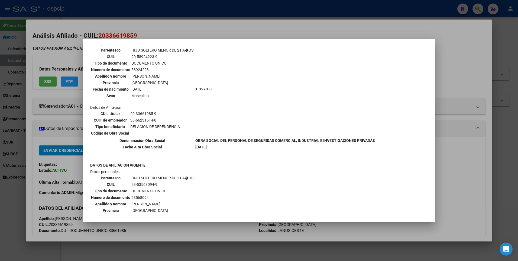
scroll to position [450, 0]
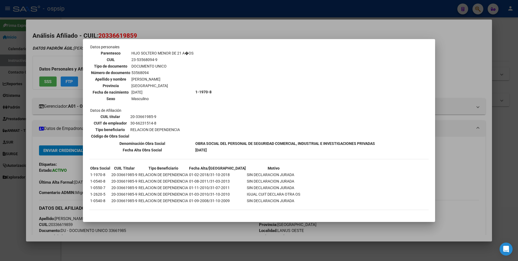
click at [185, 33] on div at bounding box center [259, 130] width 518 height 261
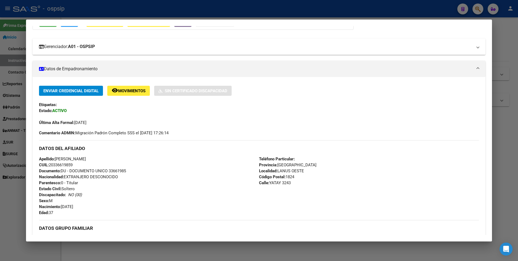
scroll to position [81, 0]
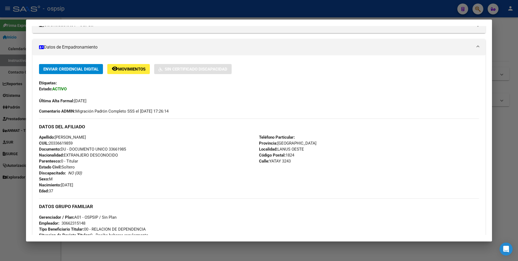
click at [144, 12] on div at bounding box center [259, 130] width 518 height 261
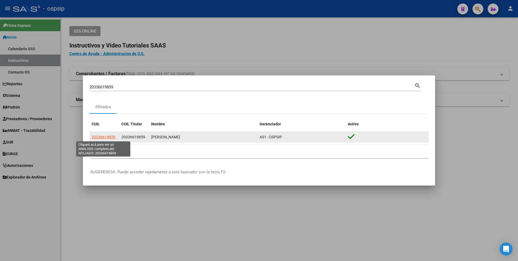
click at [104, 135] on span "20336619859" at bounding box center [104, 137] width 24 height 4
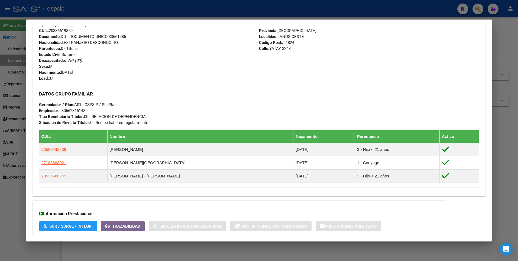
scroll to position [226, 0]
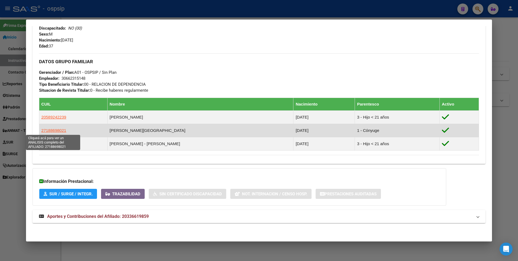
click at [54, 131] on span "27188698021" at bounding box center [53, 130] width 25 height 5
type textarea "27188698021"
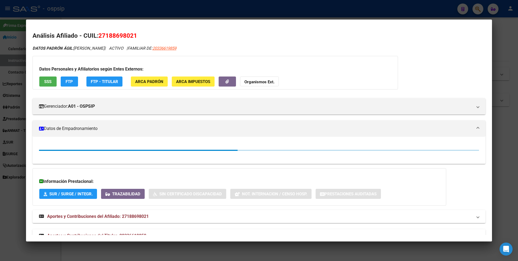
click at [48, 79] on span "SSS" at bounding box center [47, 81] width 7 height 5
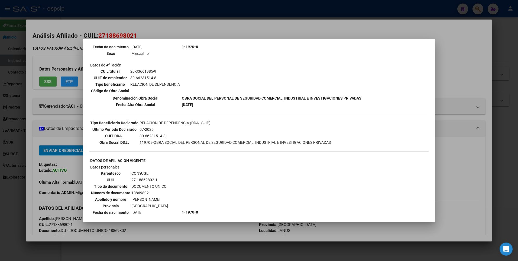
scroll to position [108, 0]
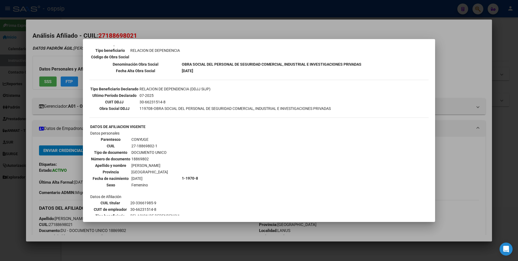
click at [233, 13] on div at bounding box center [259, 130] width 518 height 261
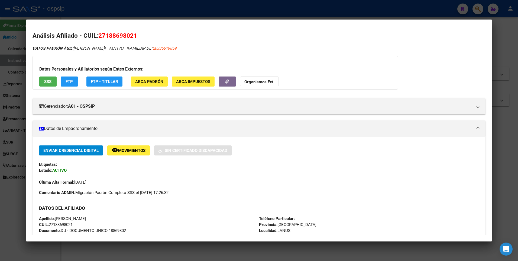
drag, startPoint x: 233, startPoint y: 9, endPoint x: 207, endPoint y: 37, distance: 38.4
click at [228, 14] on div at bounding box center [259, 130] width 518 height 261
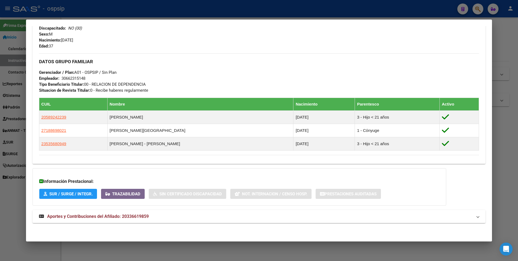
click at [113, 15] on div at bounding box center [259, 130] width 518 height 261
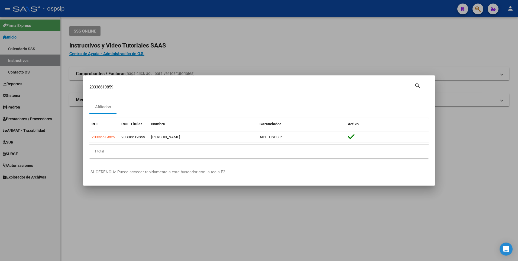
drag, startPoint x: 109, startPoint y: 91, endPoint x: 0, endPoint y: 108, distance: 109.9
click at [7, 108] on div "20336619859 Buscar (apellido, dni, cuil, nro traspaso, cuit, obra social) searc…" at bounding box center [259, 130] width 518 height 261
type input "2032865760"
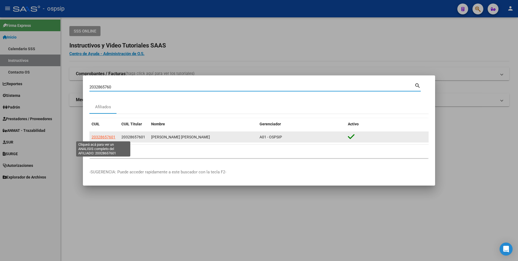
click at [102, 136] on span "20328657601" at bounding box center [104, 137] width 24 height 4
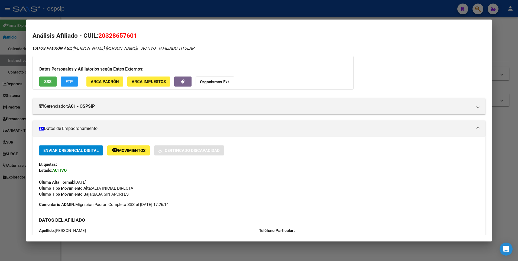
click at [48, 81] on span "SSS" at bounding box center [47, 81] width 7 height 5
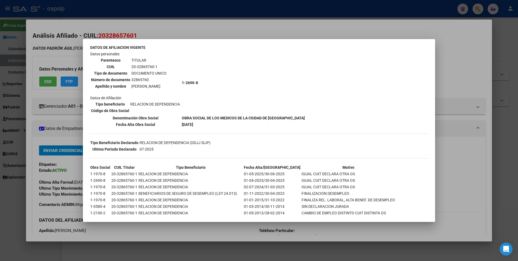
scroll to position [71, 0]
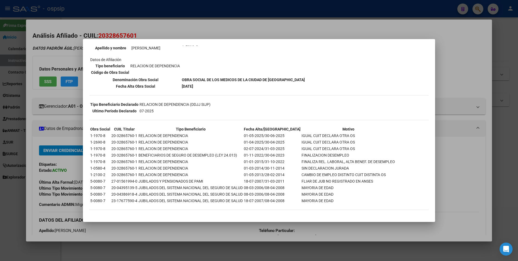
drag, startPoint x: 199, startPoint y: 40, endPoint x: 200, endPoint y: 35, distance: 4.9
click at [200, 35] on div "2032865760 Buscar (apellido, dni, cuil, nro traspaso, cuit, obra social) search…" at bounding box center [259, 130] width 518 height 261
drag, startPoint x: 200, startPoint y: 35, endPoint x: 195, endPoint y: 17, distance: 18.5
click at [195, 17] on div at bounding box center [259, 130] width 518 height 261
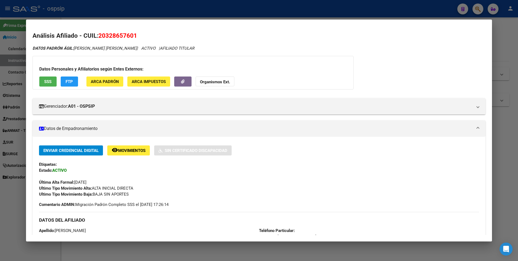
click at [174, 10] on div at bounding box center [259, 130] width 518 height 261
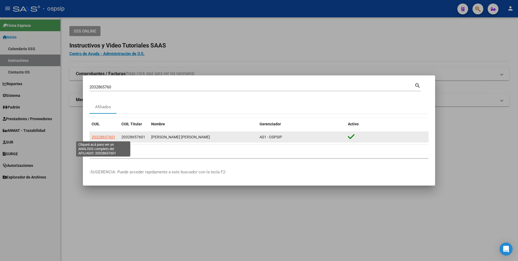
click at [96, 136] on span "20328657601" at bounding box center [104, 137] width 24 height 4
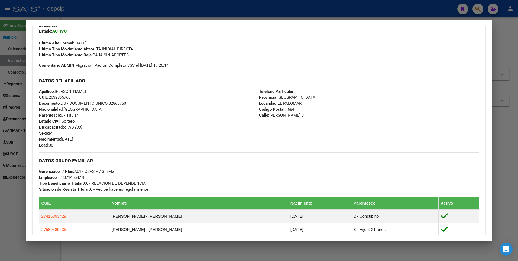
scroll to position [217, 0]
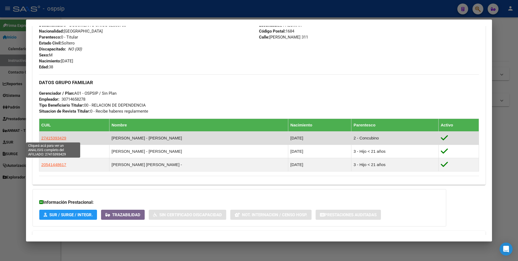
click at [62, 138] on span "27415393429" at bounding box center [53, 138] width 25 height 5
type textarea "27415393429"
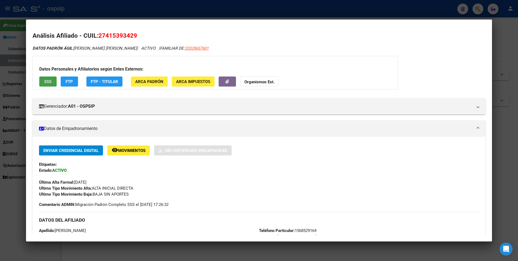
click at [48, 80] on span "SSS" at bounding box center [47, 81] width 7 height 5
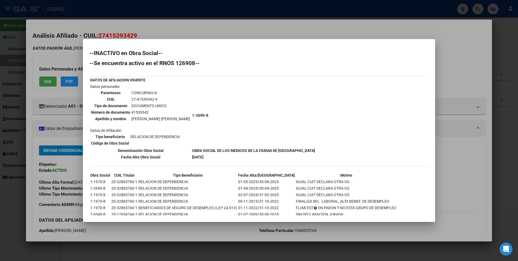
drag, startPoint x: 261, startPoint y: 18, endPoint x: 250, endPoint y: 14, distance: 12.1
click at [261, 18] on div at bounding box center [259, 130] width 518 height 261
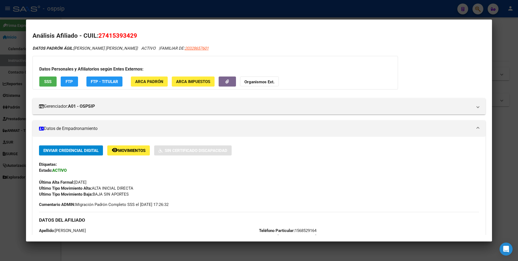
click at [250, 9] on div at bounding box center [259, 130] width 518 height 261
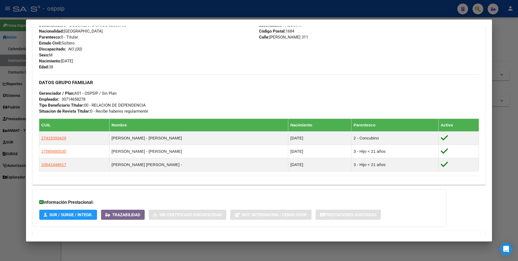
scroll to position [109, 0]
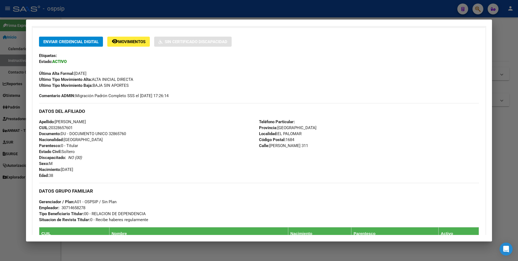
click at [109, 10] on div at bounding box center [259, 130] width 518 height 261
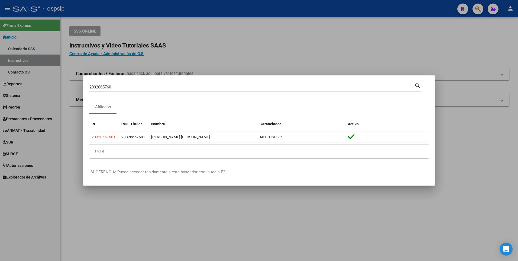
drag, startPoint x: 120, startPoint y: 88, endPoint x: 47, endPoint y: 96, distance: 73.4
click at [47, 96] on div "2032865760 Buscar (apellido, dni, cuil, nro traspaso, cuit, obra social) search…" at bounding box center [259, 130] width 518 height 261
type input "20176509687"
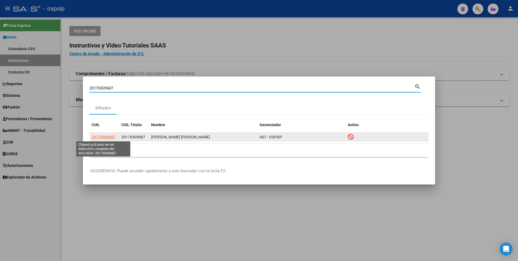
click at [100, 138] on span "20176509687" at bounding box center [104, 137] width 24 height 4
type textarea "20176509687"
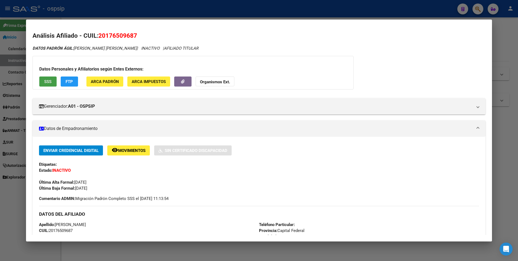
click at [51, 80] on span "SSS" at bounding box center [47, 81] width 7 height 5
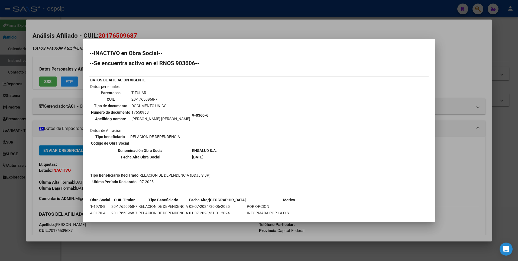
click at [179, 22] on div at bounding box center [259, 130] width 518 height 261
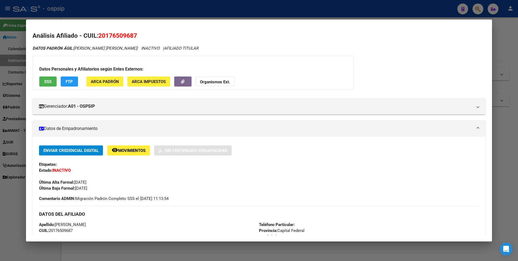
click at [152, 8] on div at bounding box center [259, 130] width 518 height 261
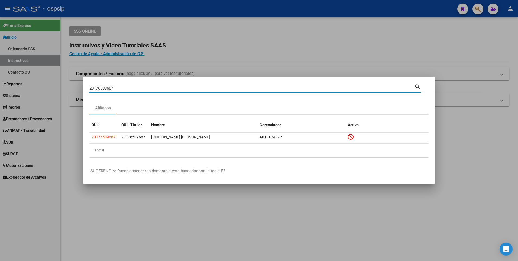
drag, startPoint x: 118, startPoint y: 88, endPoint x: 56, endPoint y: 89, distance: 61.8
click at [56, 89] on div "20176509687 Buscar (apellido, dni, cuil, [PERSON_NAME], cuit, obra social) sear…" at bounding box center [259, 130] width 518 height 261
type input "20160090139"
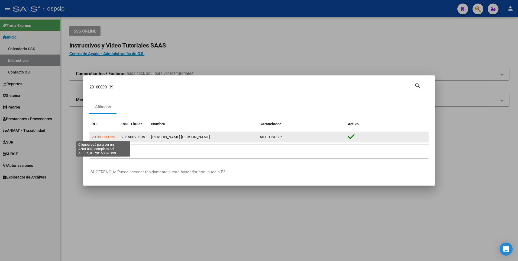
click at [100, 135] on span "20160090139" at bounding box center [104, 137] width 24 height 4
type textarea "20160090139"
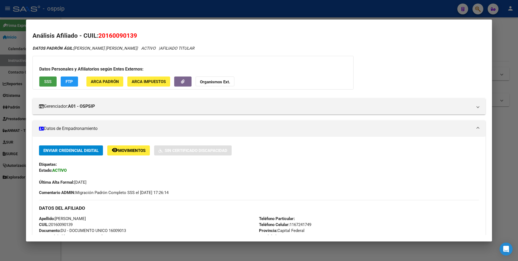
click at [53, 78] on button "SSS" at bounding box center [47, 81] width 17 height 10
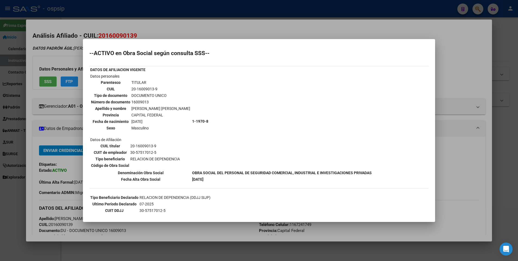
drag, startPoint x: 131, startPoint y: 26, endPoint x: 133, endPoint y: 17, distance: 9.6
click at [131, 23] on div at bounding box center [259, 130] width 518 height 261
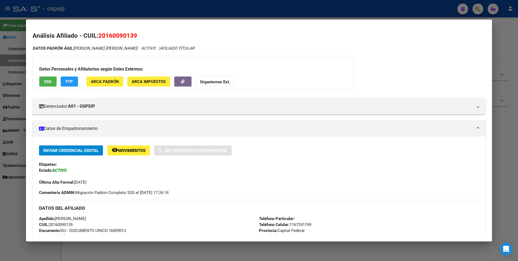
click at [133, 16] on div at bounding box center [259, 130] width 518 height 261
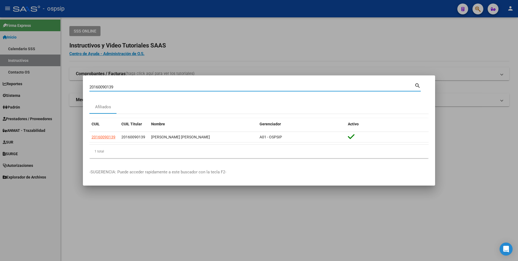
drag, startPoint x: 116, startPoint y: 86, endPoint x: 38, endPoint y: 98, distance: 79.3
click at [38, 98] on div "20160090139 Buscar (apellido, dni, cuil, nro traspaso, cuit, obra social) searc…" at bounding box center [259, 130] width 518 height 261
type input "20165206631"
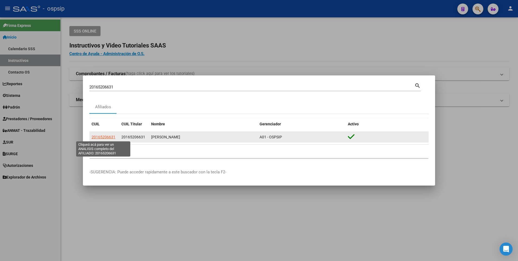
click at [102, 135] on span "20165206631" at bounding box center [104, 137] width 24 height 4
type textarea "20165206631"
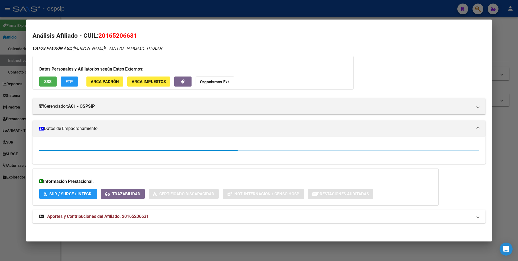
click at [50, 82] on span "SSS" at bounding box center [47, 81] width 7 height 5
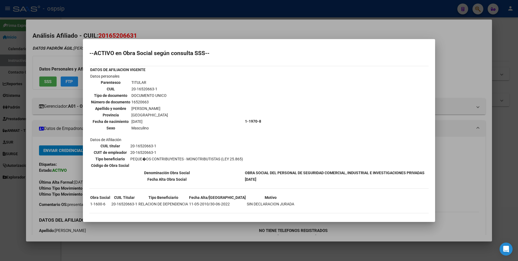
click at [197, 25] on div at bounding box center [259, 130] width 518 height 261
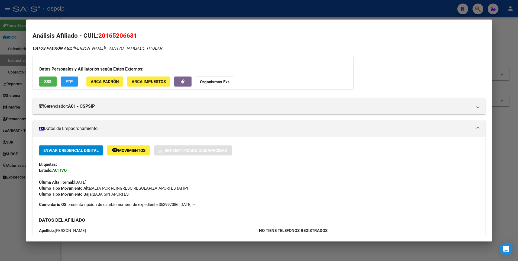
click at [187, 12] on div at bounding box center [259, 130] width 518 height 261
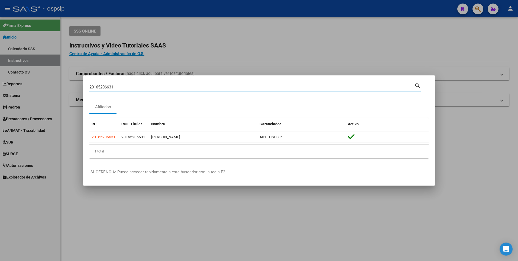
drag, startPoint x: 124, startPoint y: 85, endPoint x: 80, endPoint y: 94, distance: 45.6
click at [80, 94] on div "20165206631 Buscar (apellido, dni, cuil, nro traspaso, cuit, obra social) searc…" at bounding box center [259, 130] width 518 height 261
type input "20947575563"
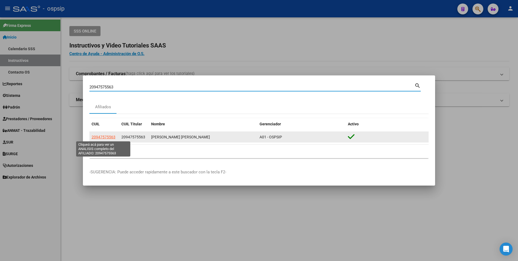
click at [108, 135] on span "20947575563" at bounding box center [104, 137] width 24 height 4
type textarea "20947575563"
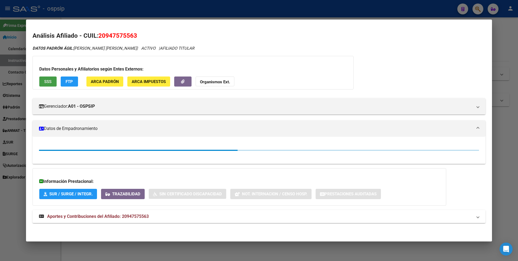
click at [51, 79] on span "SSS" at bounding box center [47, 81] width 7 height 5
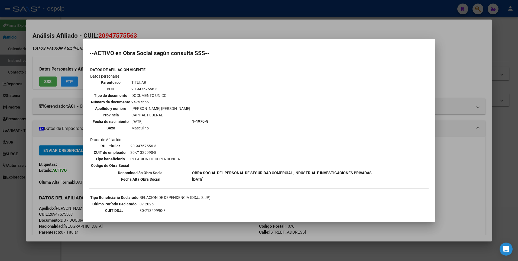
click at [69, 18] on div at bounding box center [259, 130] width 518 height 261
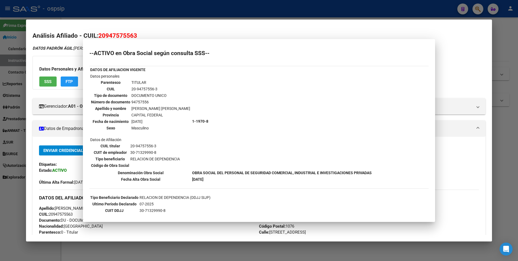
drag, startPoint x: 69, startPoint y: 12, endPoint x: 69, endPoint y: 20, distance: 7.9
click at [69, 12] on div at bounding box center [259, 130] width 518 height 261
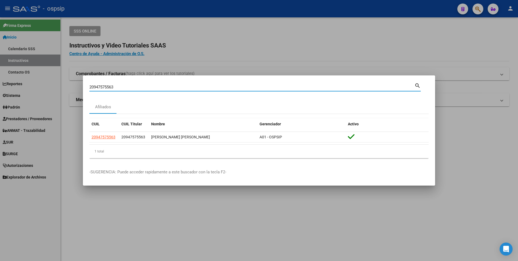
drag, startPoint x: 126, startPoint y: 86, endPoint x: 67, endPoint y: 93, distance: 59.2
click at [67, 93] on div "20947575563 Buscar (apellido, dni, cuil, nro traspaso, cuit, obra social) searc…" at bounding box center [259, 130] width 518 height 261
type input "23316678769"
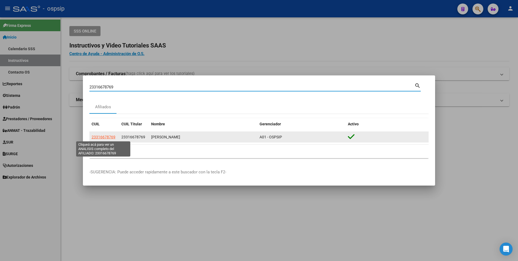
click at [108, 138] on span "23316678769" at bounding box center [104, 137] width 24 height 4
type textarea "23316678769"
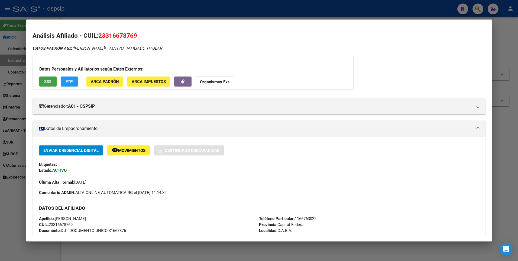
click at [47, 80] on span "SSS" at bounding box center [47, 81] width 7 height 5
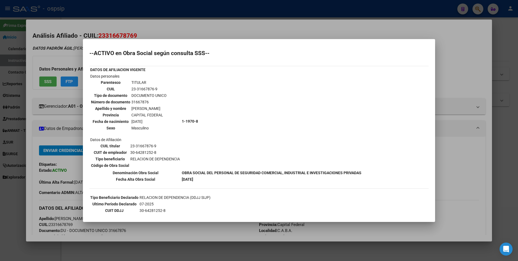
click at [182, 9] on div at bounding box center [259, 130] width 518 height 261
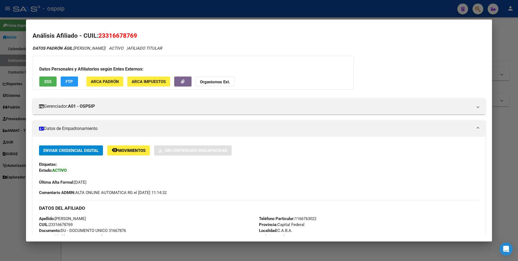
click at [182, 6] on div at bounding box center [259, 130] width 518 height 261
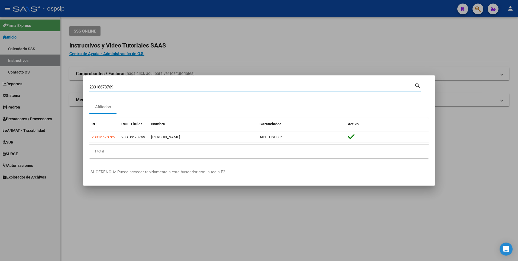
drag, startPoint x: 119, startPoint y: 86, endPoint x: 55, endPoint y: 102, distance: 65.8
click at [57, 102] on div "23316678769 Buscar (apellido, dni, cuil, nro traspaso, cuit, obra social) searc…" at bounding box center [259, 130] width 518 height 261
type input "27268877792"
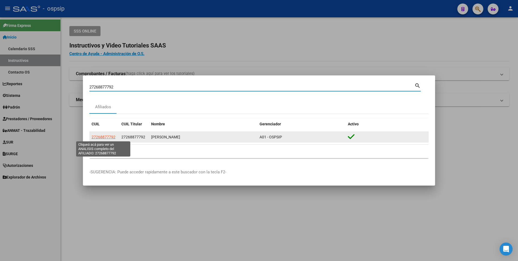
click at [104, 137] on span "27268877792" at bounding box center [104, 137] width 24 height 4
type textarea "27268877792"
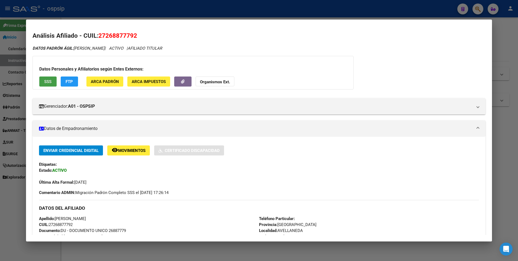
click at [50, 76] on button "SSS" at bounding box center [47, 81] width 17 height 10
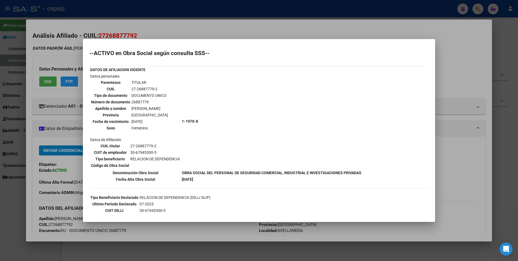
drag, startPoint x: 117, startPoint y: 35, endPoint x: 119, endPoint y: 25, distance: 9.4
click at [119, 29] on div at bounding box center [259, 130] width 518 height 261
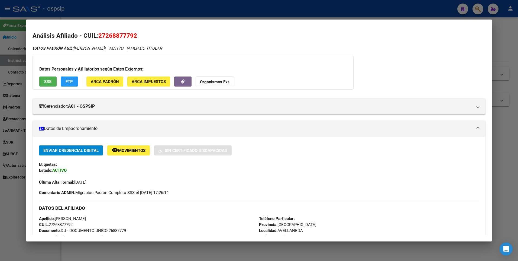
click at [123, 4] on div at bounding box center [259, 130] width 518 height 261
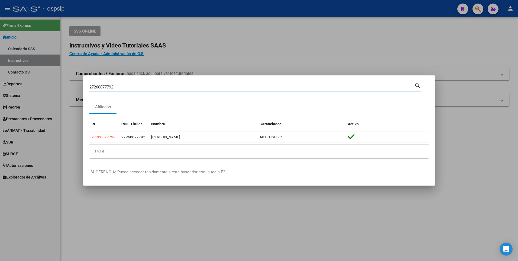
drag, startPoint x: 115, startPoint y: 88, endPoint x: 31, endPoint y: 114, distance: 88.8
click at [31, 114] on div "27268877792 Buscar (apellido, dni, cuil, nro traspaso, cuit, obra social) searc…" at bounding box center [259, 130] width 518 height 261
type input "27381773022"
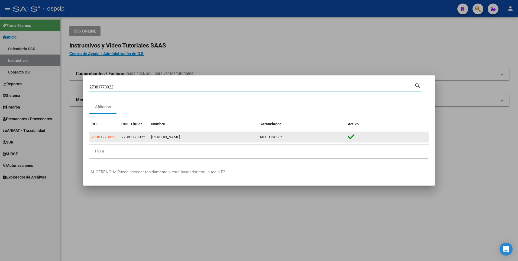
click at [108, 133] on datatable-body-cell "27381773022" at bounding box center [104, 137] width 30 height 11
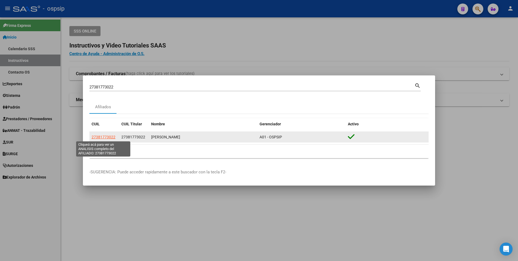
click at [107, 135] on span "27381773022" at bounding box center [104, 137] width 24 height 4
type textarea "27381773022"
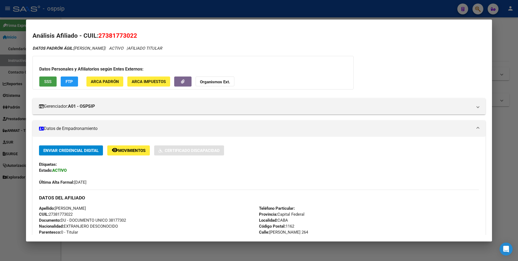
click at [45, 78] on button "SSS" at bounding box center [47, 81] width 17 height 10
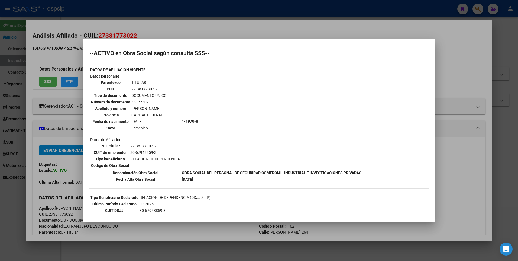
click at [196, 12] on div at bounding box center [259, 130] width 518 height 261
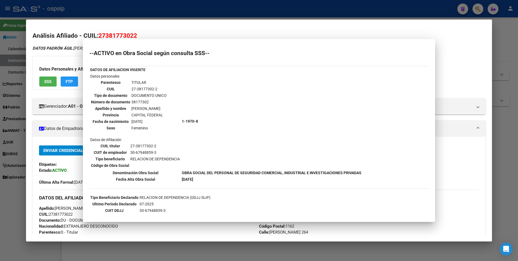
click at [194, 10] on div at bounding box center [259, 130] width 518 height 261
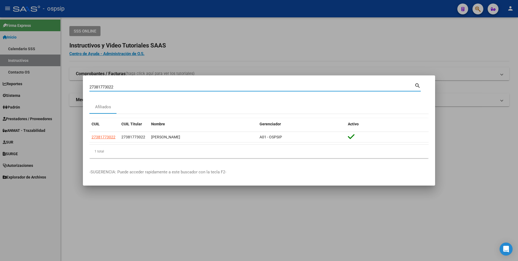
drag, startPoint x: 120, startPoint y: 88, endPoint x: 9, endPoint y: 97, distance: 111.2
click at [10, 97] on div "27381773022 Buscar (apellido, dni, cuil, nro traspaso, cuit, obra social) searc…" at bounding box center [259, 130] width 518 height 261
type input "2012485783"
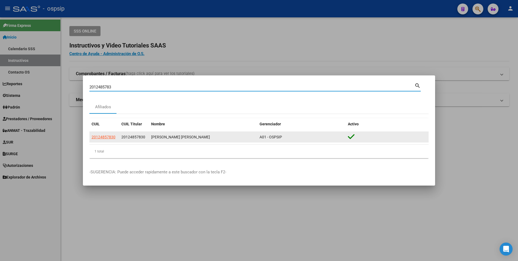
click at [105, 140] on app-link-go-to "20124857830" at bounding box center [104, 137] width 24 height 6
drag, startPoint x: 105, startPoint y: 140, endPoint x: 106, endPoint y: 137, distance: 2.8
click at [106, 137] on span "20124857830" at bounding box center [104, 137] width 24 height 4
copy span "5"
type textarea "20124857830"
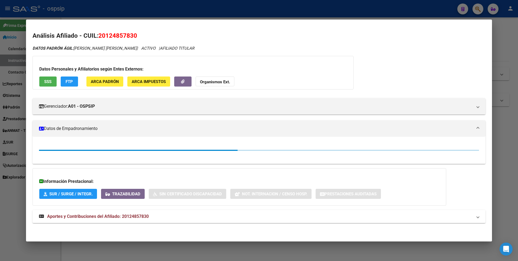
click at [50, 82] on span "SSS" at bounding box center [47, 81] width 7 height 5
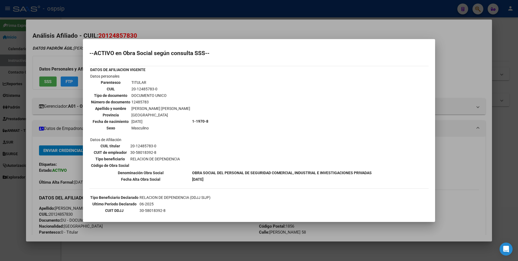
drag, startPoint x: 169, startPoint y: 15, endPoint x: 164, endPoint y: 15, distance: 5.7
click at [164, 15] on div at bounding box center [259, 130] width 518 height 261
click at [163, 13] on div at bounding box center [259, 130] width 518 height 261
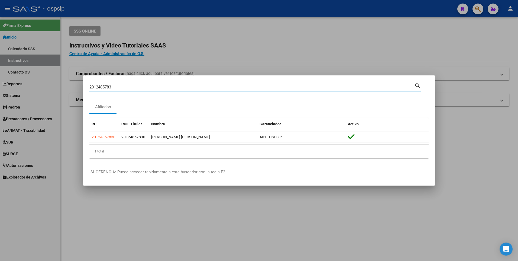
drag, startPoint x: 120, startPoint y: 88, endPoint x: 57, endPoint y: 84, distance: 63.0
click at [57, 84] on div "2012485783 Buscar (apellido, dni, cuil, nro traspaso, cuit, obra social) search…" at bounding box center [259, 130] width 518 height 261
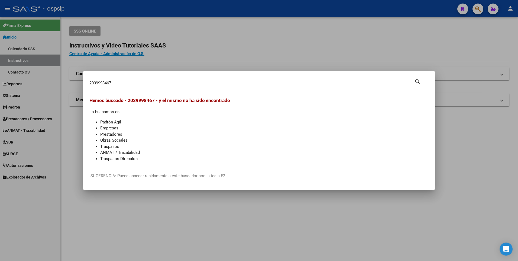
drag, startPoint x: 112, startPoint y: 84, endPoint x: 63, endPoint y: 94, distance: 50.4
click at [63, 94] on div "2039998467 Buscar (apellido, dni, cuil, nro traspaso, cuit, obra social) search…" at bounding box center [259, 130] width 518 height 261
type input "2039998467"
drag, startPoint x: 115, startPoint y: 84, endPoint x: 36, endPoint y: 75, distance: 79.6
click at [36, 75] on div "2039998467 Buscar (apellido, dni, cuil, nro traspaso, cuit, obra social) search…" at bounding box center [259, 130] width 518 height 261
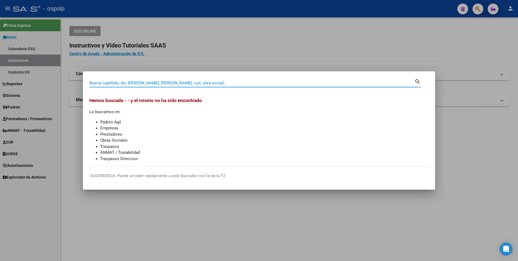
click at [386, 81] on input "Buscar (apellido, dni, [PERSON_NAME], [PERSON_NAME], cuit, obra social)" at bounding box center [251, 83] width 325 height 5
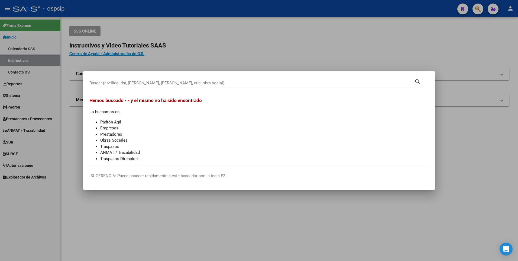
click at [231, 80] on div "Buscar (apellido, dni, [PERSON_NAME], [PERSON_NAME], cuit, obra social)" at bounding box center [251, 83] width 325 height 8
